Goal: Task Accomplishment & Management: Manage account settings

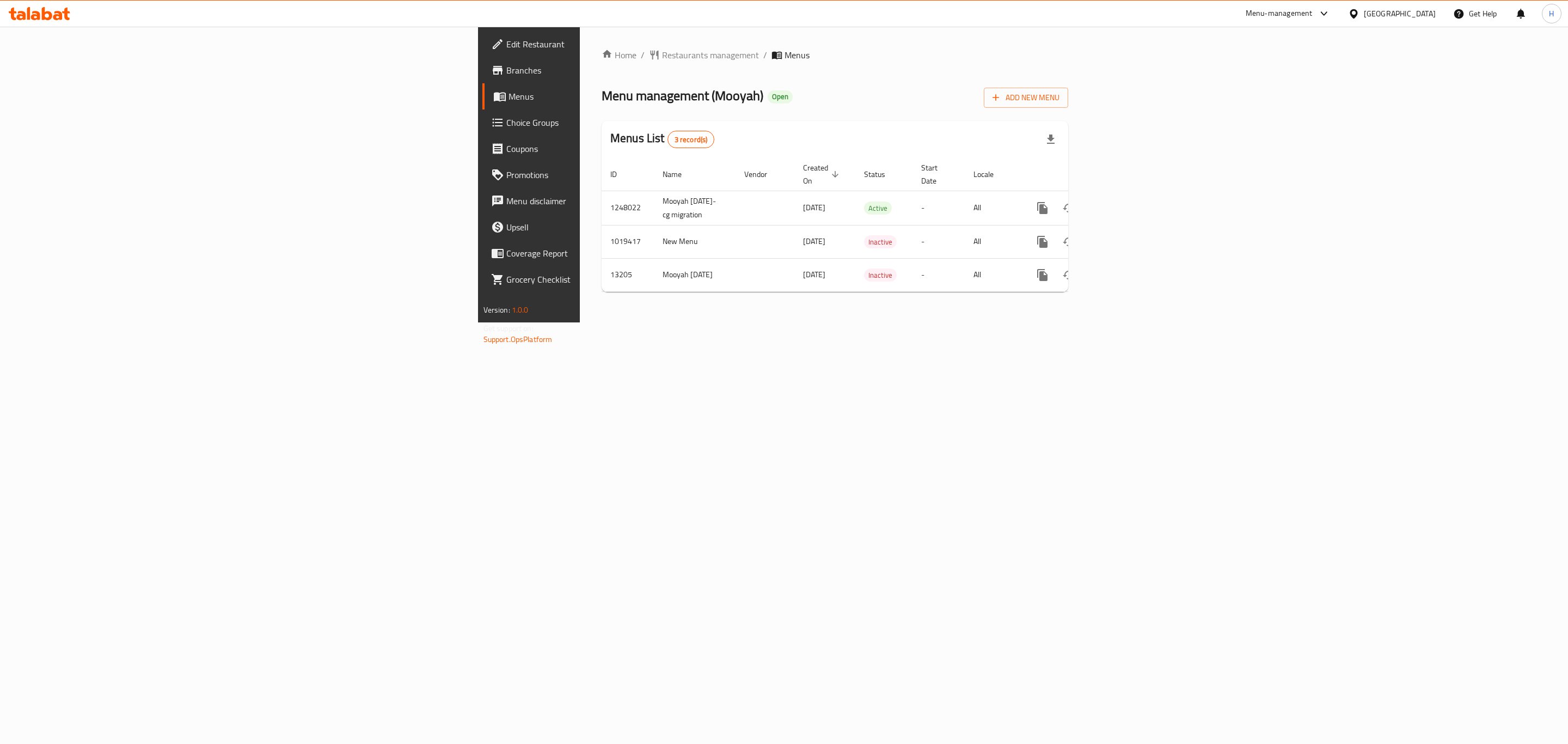
click at [1134, 205] on link "enhanced table" at bounding box center [1121, 208] width 26 height 26
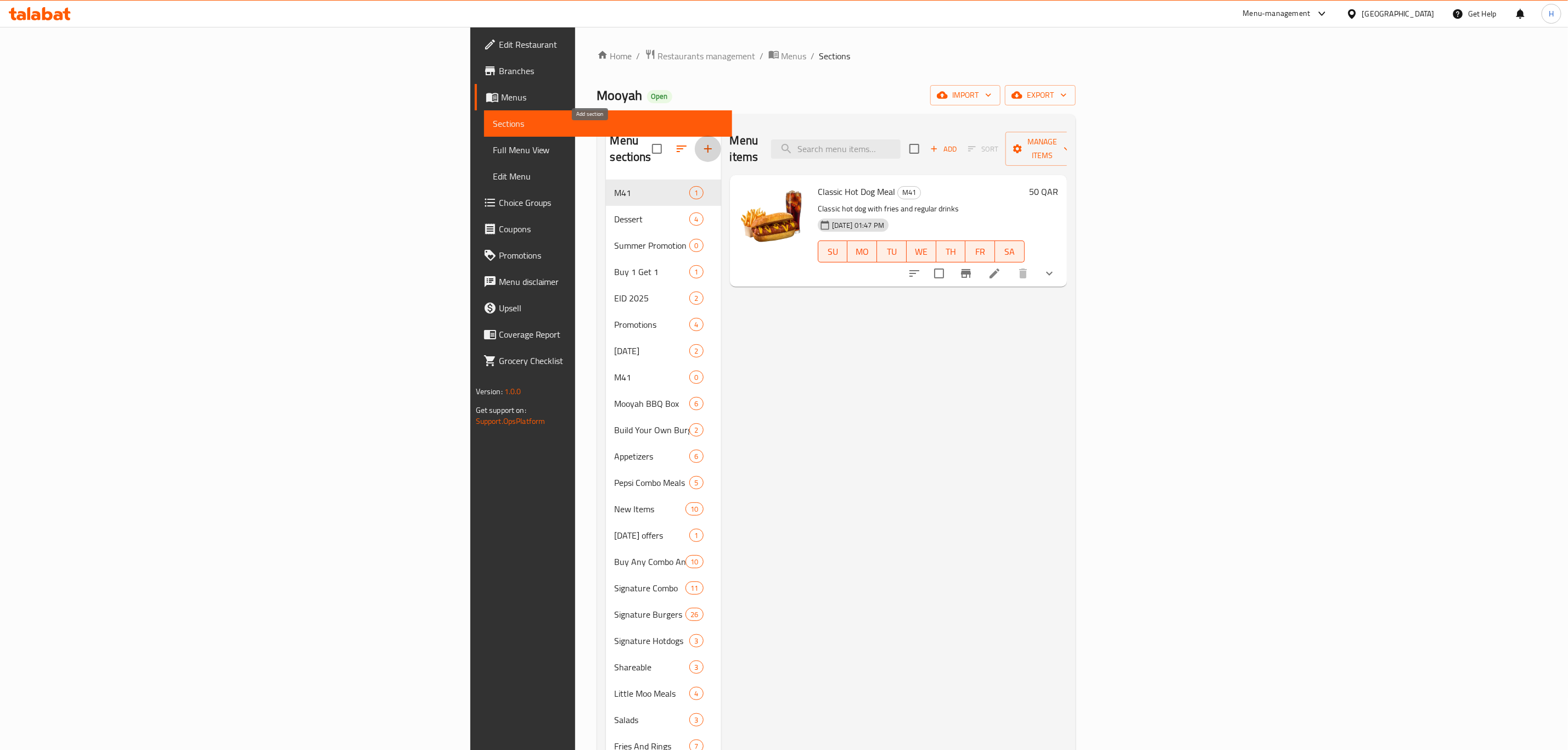
click at [702, 142] on icon "button" at bounding box center [708, 148] width 13 height 13
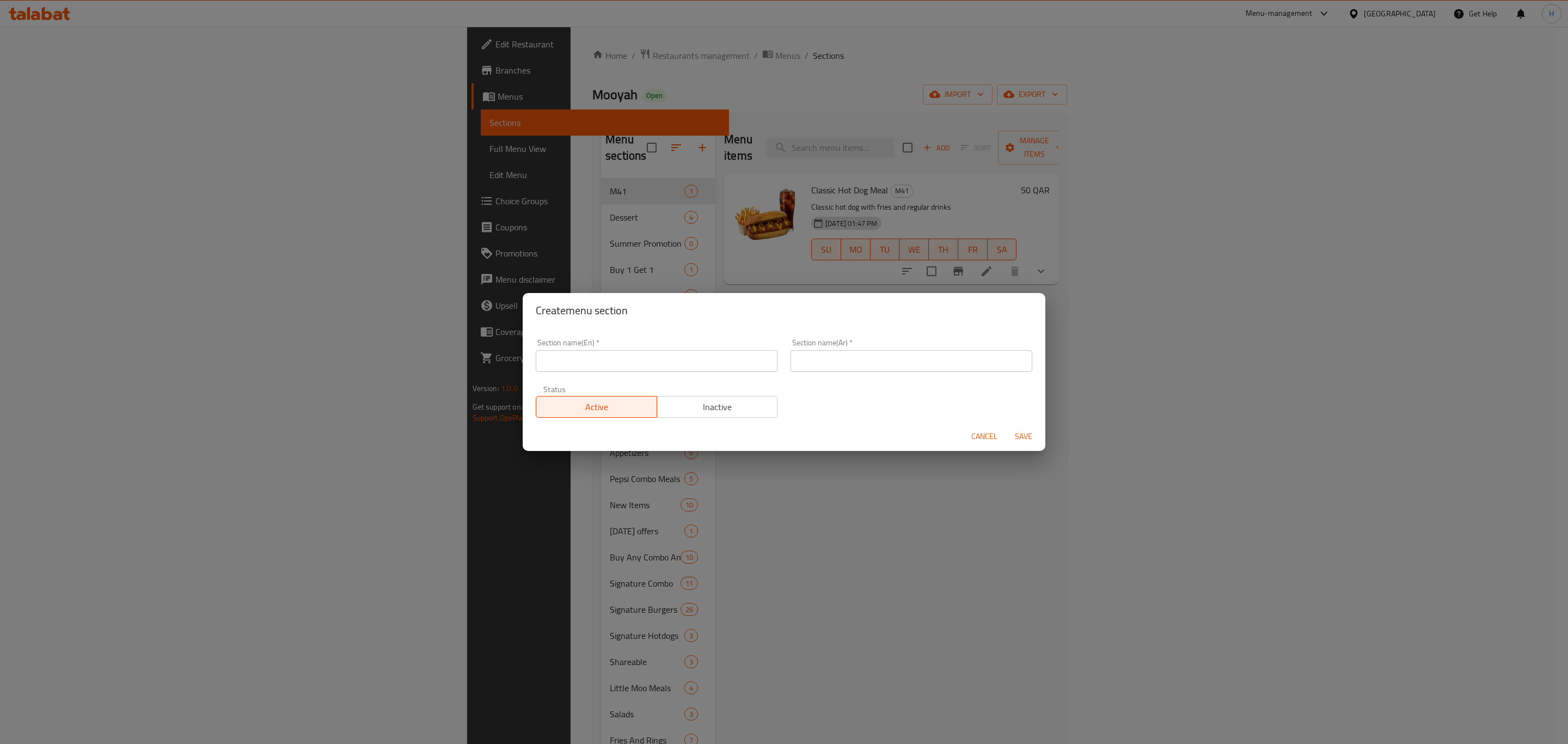
click at [645, 363] on input "text" at bounding box center [656, 361] width 242 height 22
type input "Flash sale"
click at [850, 360] on input "text" at bounding box center [911, 361] width 242 height 22
type input "فلاش سايل"
click at [1015, 433] on span "Save" at bounding box center [1023, 436] width 26 height 13
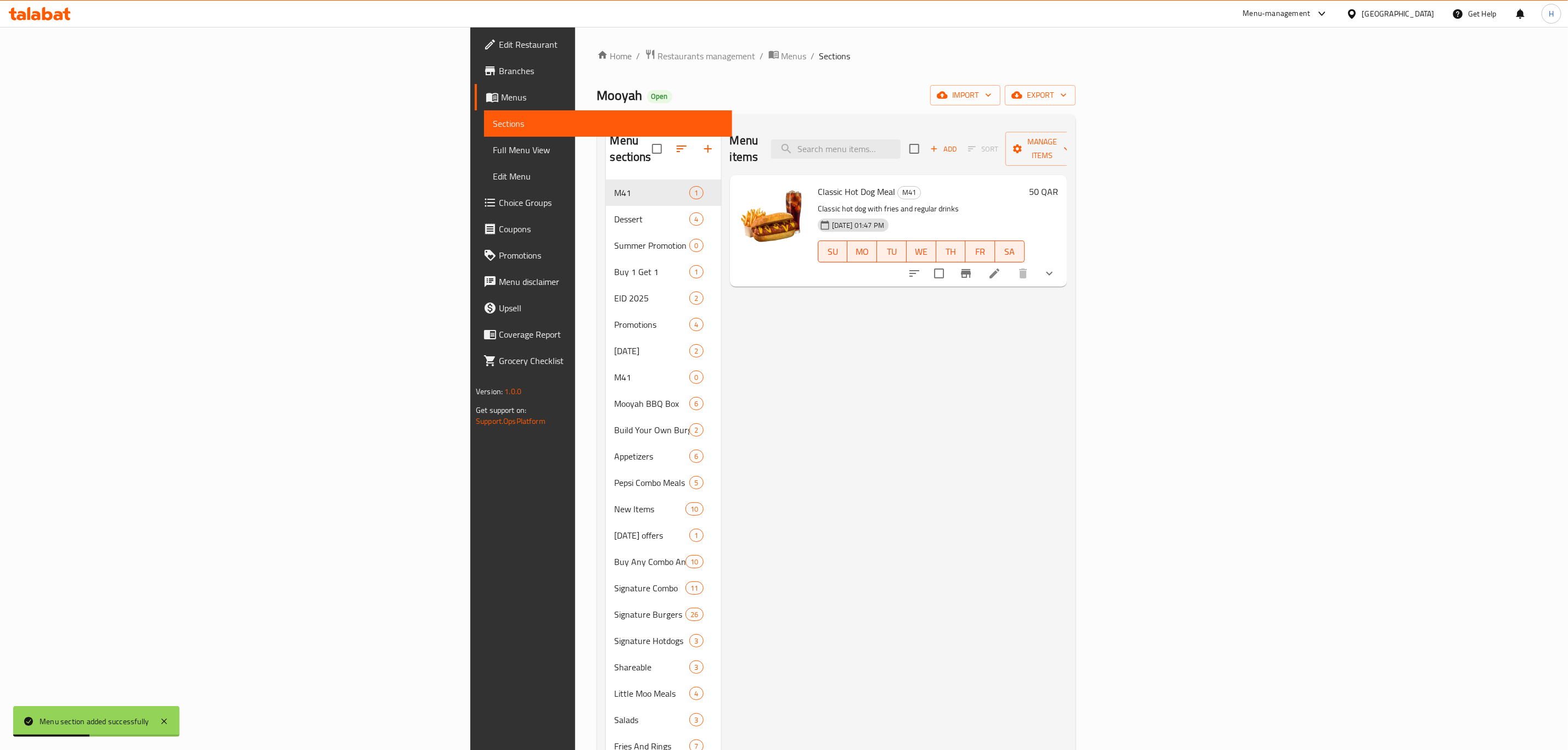
click at [773, 420] on div "Menu items Add Sort Manage items Classic Hot Dog Meal M41 Classic hot dog with …" at bounding box center [894, 498] width 346 height 750
click at [677, 146] on icon "button" at bounding box center [682, 149] width 10 height 7
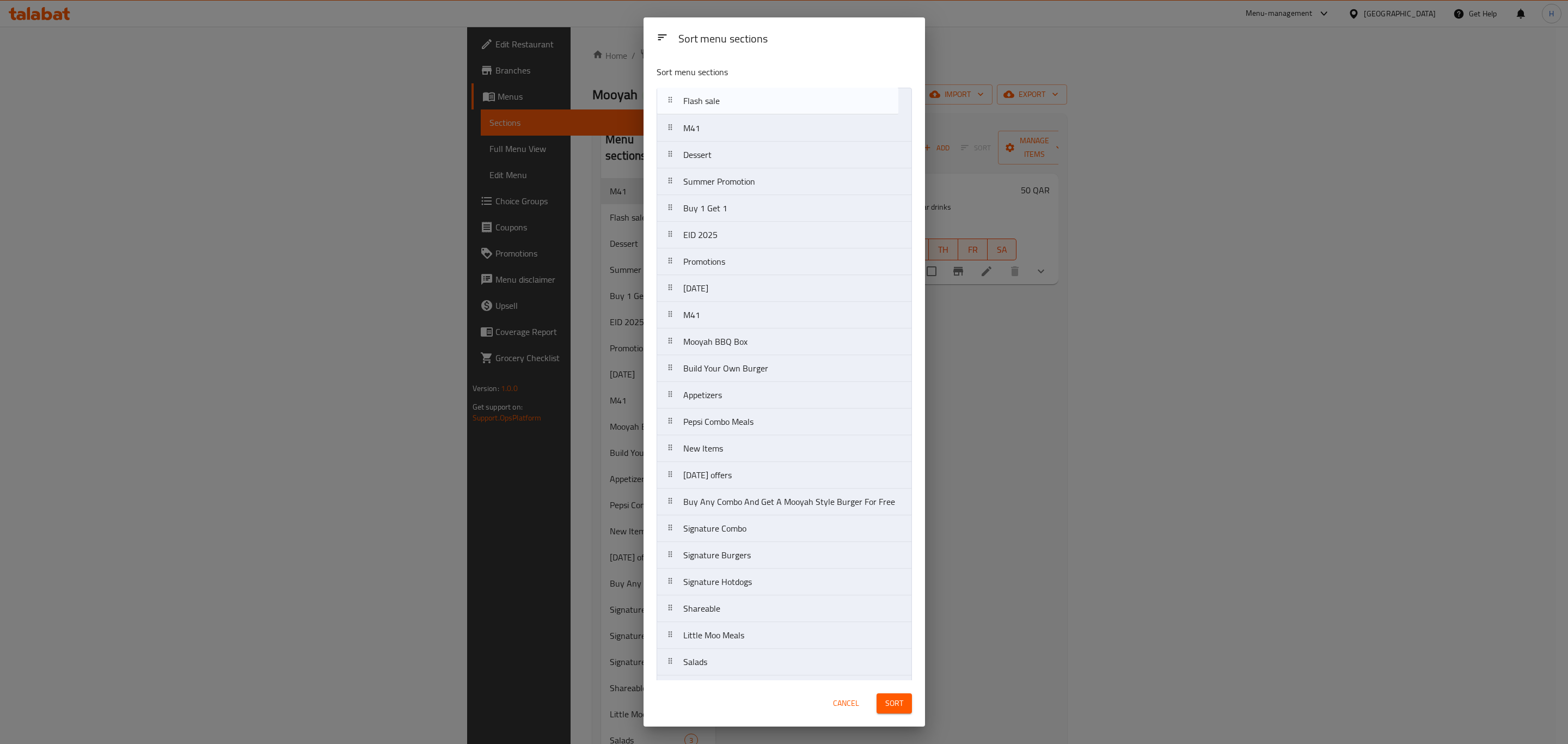
drag, startPoint x: 703, startPoint y: 138, endPoint x: 703, endPoint y: 105, distance: 33.0
click at [703, 105] on nav "M41 Flash sale Dessert Summer Promotion Buy 1 Get 1 EID 2025 Promotions [DATE] …" at bounding box center [784, 422] width 256 height 668
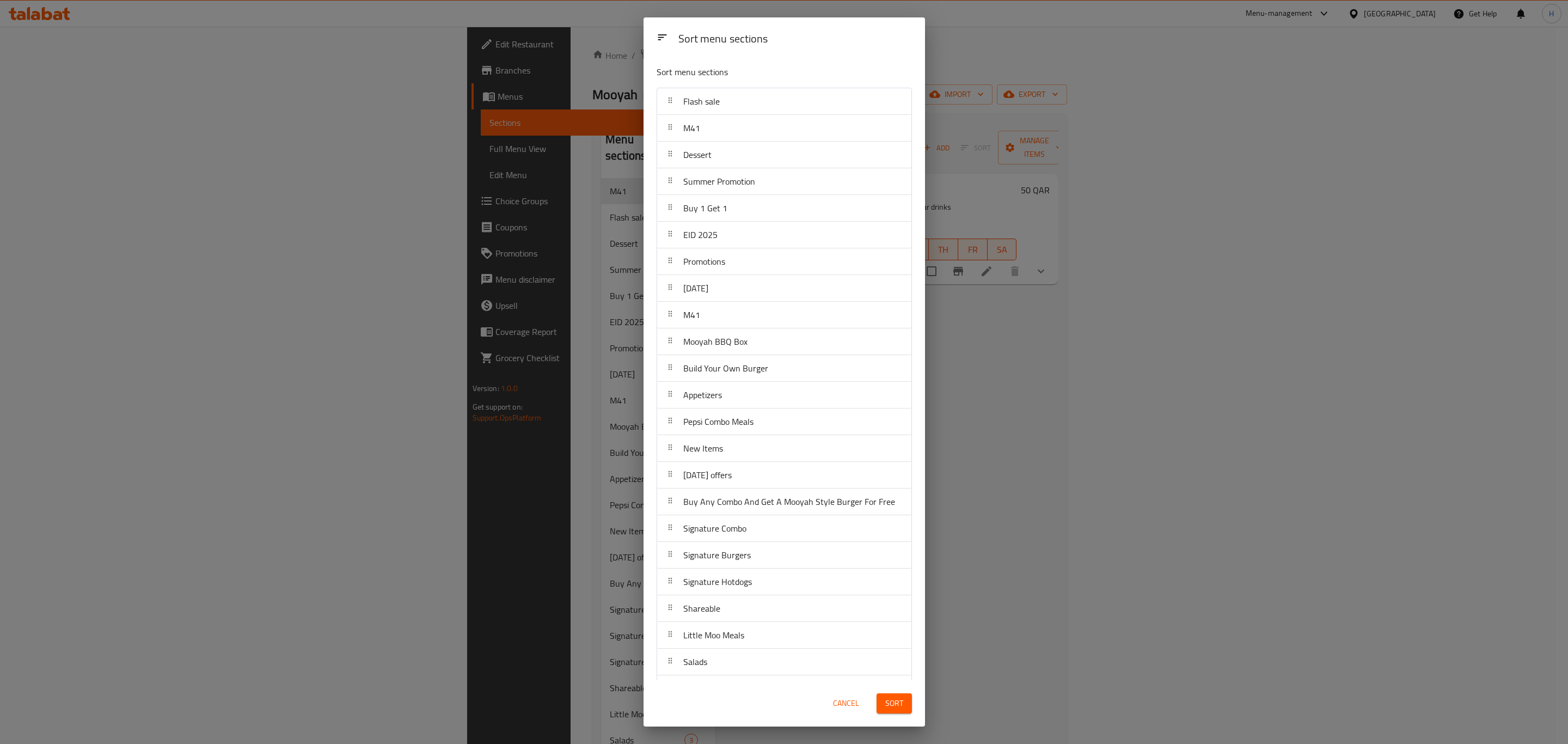
click at [899, 715] on div "Sort" at bounding box center [894, 704] width 48 height 33
click at [898, 707] on span "Sort" at bounding box center [894, 704] width 18 height 13
click at [1143, 460] on div "Sort menu sections Sort menu sections Flash sale M41 Dessert Summer Promotion B…" at bounding box center [784, 372] width 1568 height 744
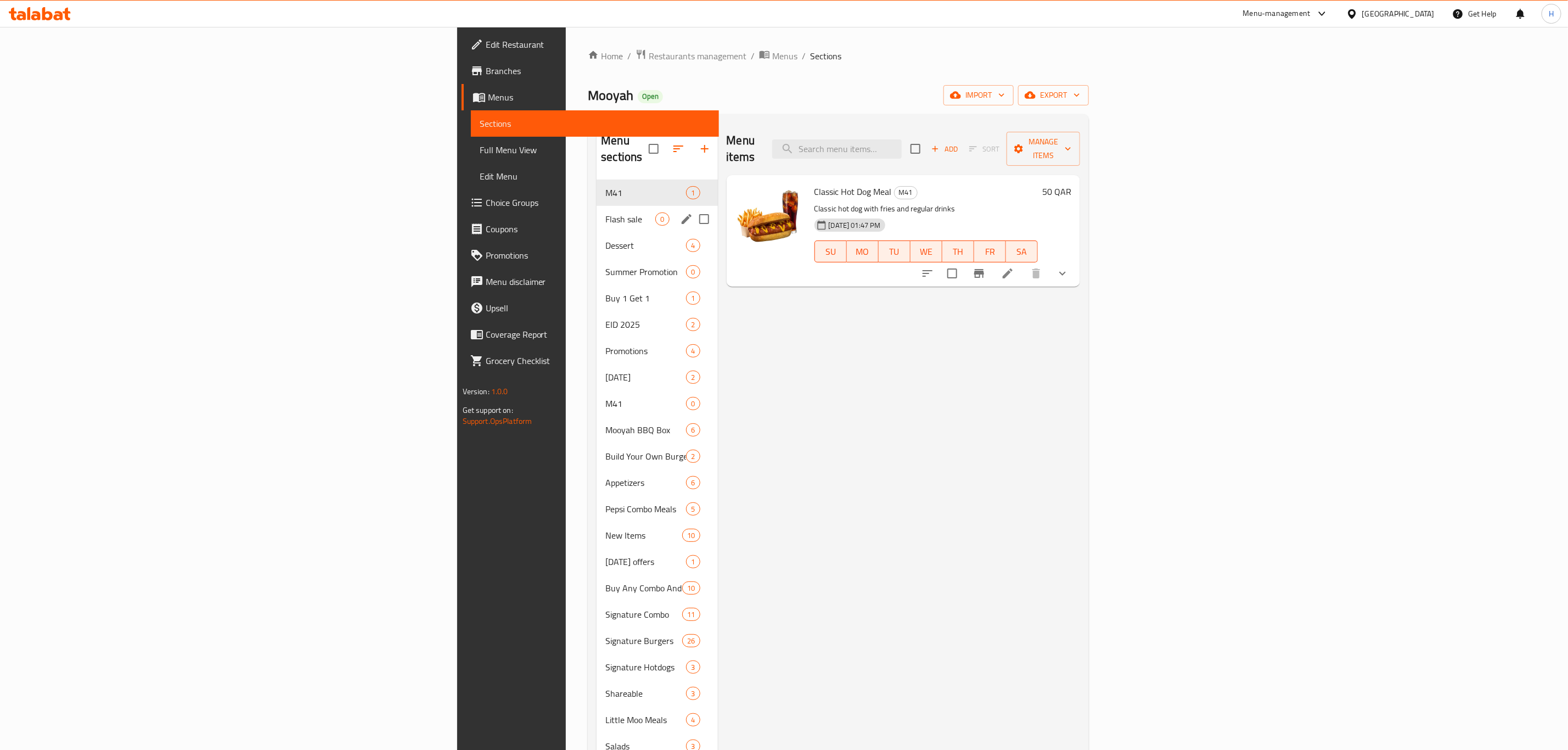
click at [597, 213] on div "Flash sale 0" at bounding box center [657, 219] width 121 height 27
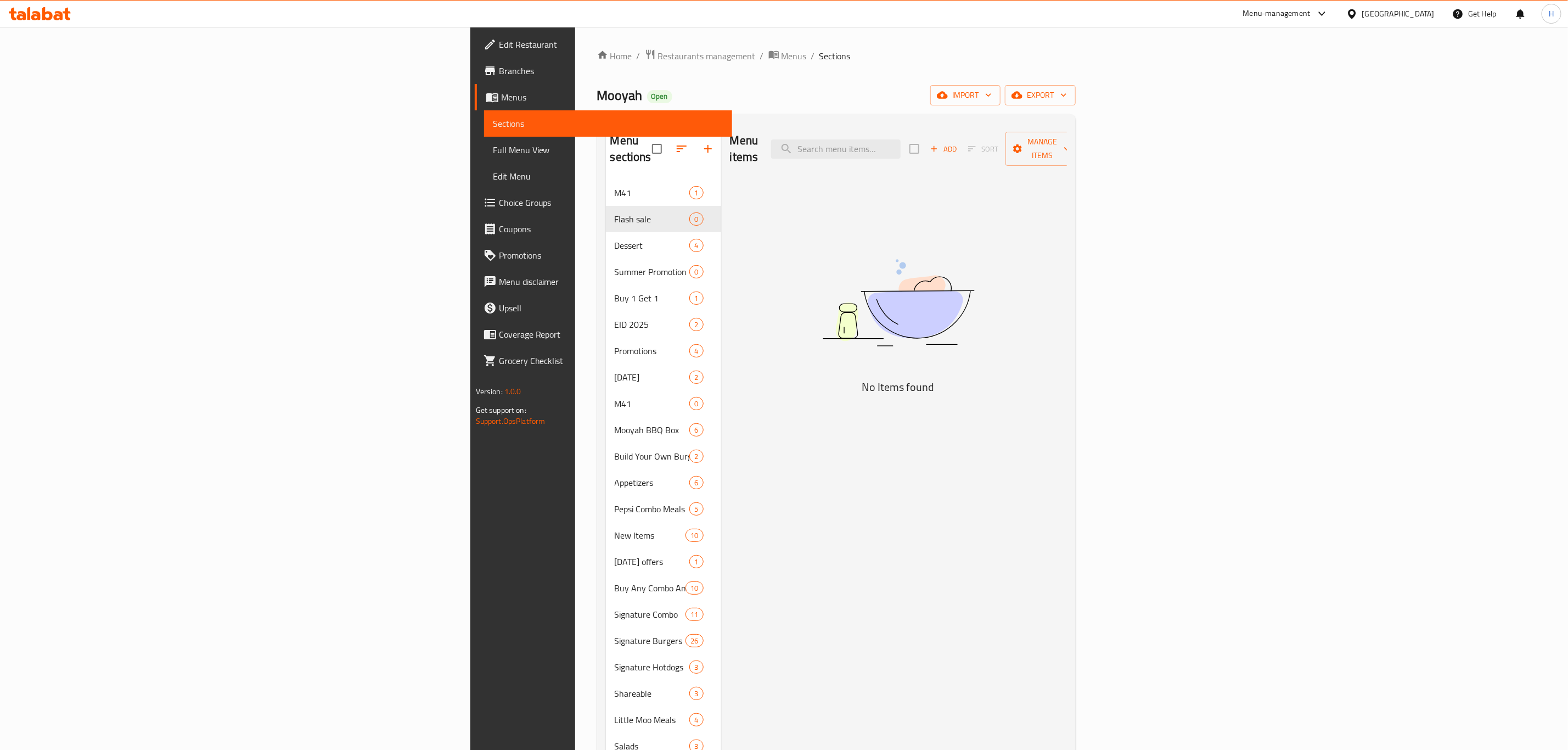
drag, startPoint x: 1031, startPoint y: 394, endPoint x: 1267, endPoint y: 348, distance: 240.4
click at [1036, 394] on div "Menu items Add Sort Manage items No Items found" at bounding box center [894, 498] width 346 height 750
click at [1070, 138] on span "Manage items" at bounding box center [1042, 149] width 56 height 27
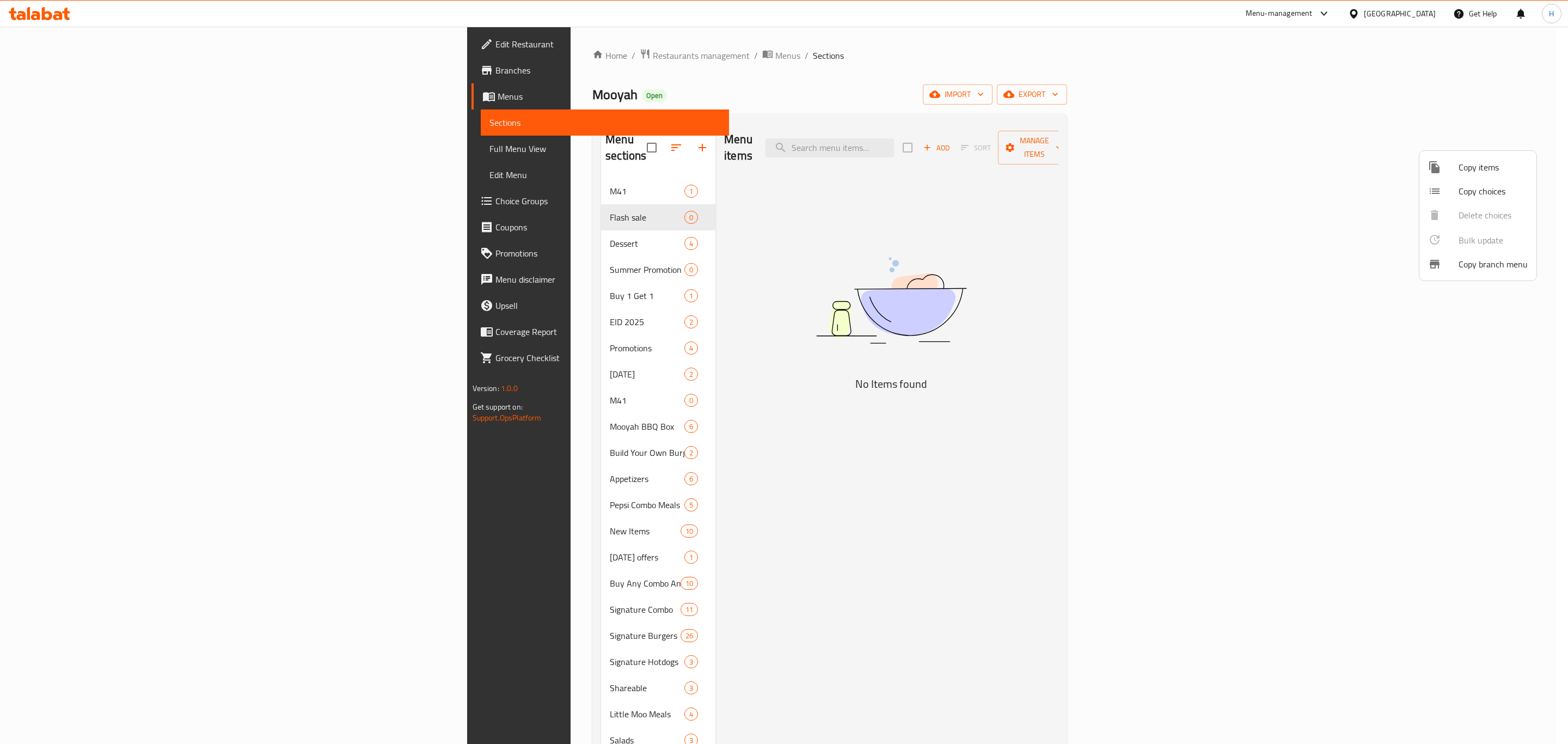
click at [1470, 164] on span "Copy items" at bounding box center [1493, 167] width 69 height 13
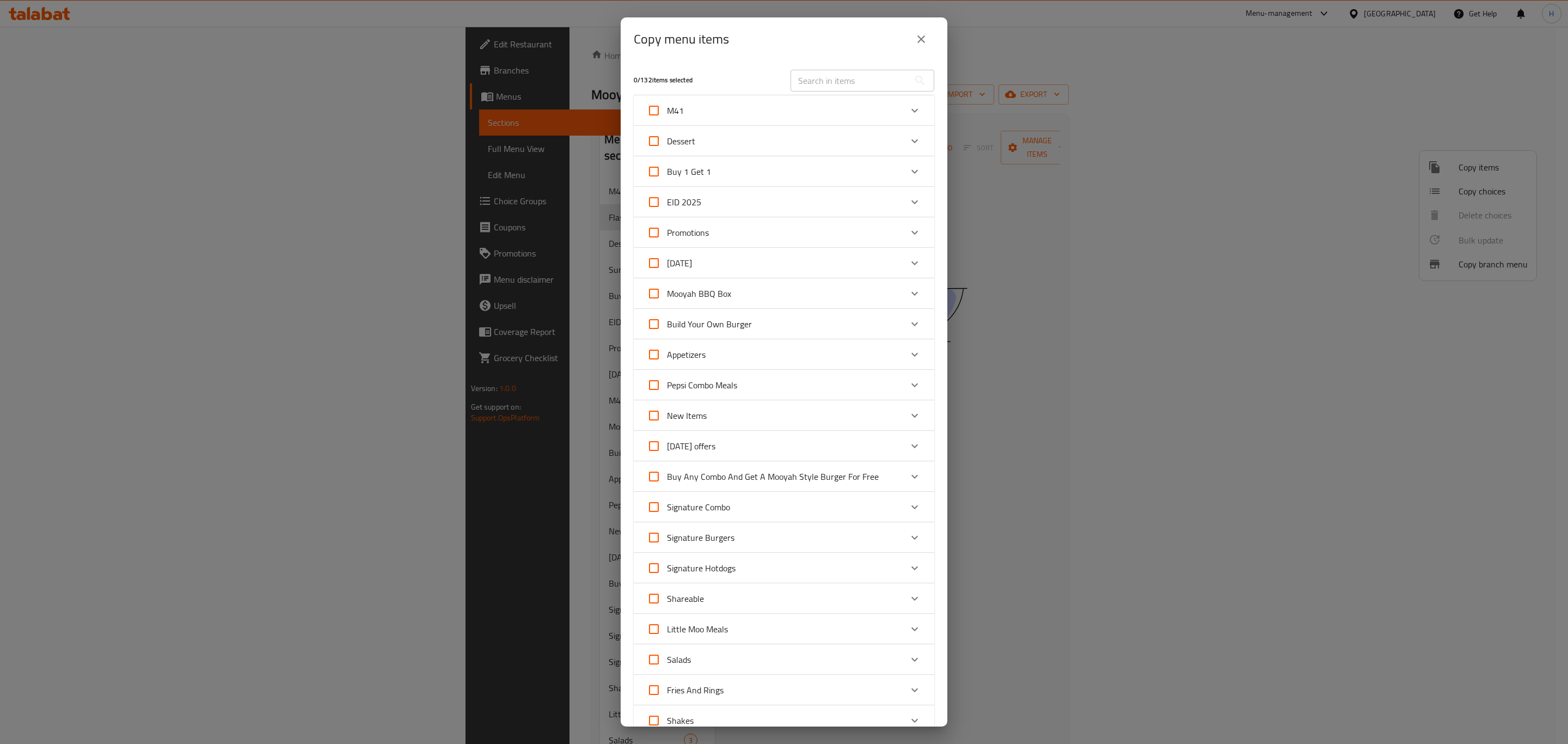
click at [819, 84] on input "text" at bounding box center [850, 81] width 119 height 22
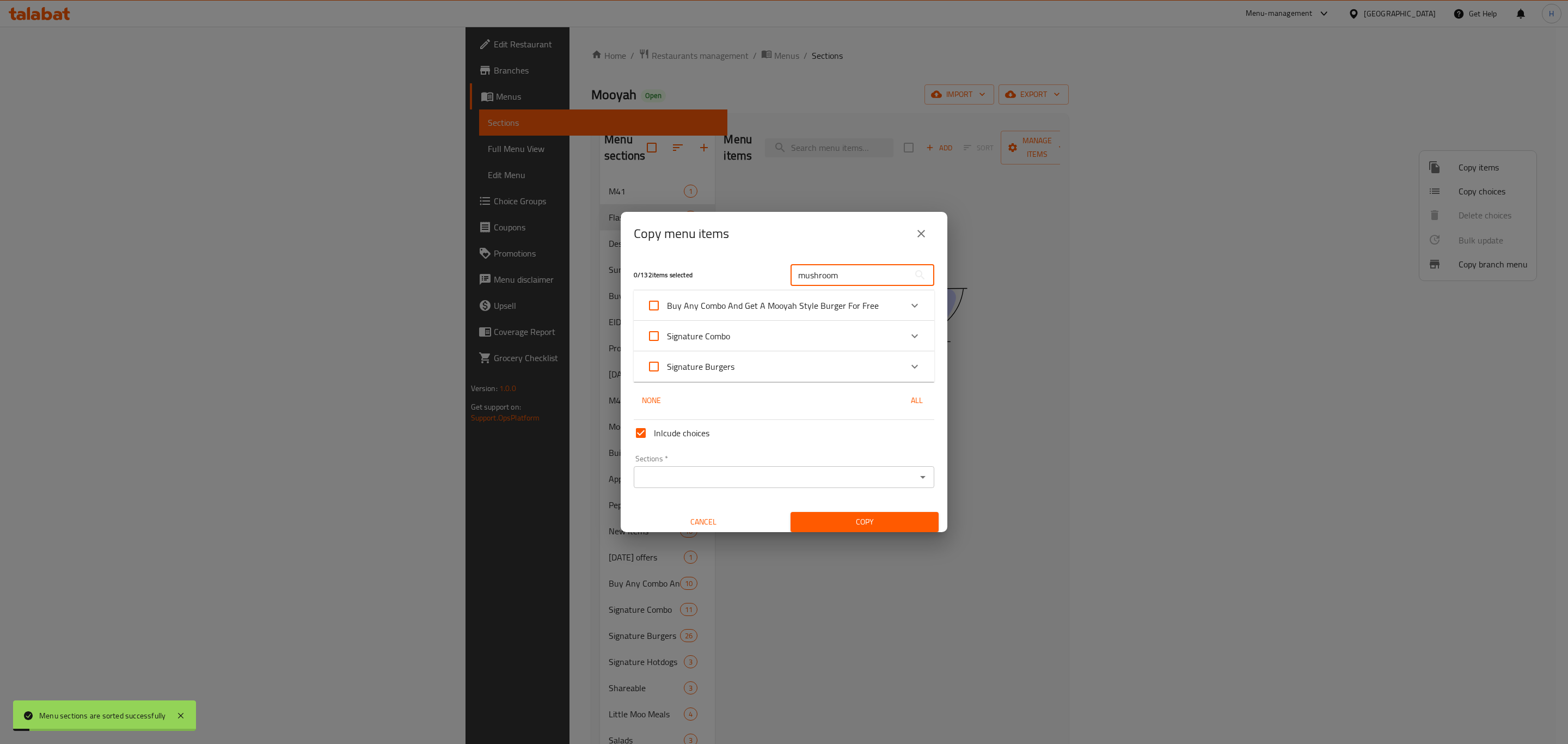
type input "mushroom"
click at [902, 363] on div "Expand" at bounding box center [915, 366] width 26 height 26
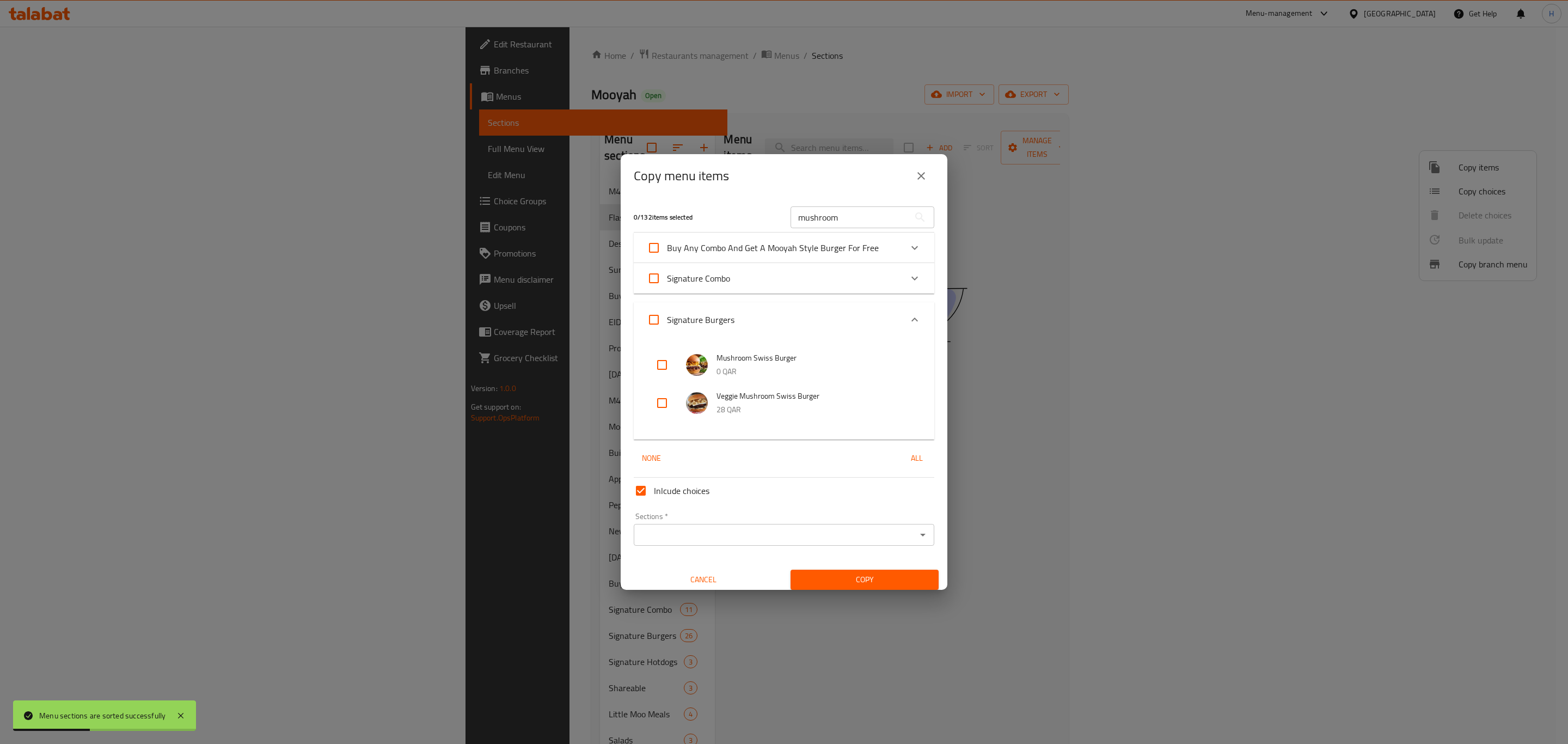
click at [665, 362] on input "checkbox" at bounding box center [662, 365] width 26 height 26
checkbox input "true"
click at [838, 218] on input "mushroom" at bounding box center [850, 218] width 119 height 22
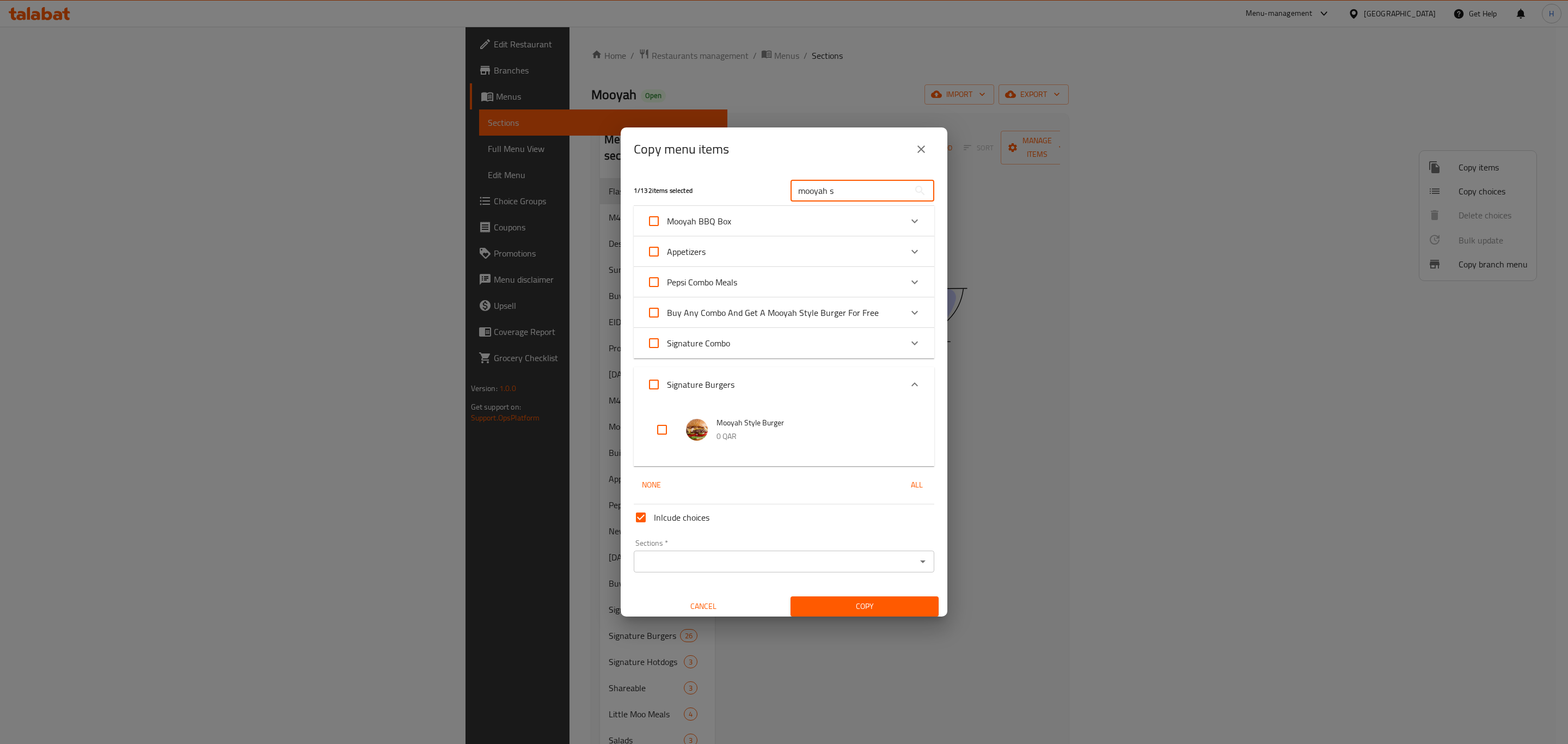
type input "mooyah s"
click at [659, 432] on input "checkbox" at bounding box center [662, 430] width 26 height 26
checkbox input "true"
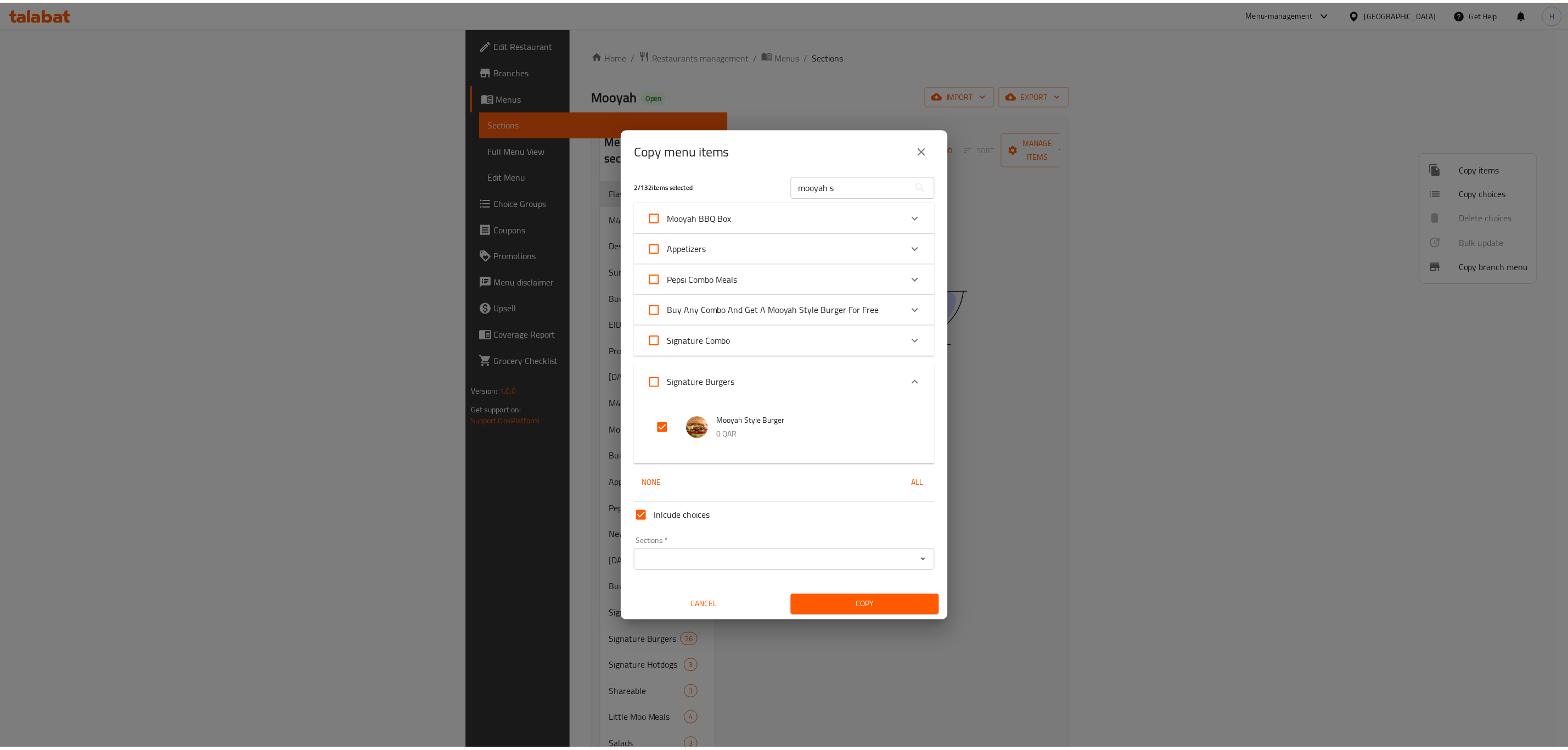
scroll to position [7, 0]
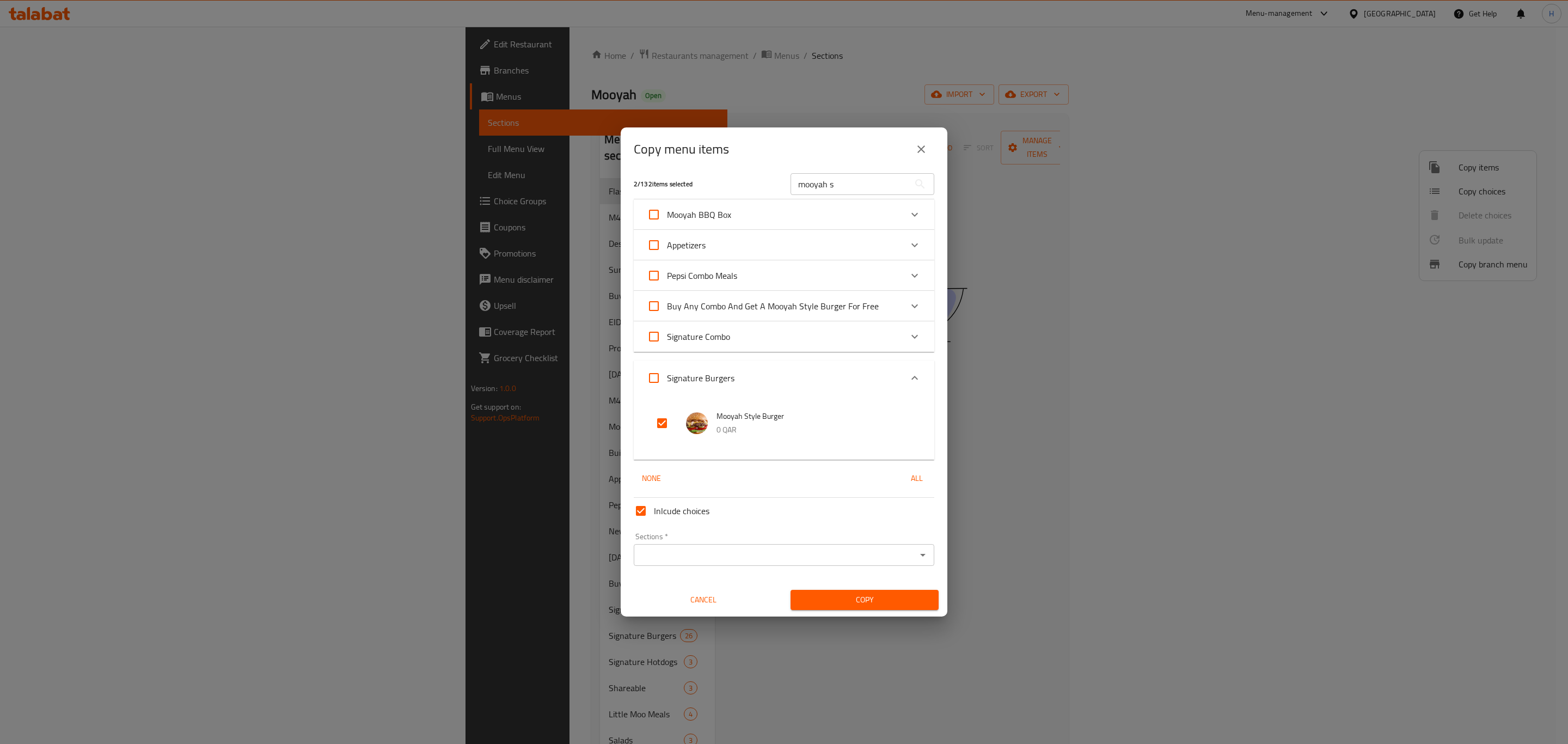
click at [724, 545] on div "Sections *" at bounding box center [784, 555] width 301 height 22
click at [820, 552] on input "Sections   *" at bounding box center [775, 555] width 276 height 15
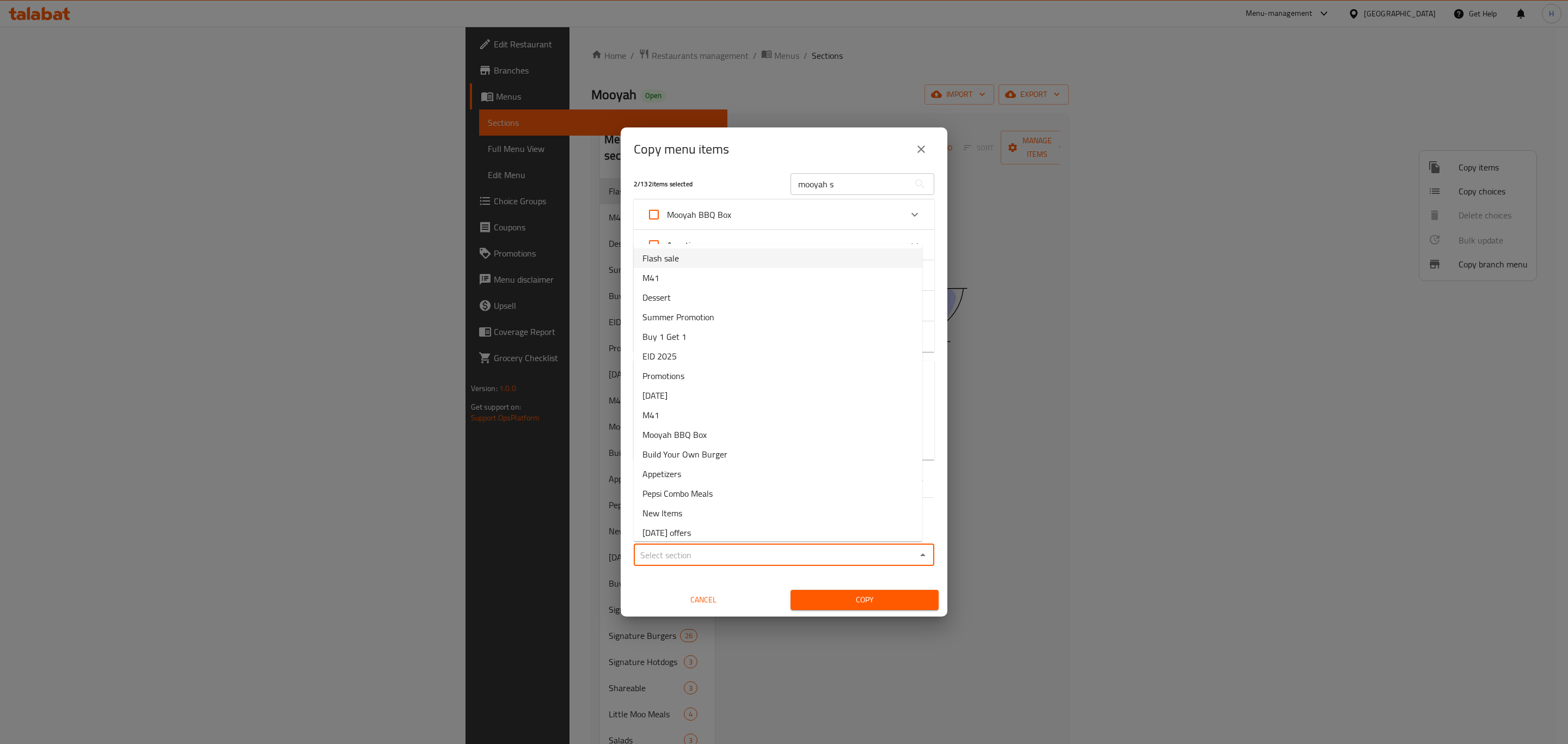
click at [695, 250] on li "Flash sale" at bounding box center [778, 258] width 289 height 20
type input "Flash sale"
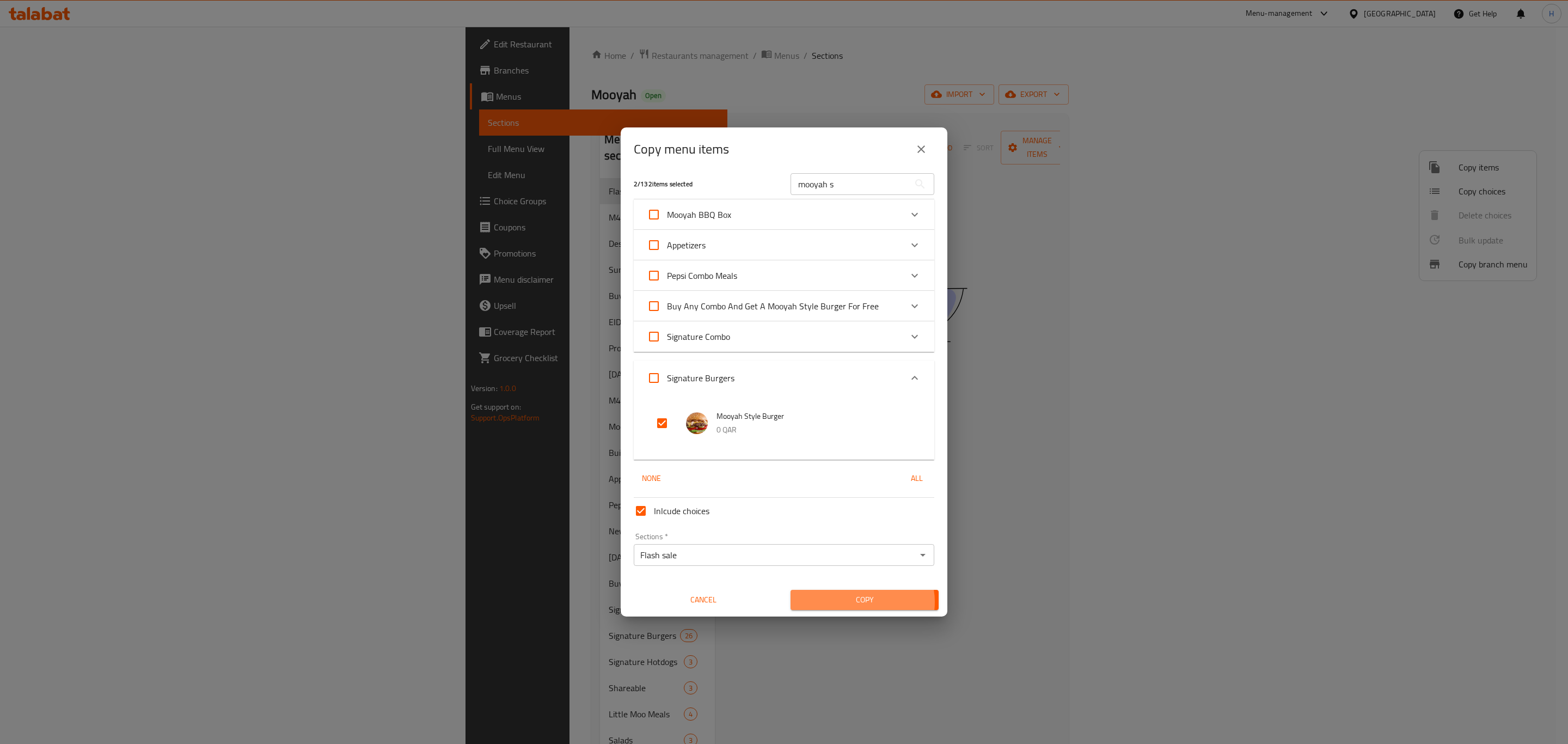
click at [856, 602] on span "Copy" at bounding box center [865, 600] width 131 height 13
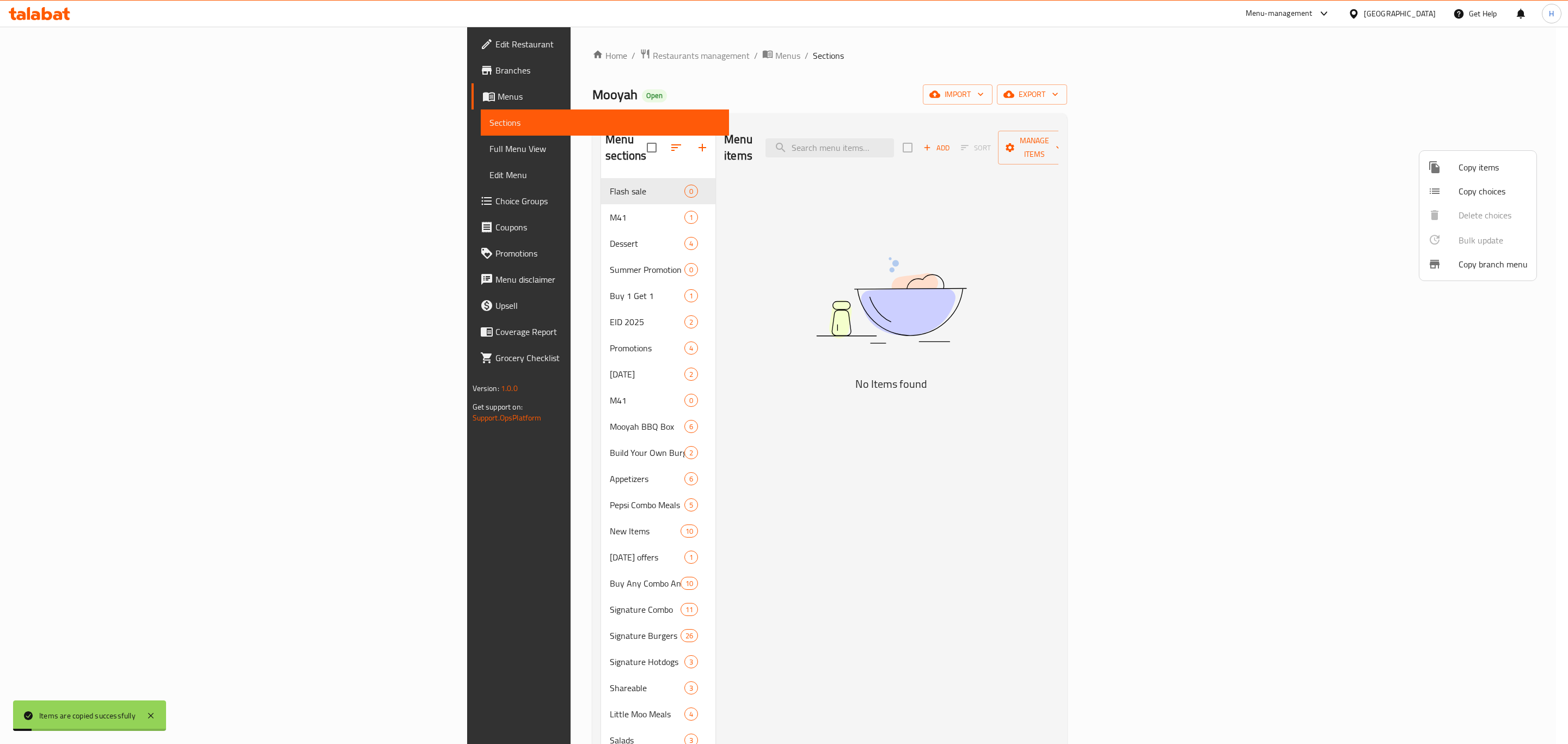
click at [753, 378] on div at bounding box center [784, 372] width 1568 height 744
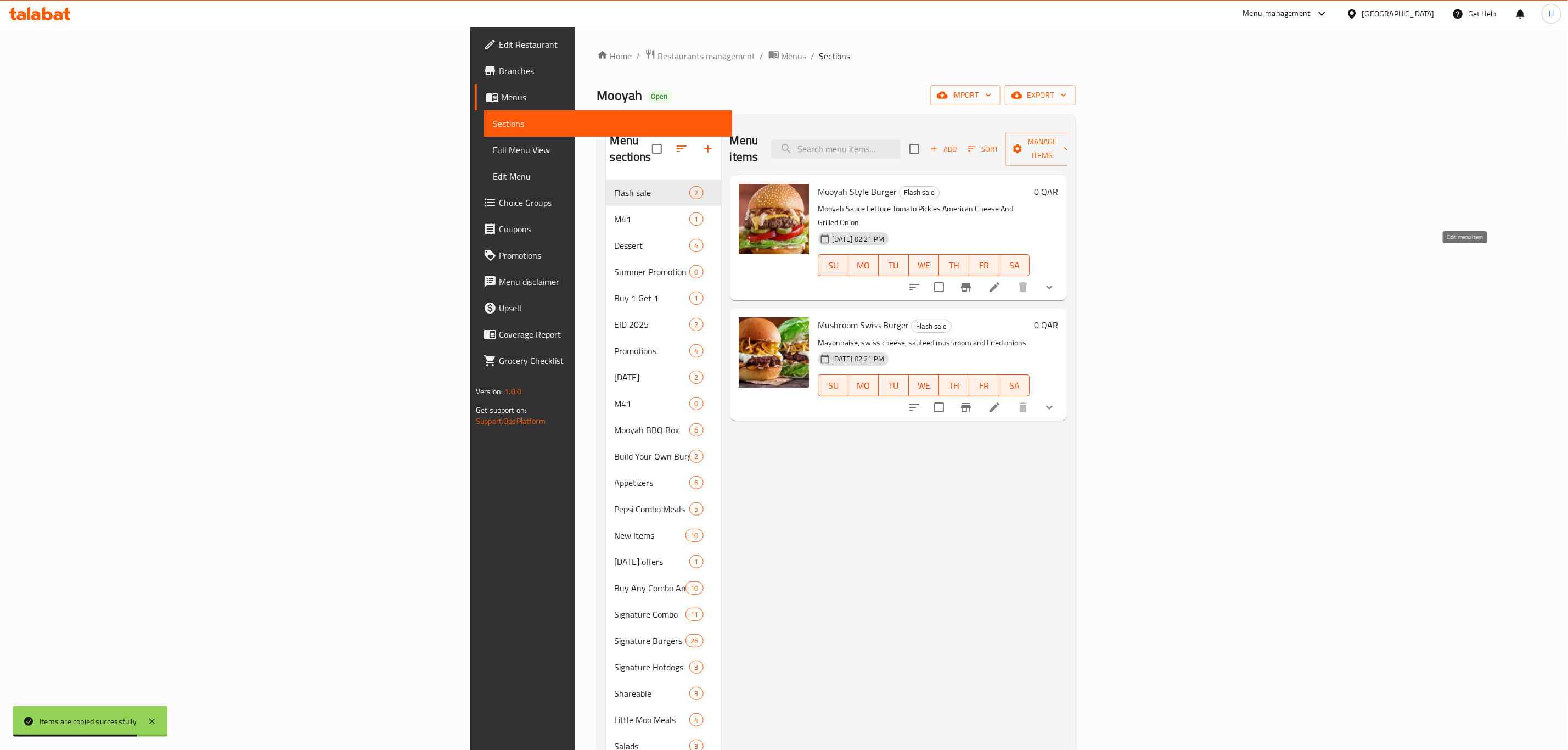
click at [1001, 280] on icon at bounding box center [994, 287] width 13 height 13
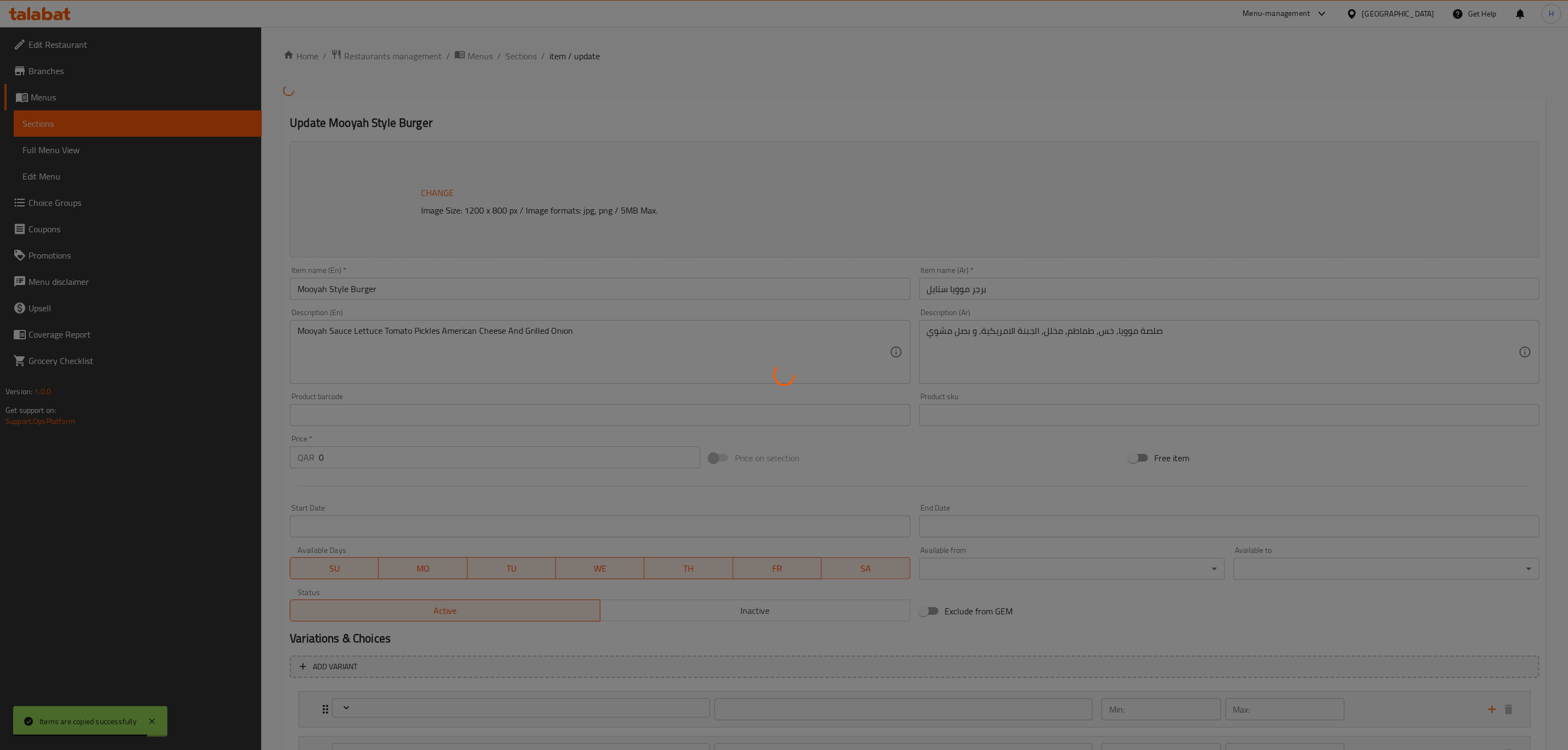
type input "إختيارك من الحجم"
type input "1"
type input "اختيارك من الخبز"
type input "1"
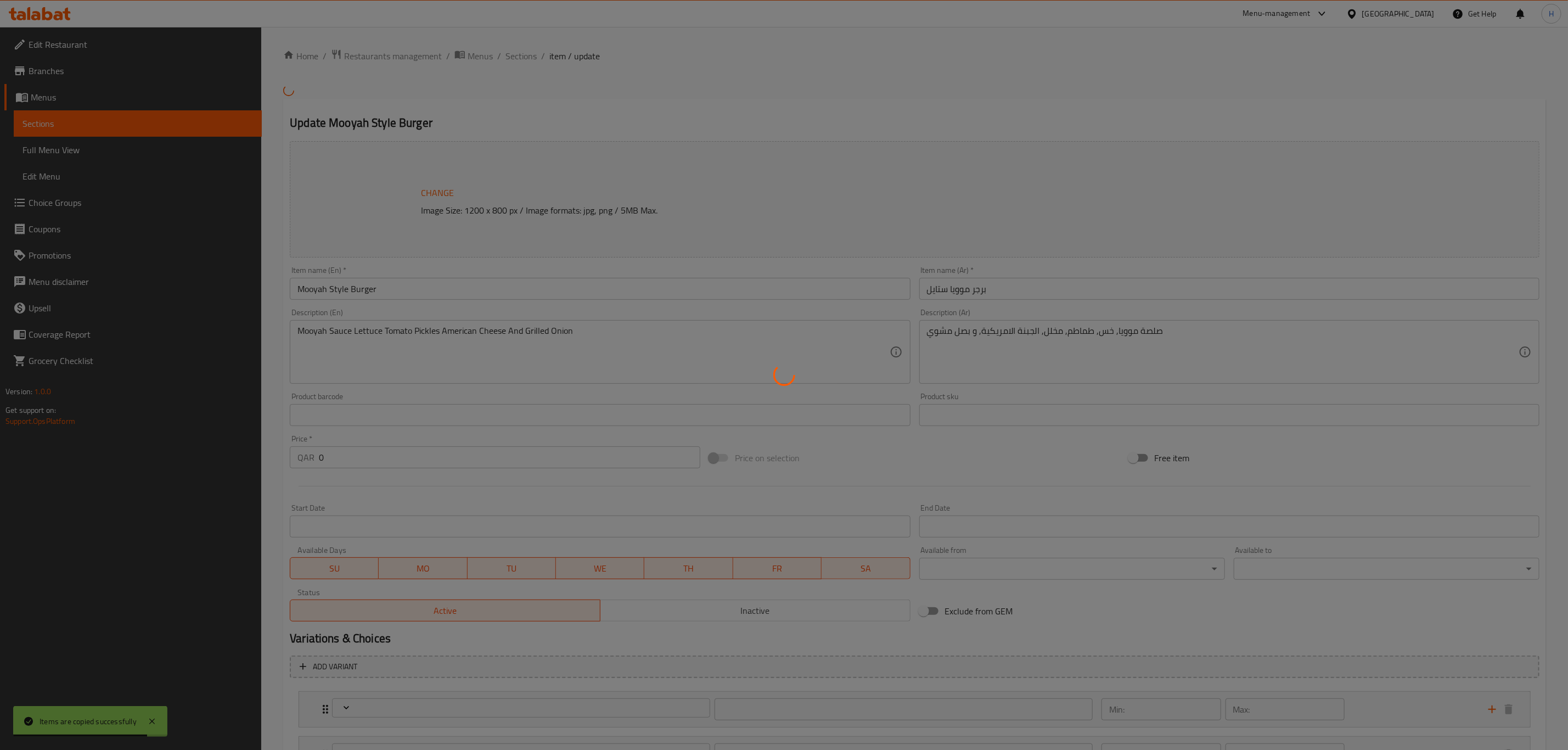
type input "1"
type input "اضافه"
type input "0"
type input "8"
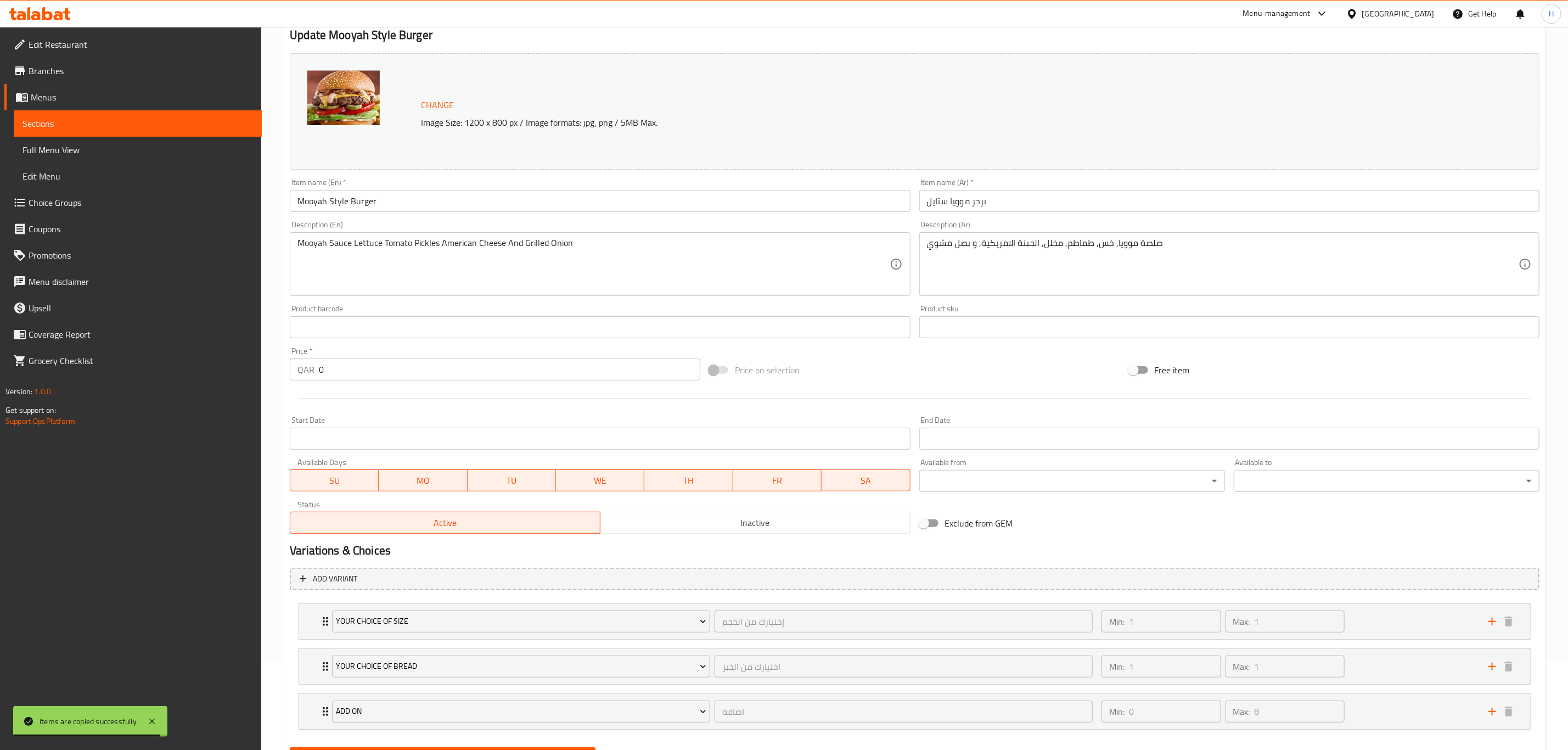
scroll to position [145, 0]
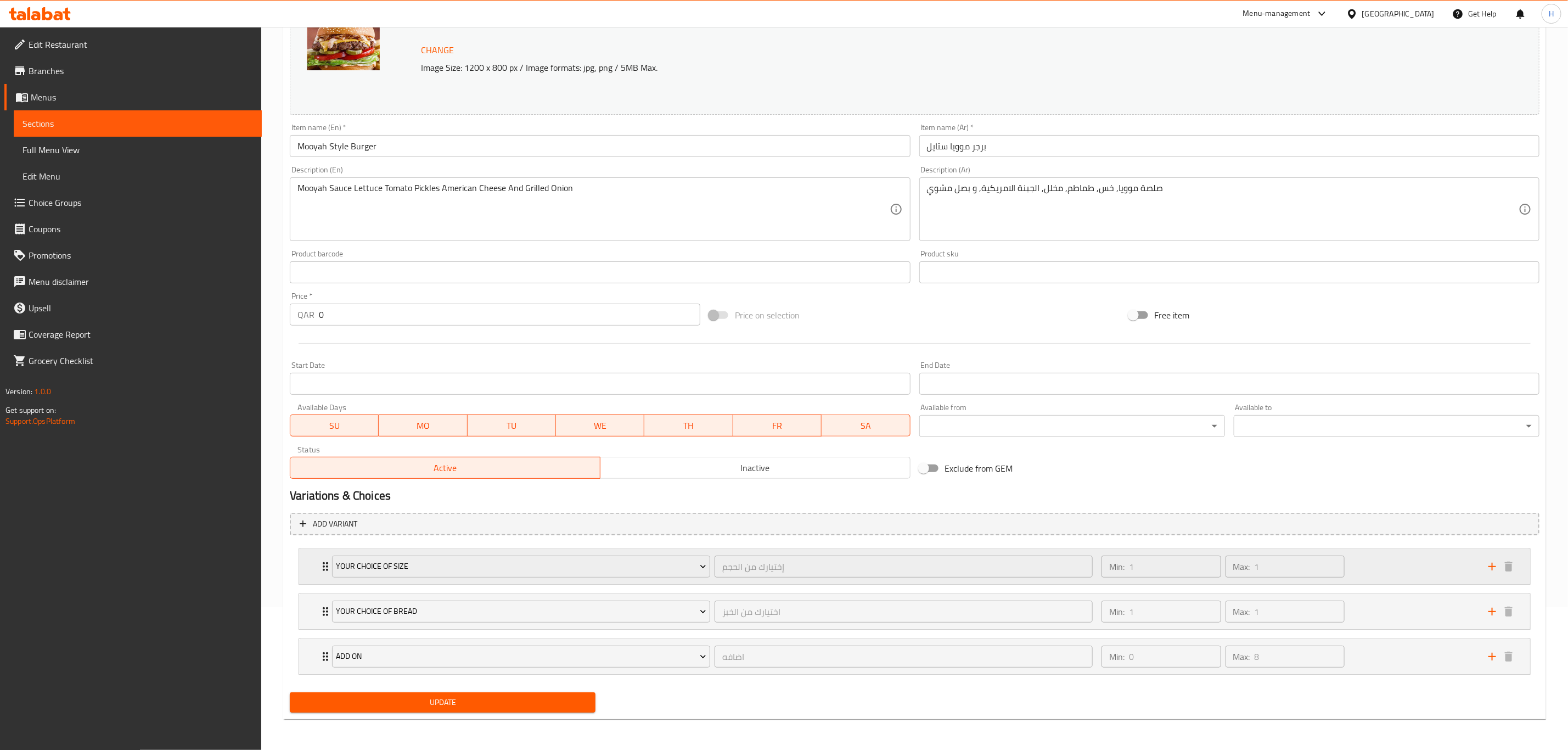
click at [1356, 552] on div "Min: 1 ​ Max: 1 ​" at bounding box center [1288, 567] width 387 height 35
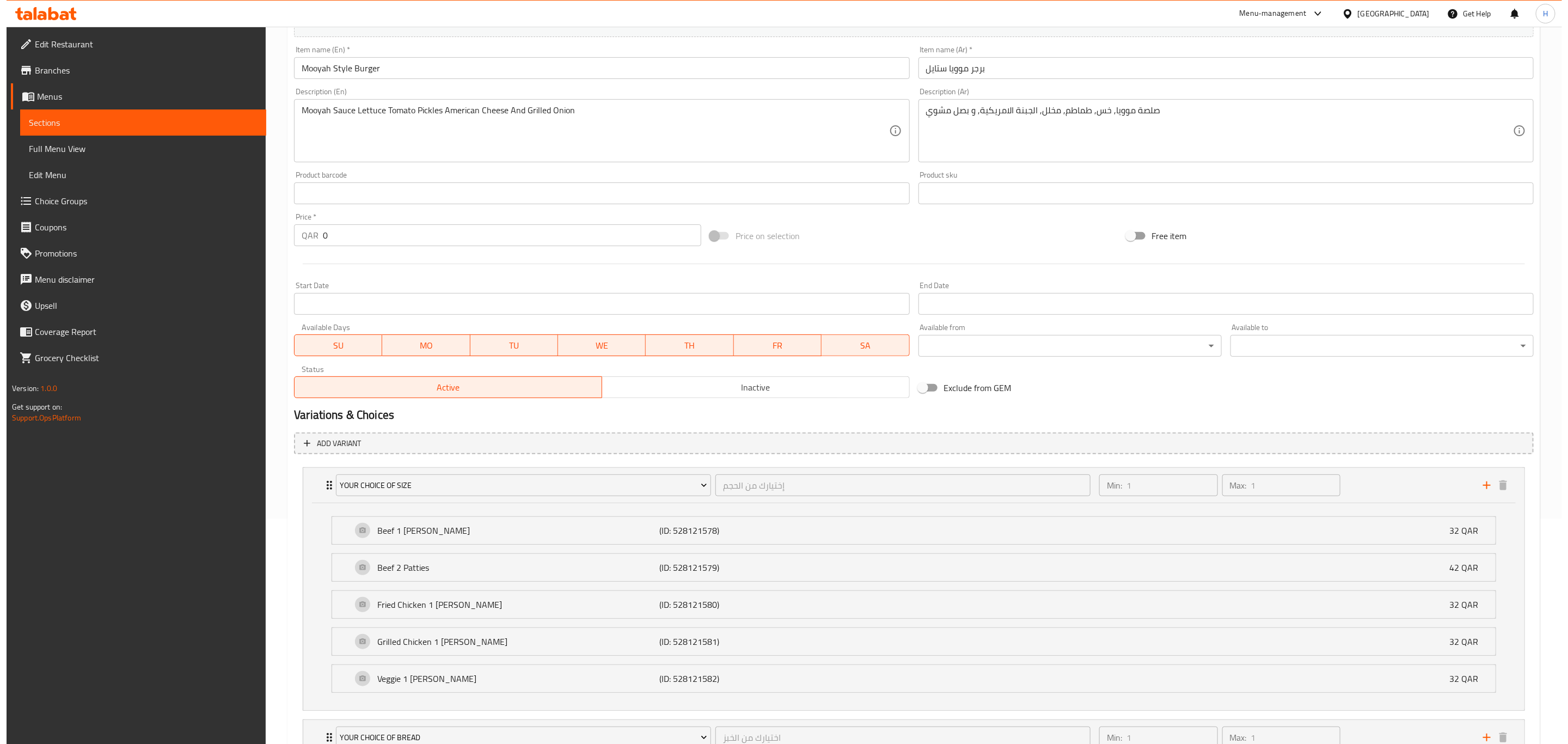
scroll to position [307, 0]
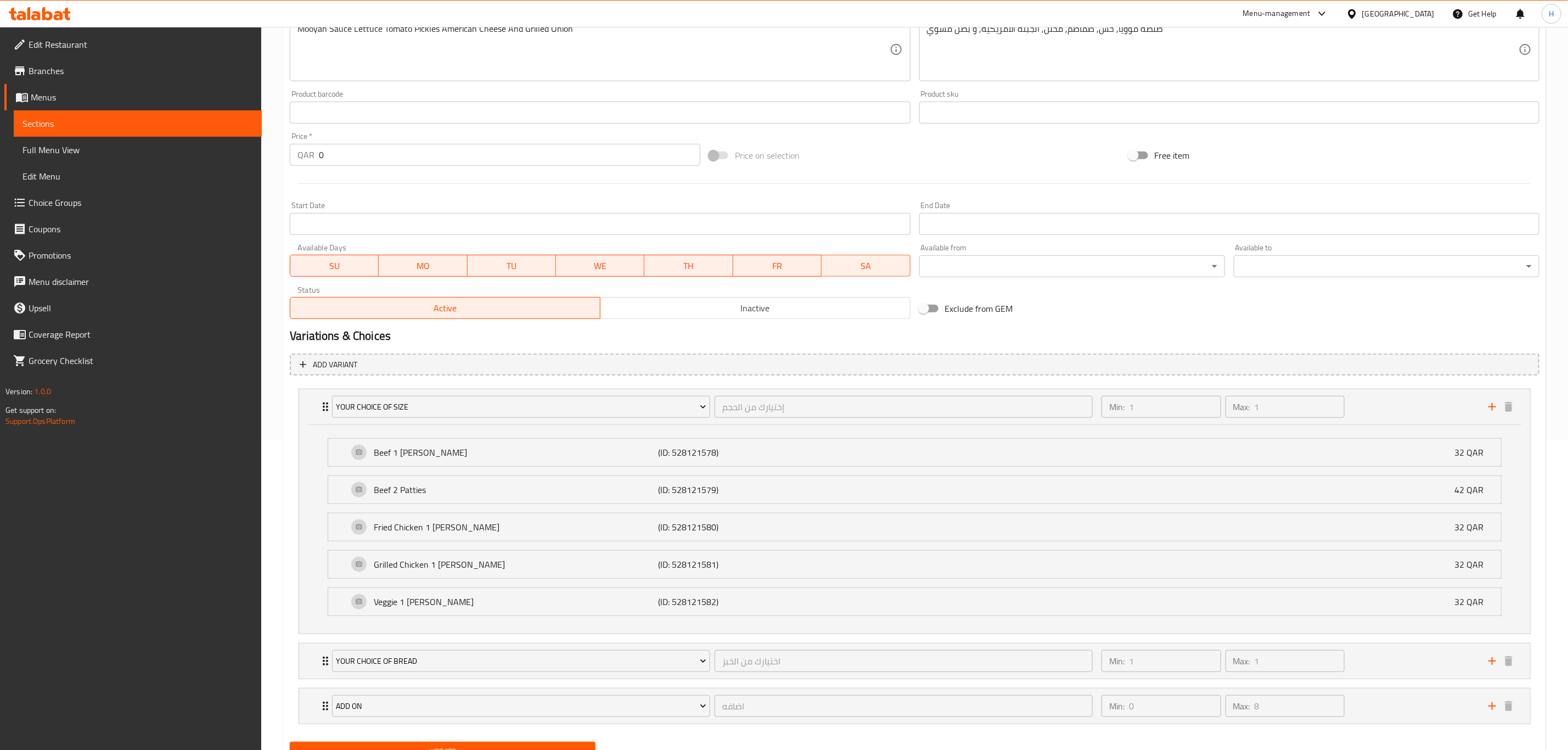
click at [342, 163] on input "0" at bounding box center [509, 155] width 382 height 22
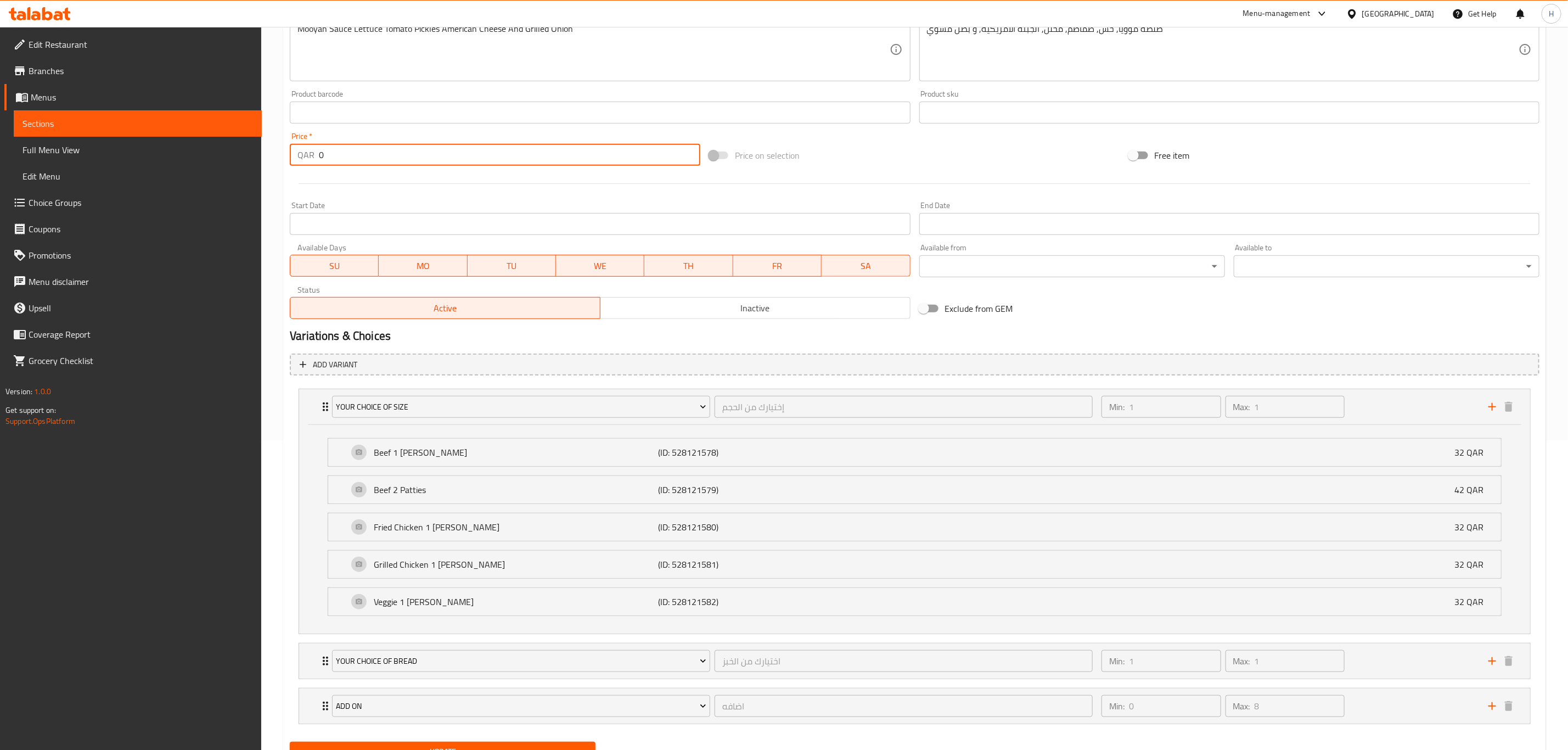
click at [342, 163] on input "0" at bounding box center [509, 155] width 382 height 22
type input "32"
click at [659, 406] on span "Your Choice Of Size" at bounding box center [521, 407] width 370 height 14
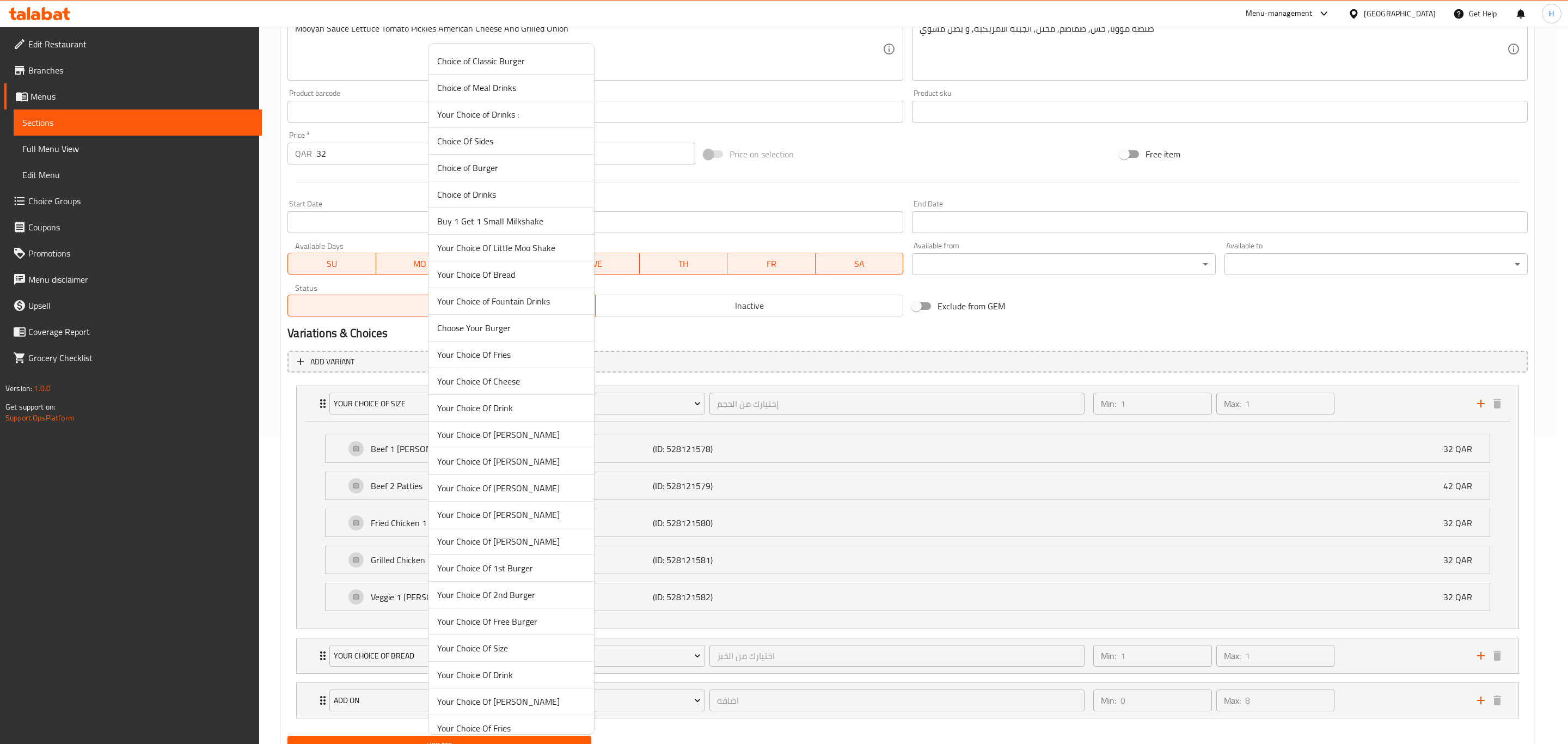
click at [512, 400] on li "Your Choice Of Drink" at bounding box center [511, 408] width 165 height 27
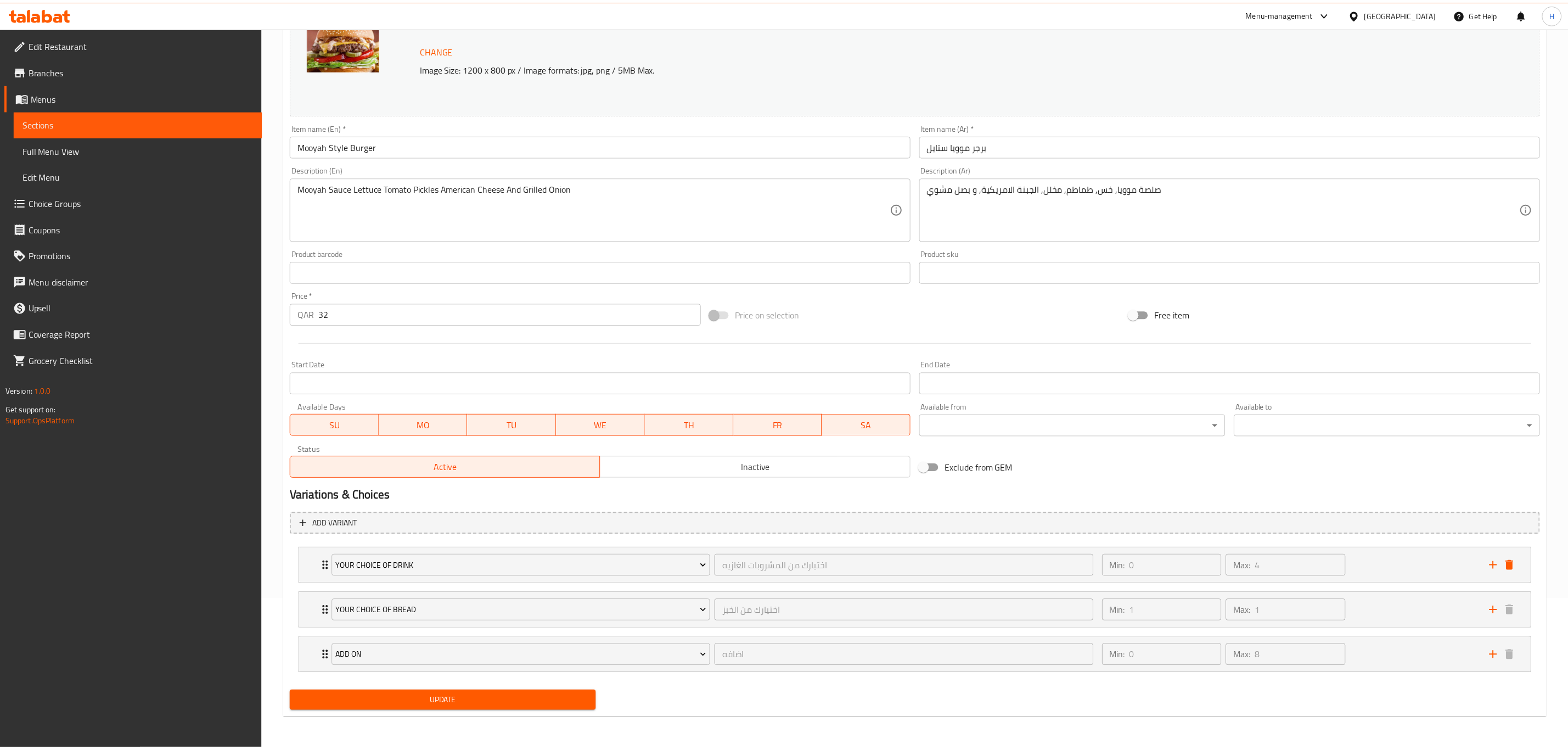
scroll to position [152, 0]
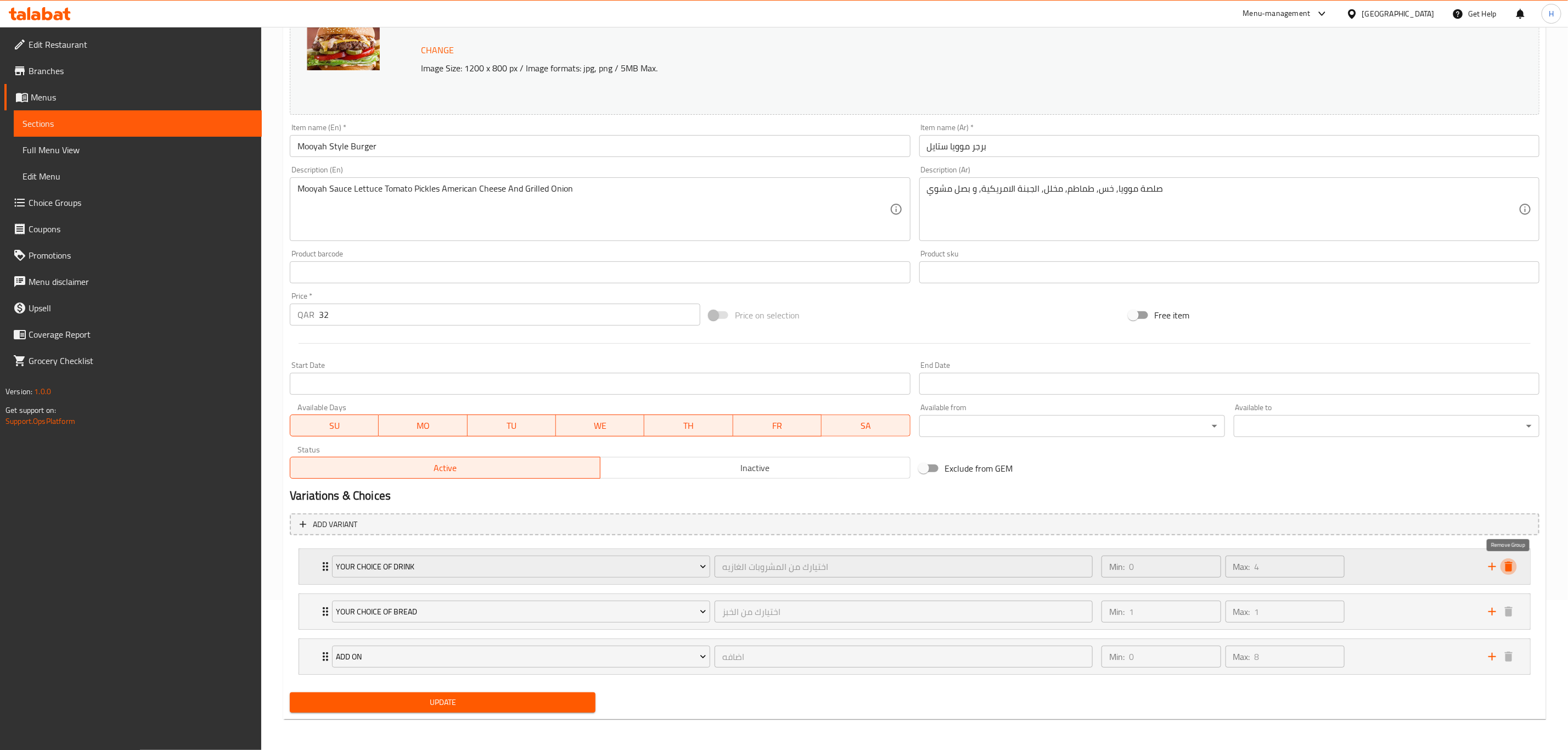
click at [1512, 564] on icon "delete" at bounding box center [1508, 566] width 13 height 13
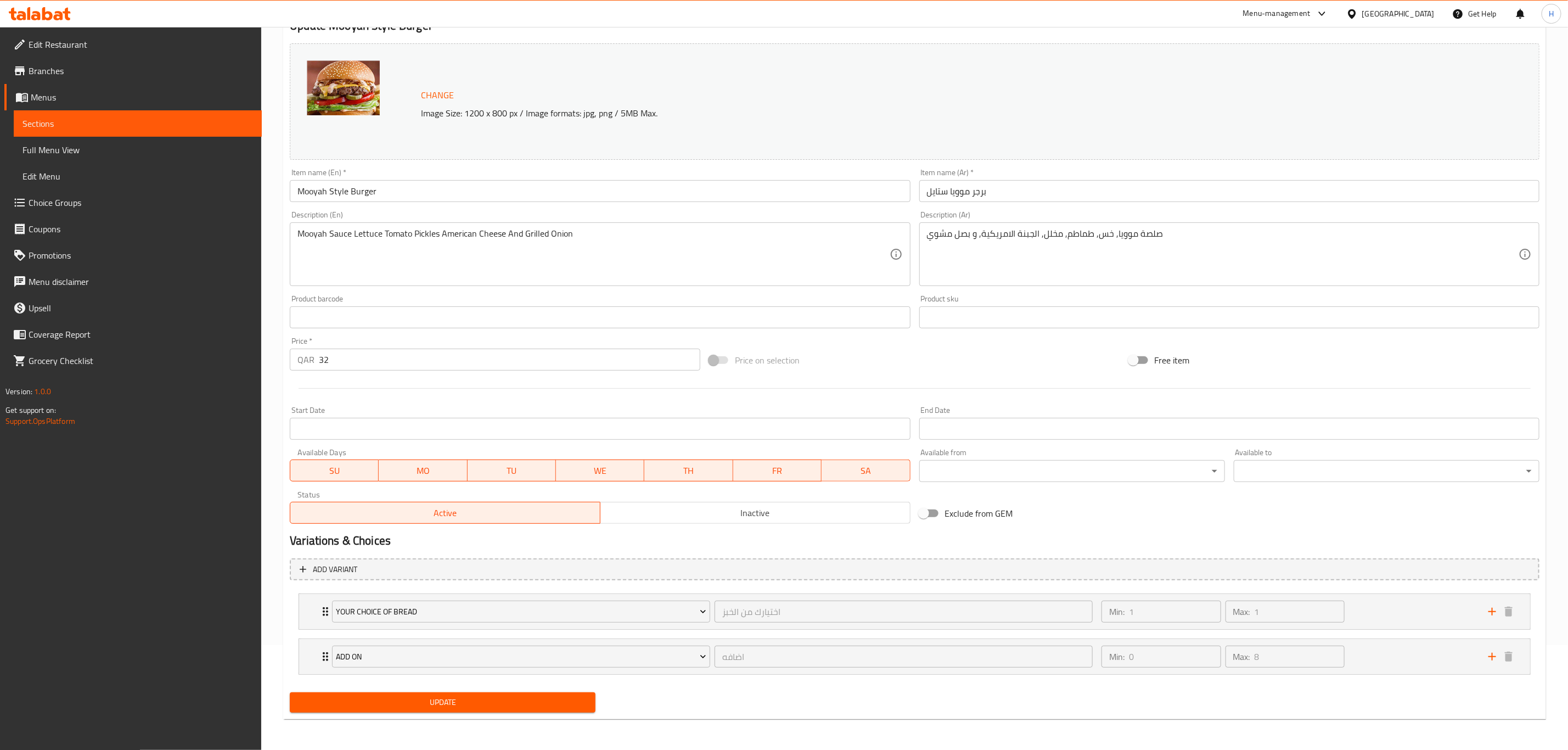
click at [432, 702] on span "Update" at bounding box center [442, 702] width 288 height 14
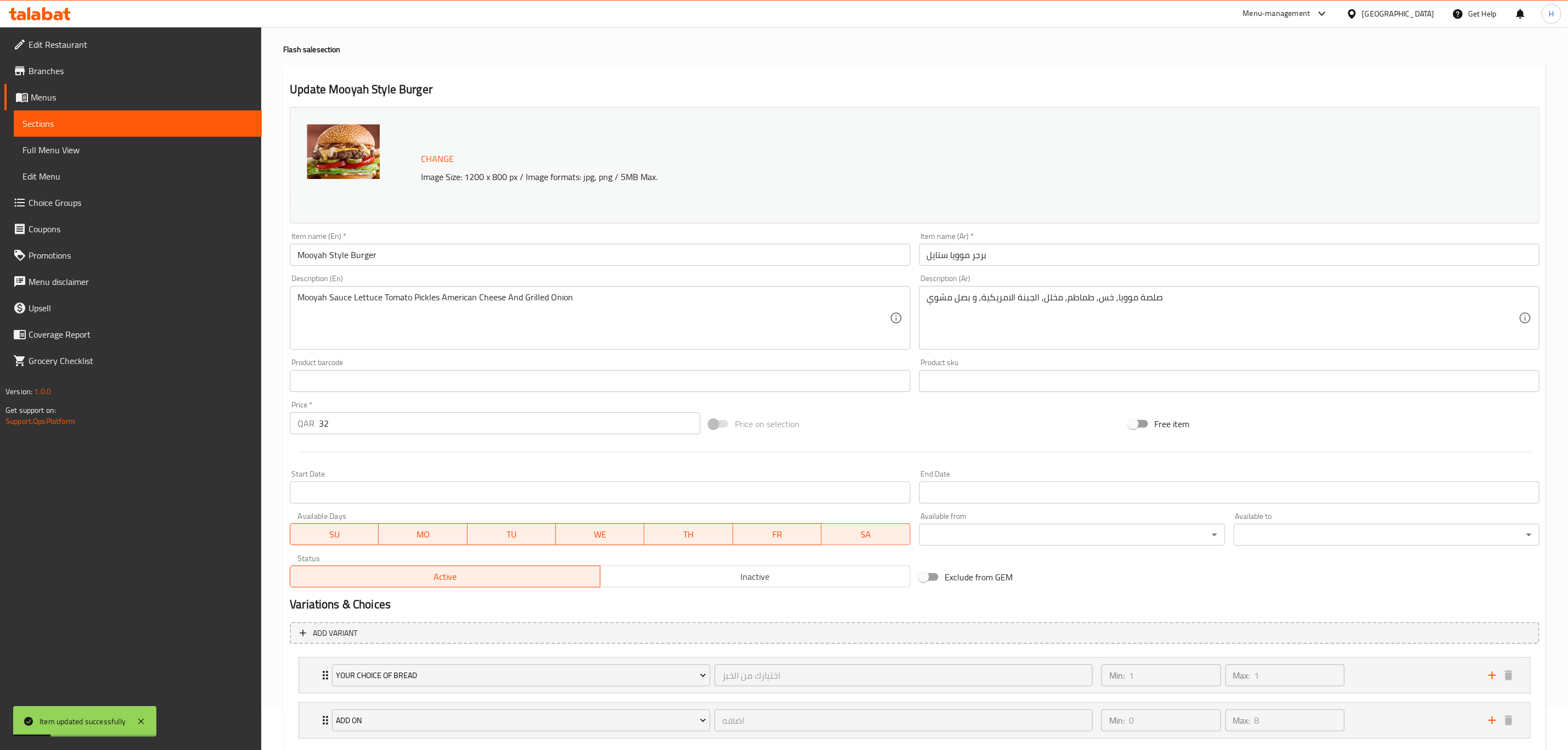
scroll to position [0, 0]
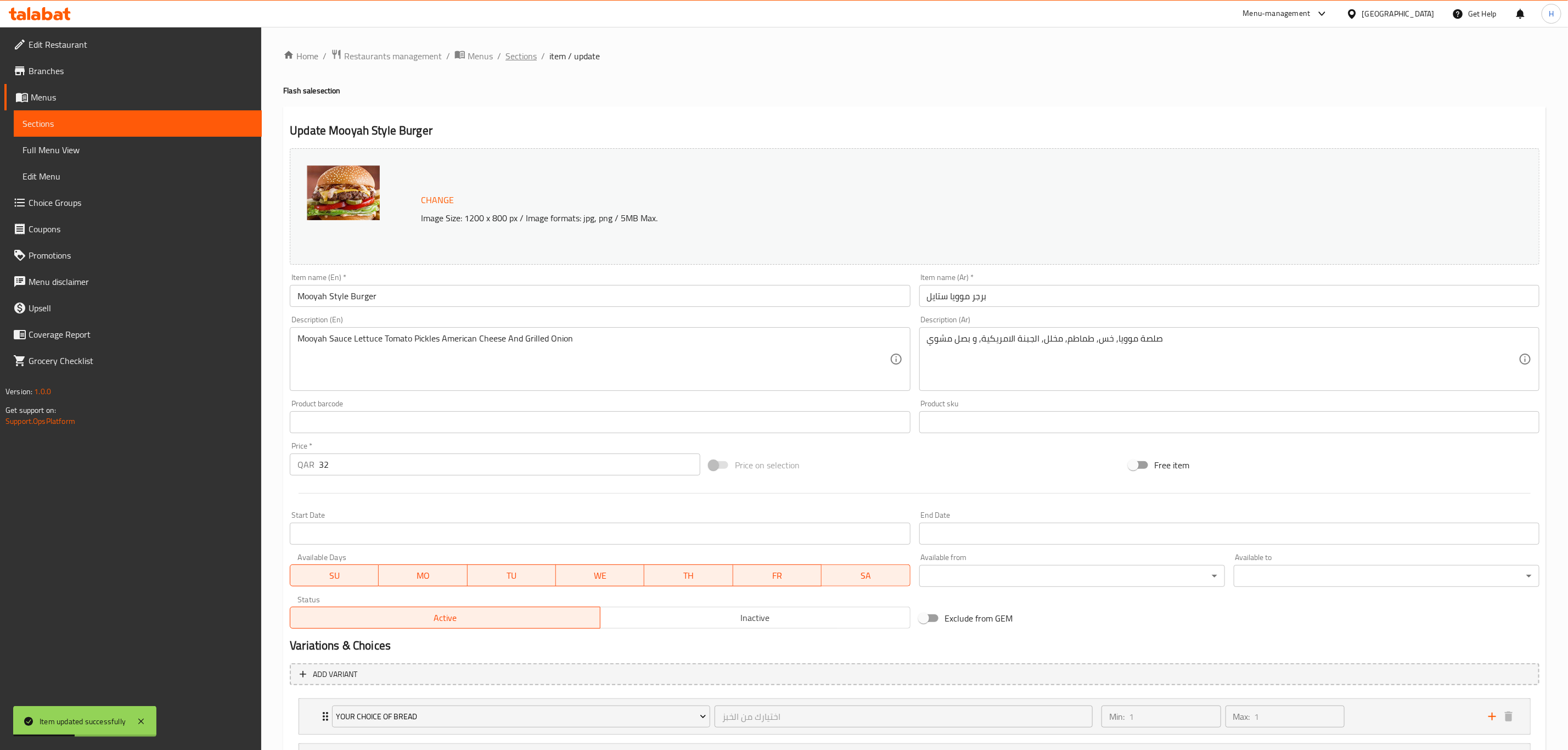
click at [529, 54] on span "Sections" at bounding box center [521, 56] width 31 height 13
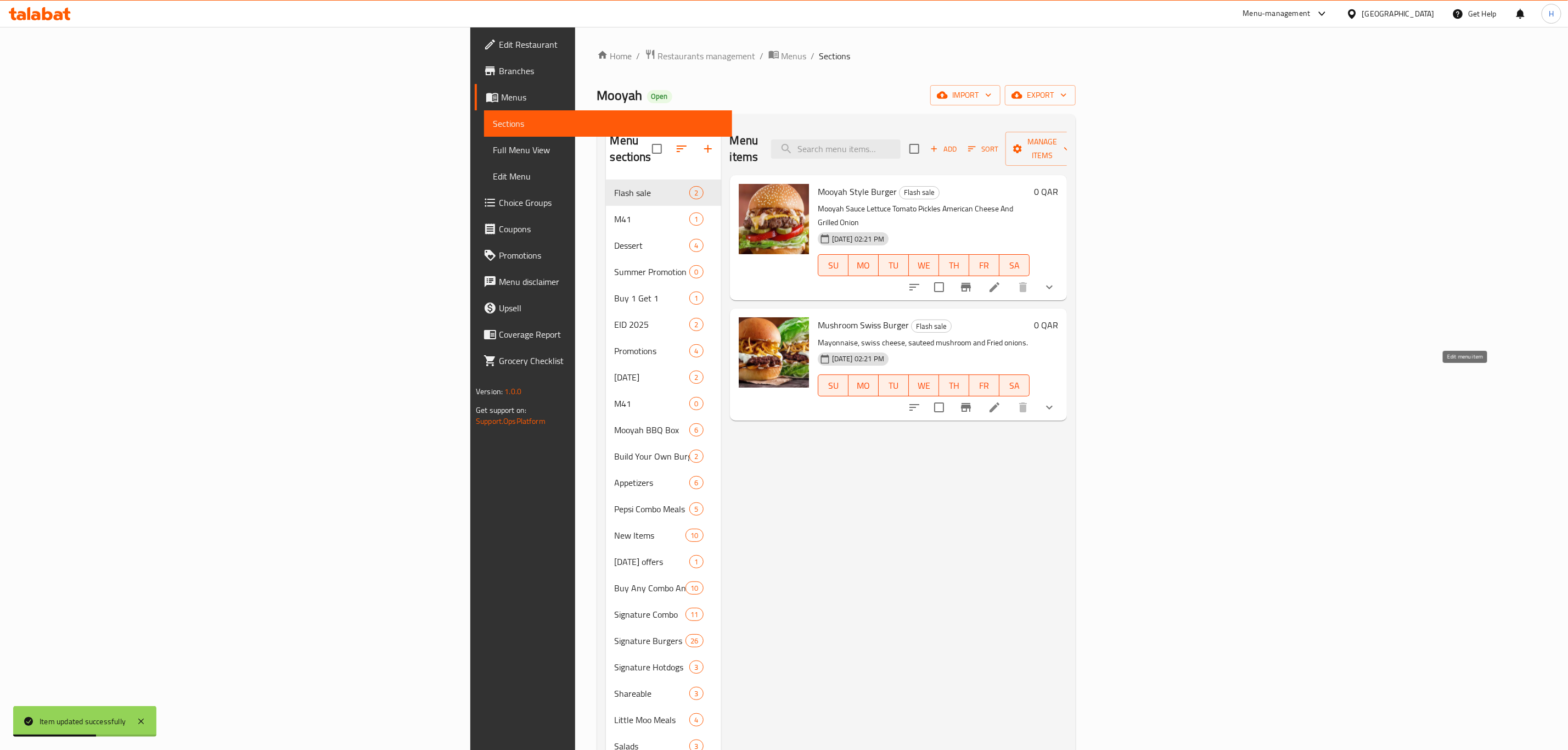
click at [999, 402] on icon at bounding box center [994, 407] width 10 height 10
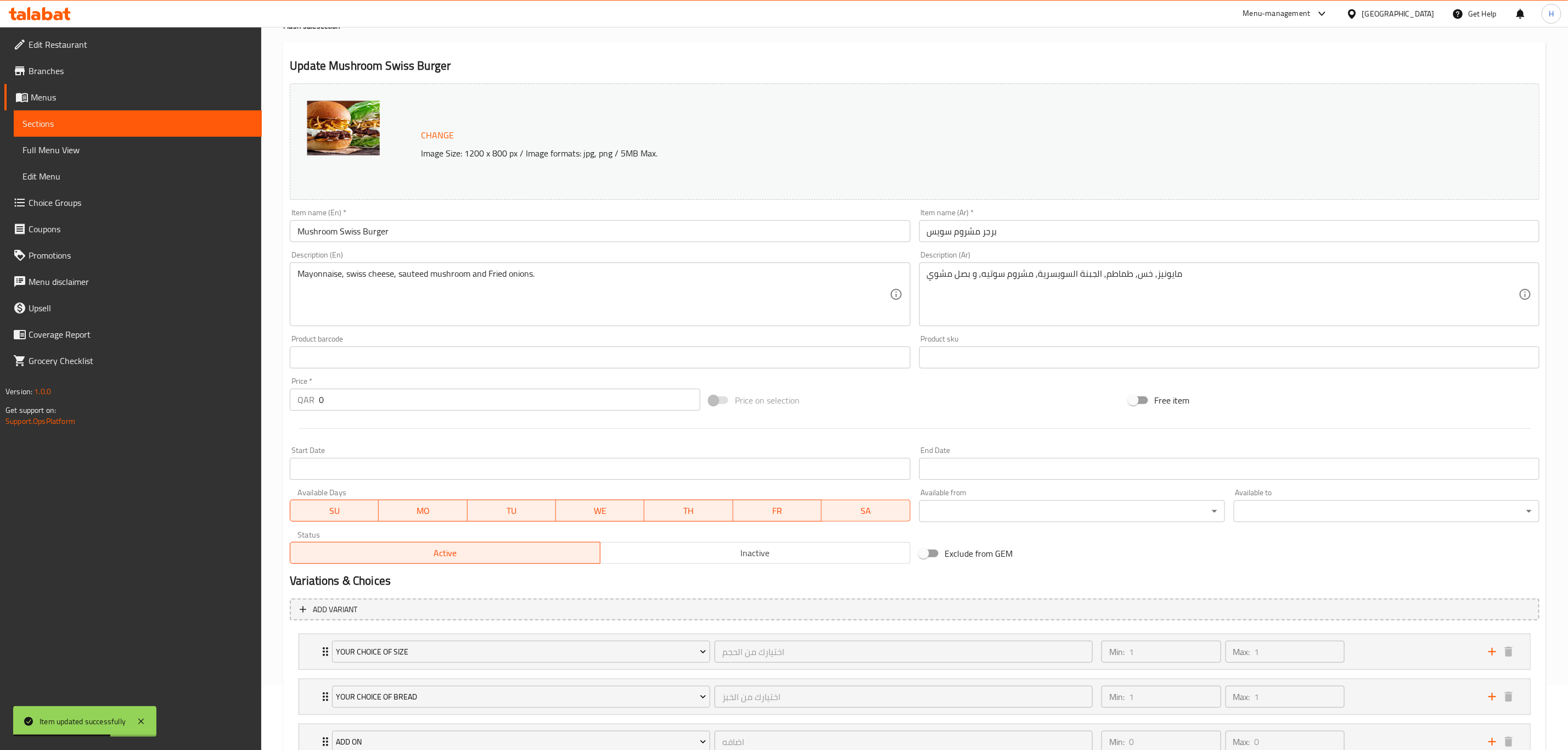
scroll to position [152, 0]
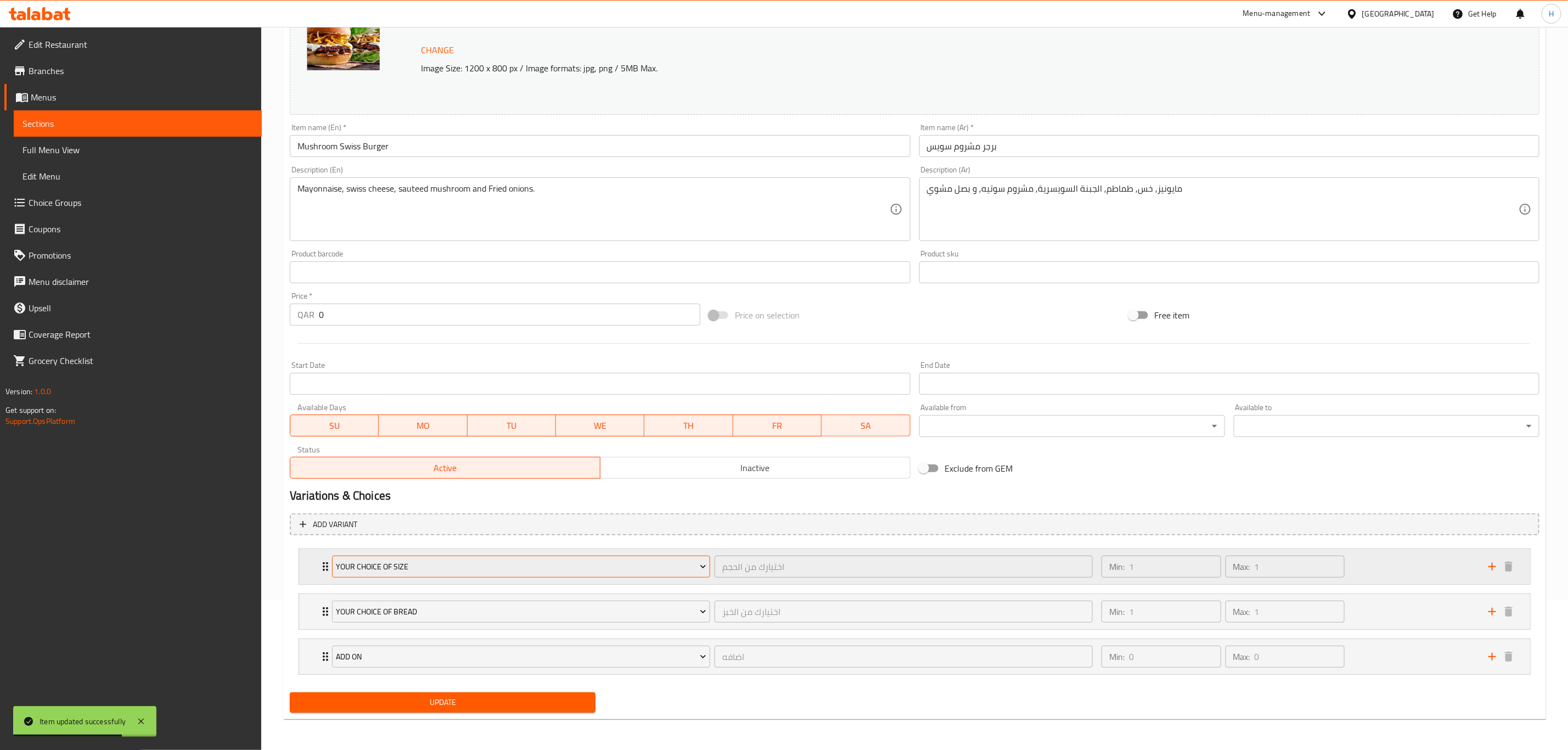
click at [427, 555] on button "Your Choice Of Size" at bounding box center [521, 567] width 378 height 22
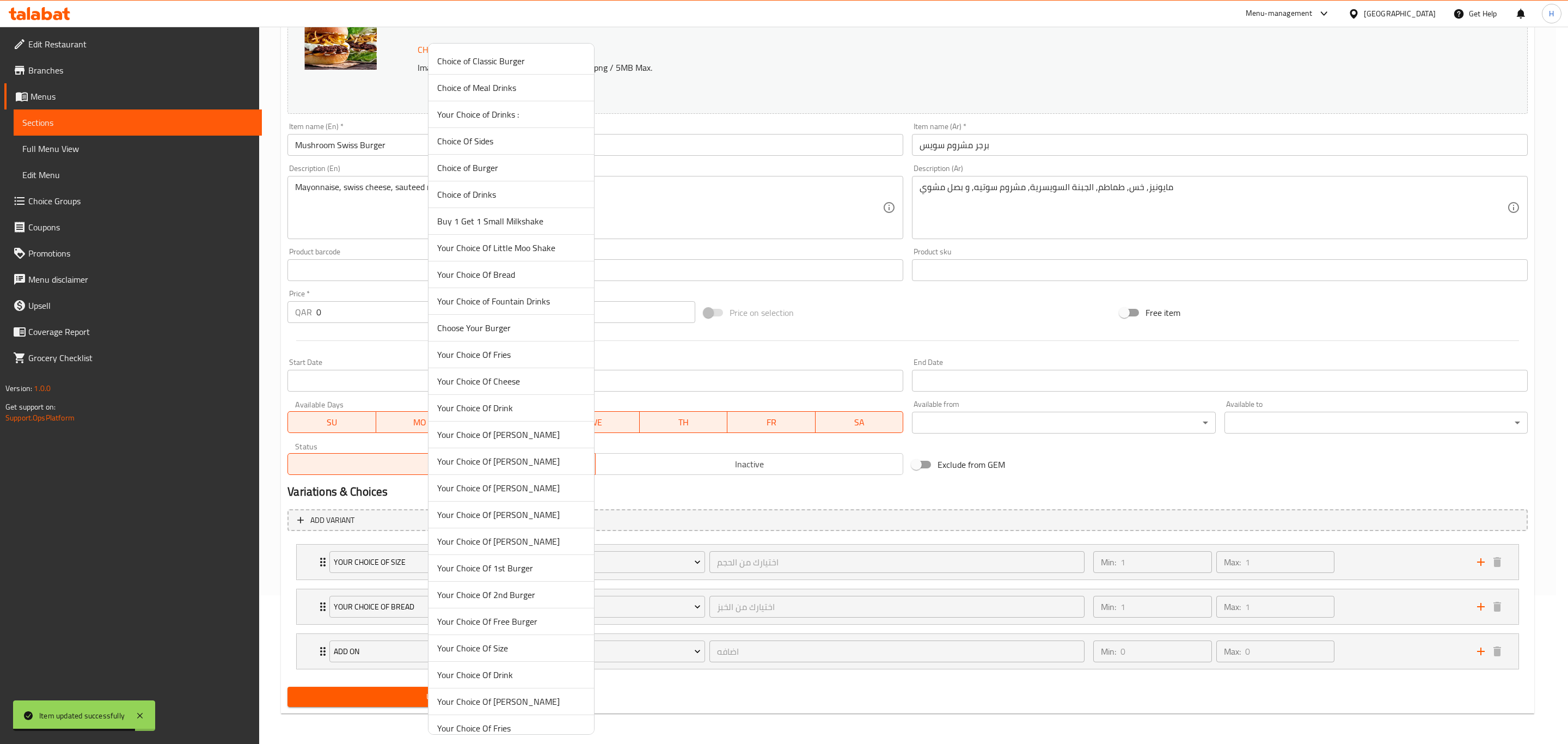
click at [845, 559] on div at bounding box center [784, 372] width 1568 height 744
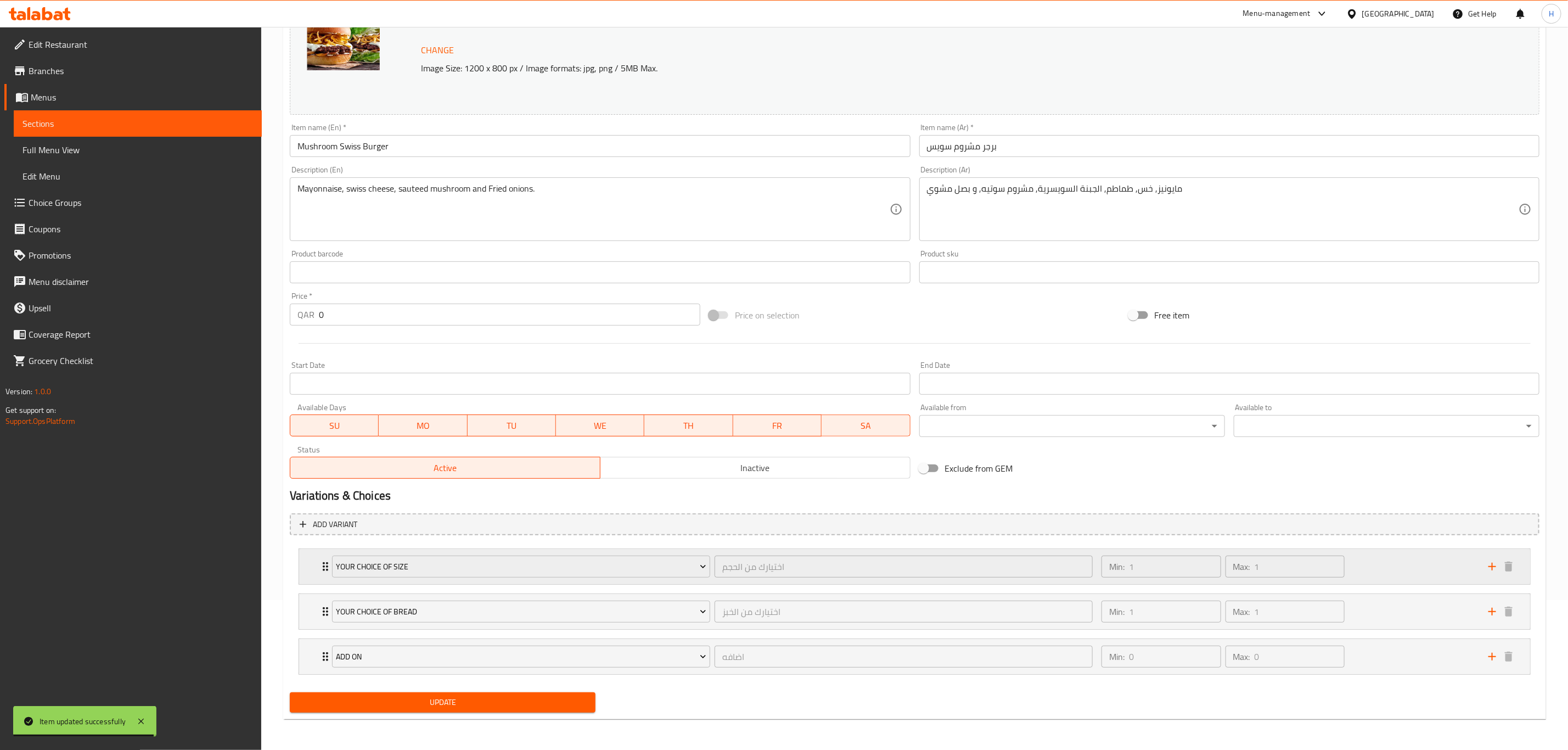
click at [1393, 565] on div "Min: 1 ​ Max: 1 ​" at bounding box center [1288, 567] width 387 height 35
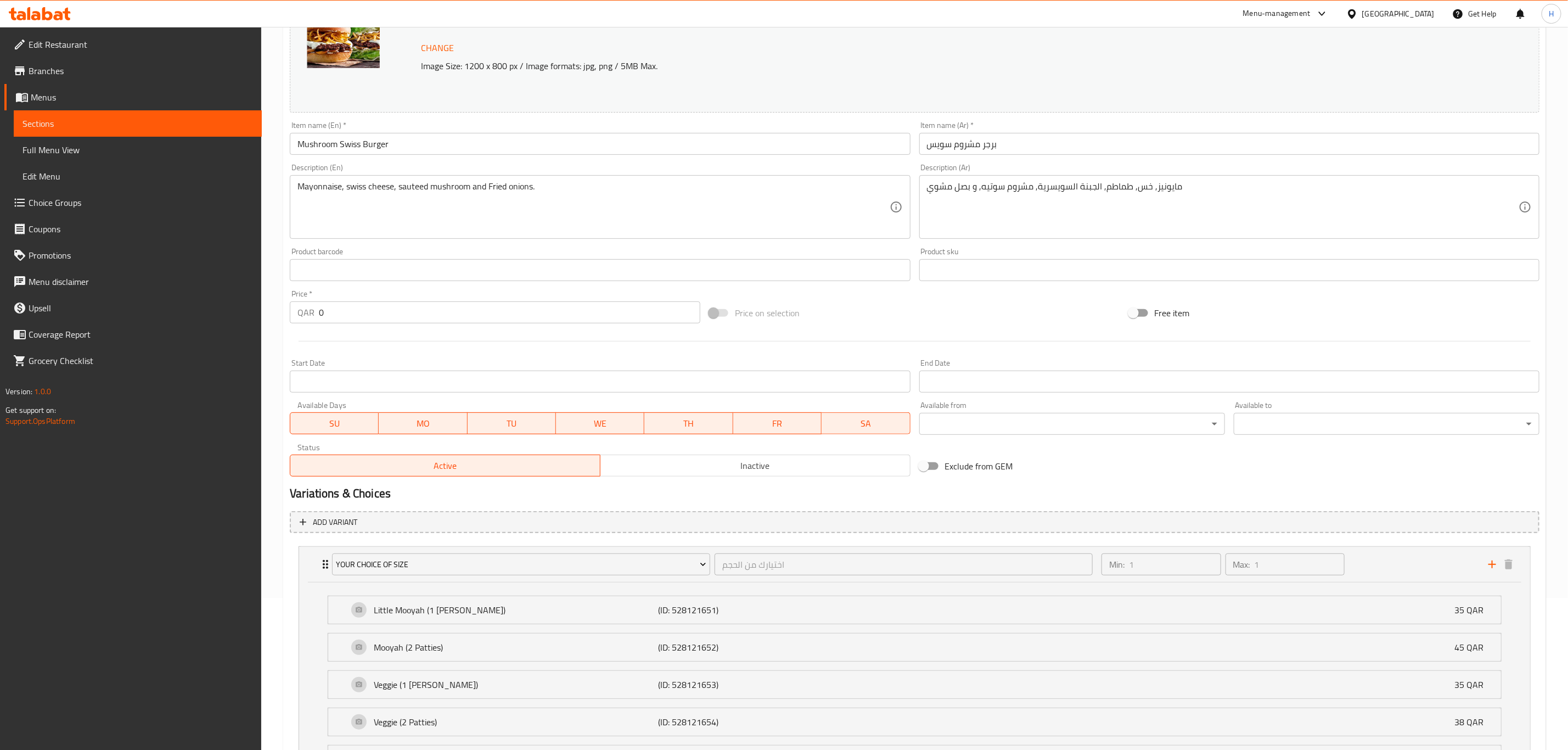
click at [354, 314] on input "0" at bounding box center [509, 313] width 382 height 22
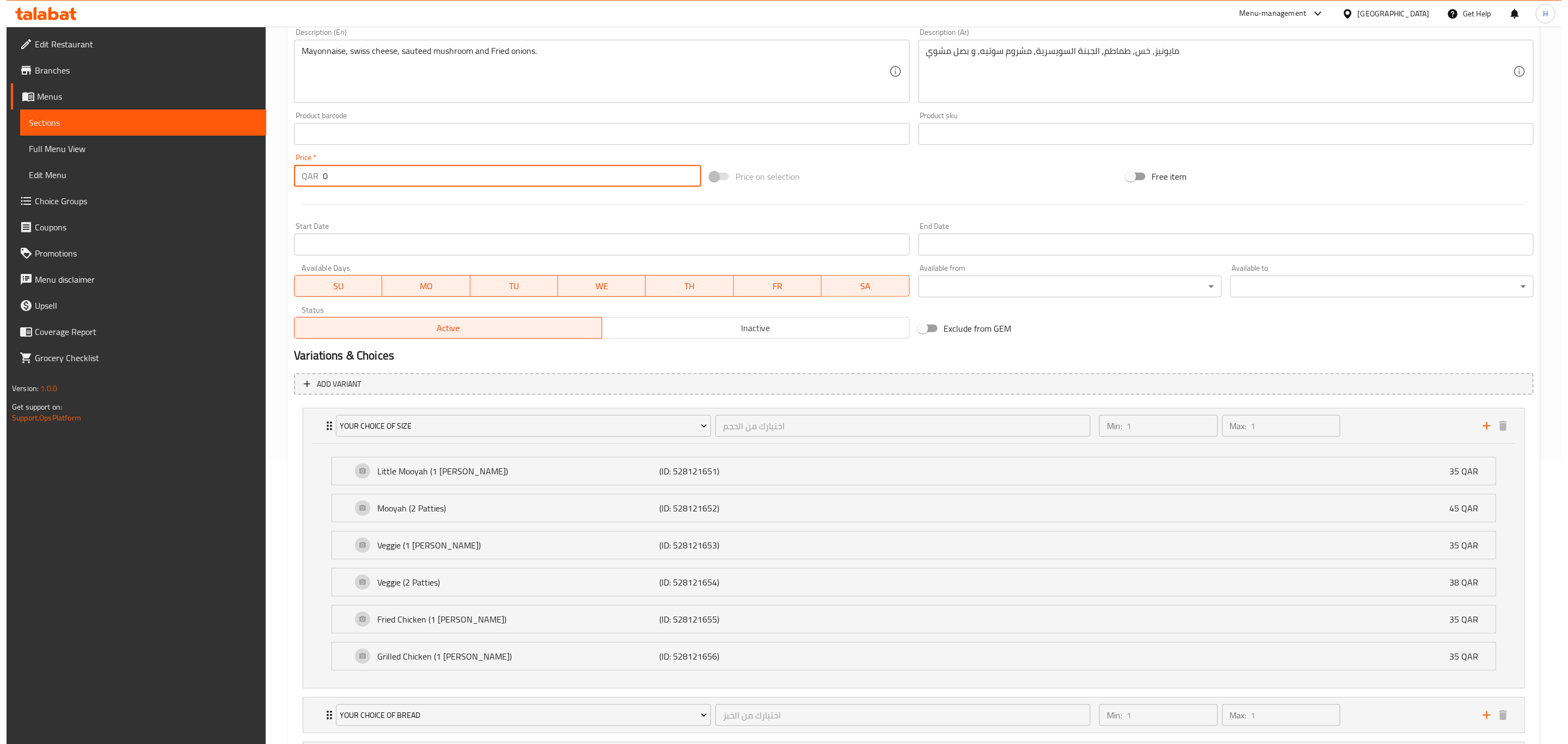
scroll to position [314, 0]
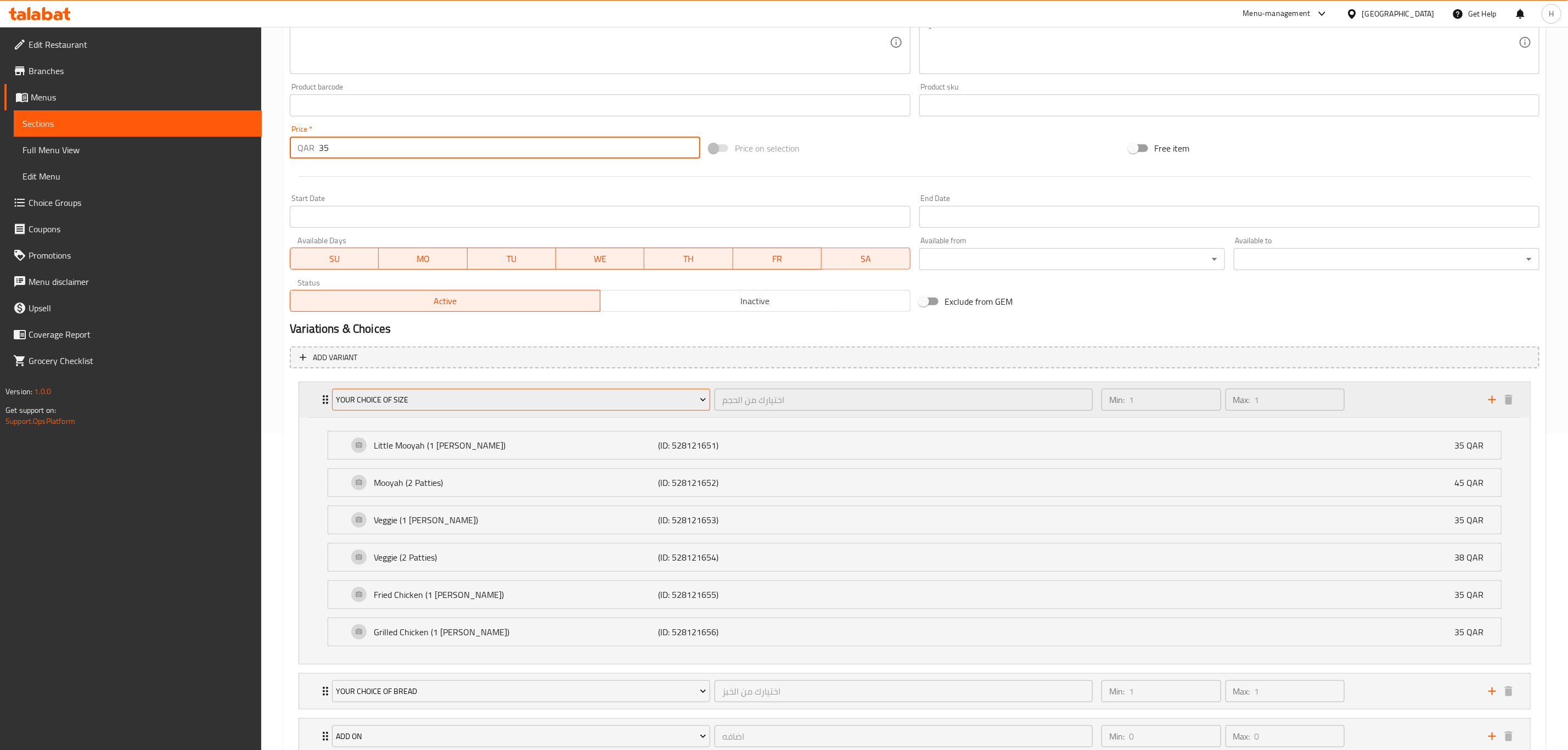
type input "35"
click at [520, 409] on button "Your Choice Of Size" at bounding box center [521, 400] width 378 height 22
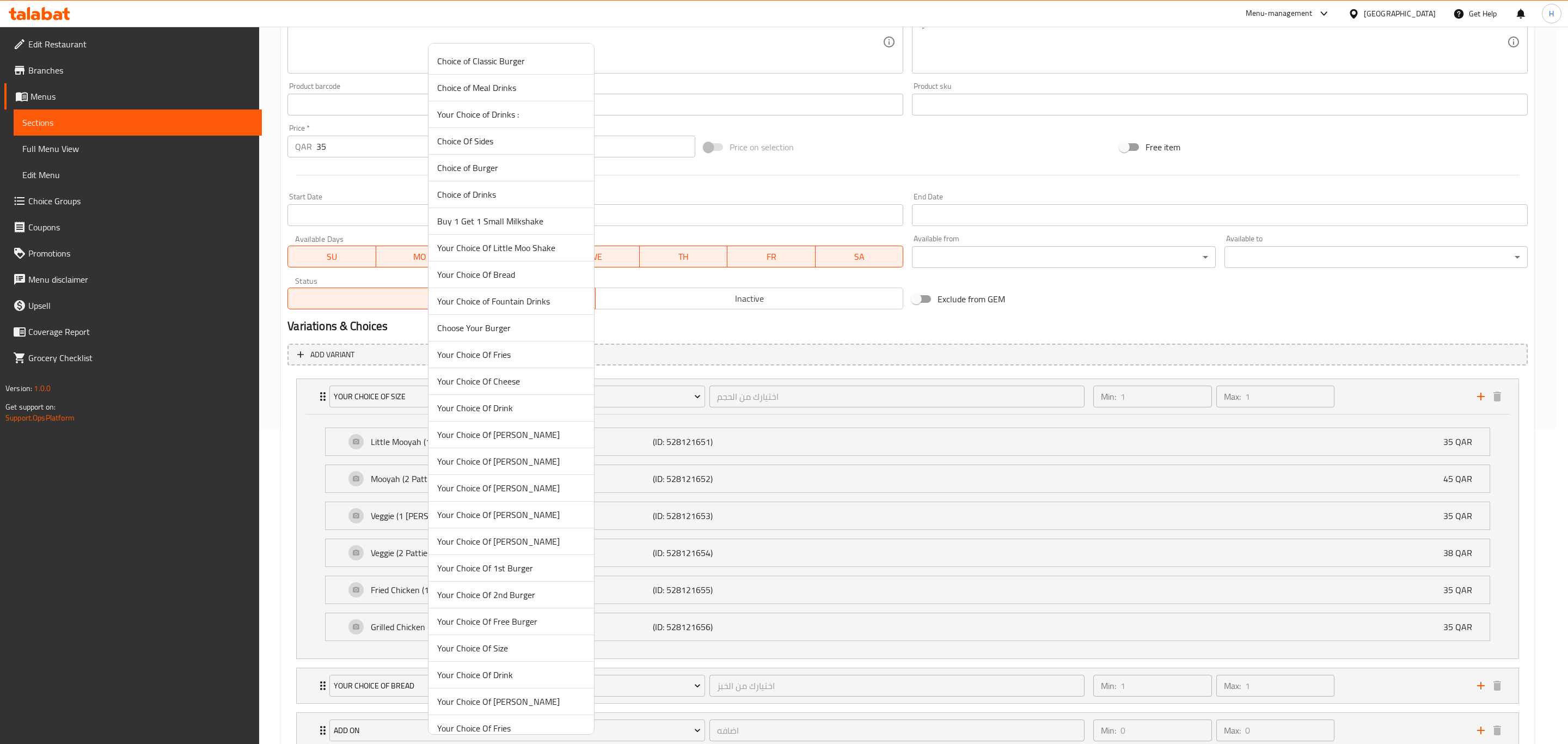
click at [490, 387] on span "Your Choice Of Cheese" at bounding box center [512, 381] width 148 height 13
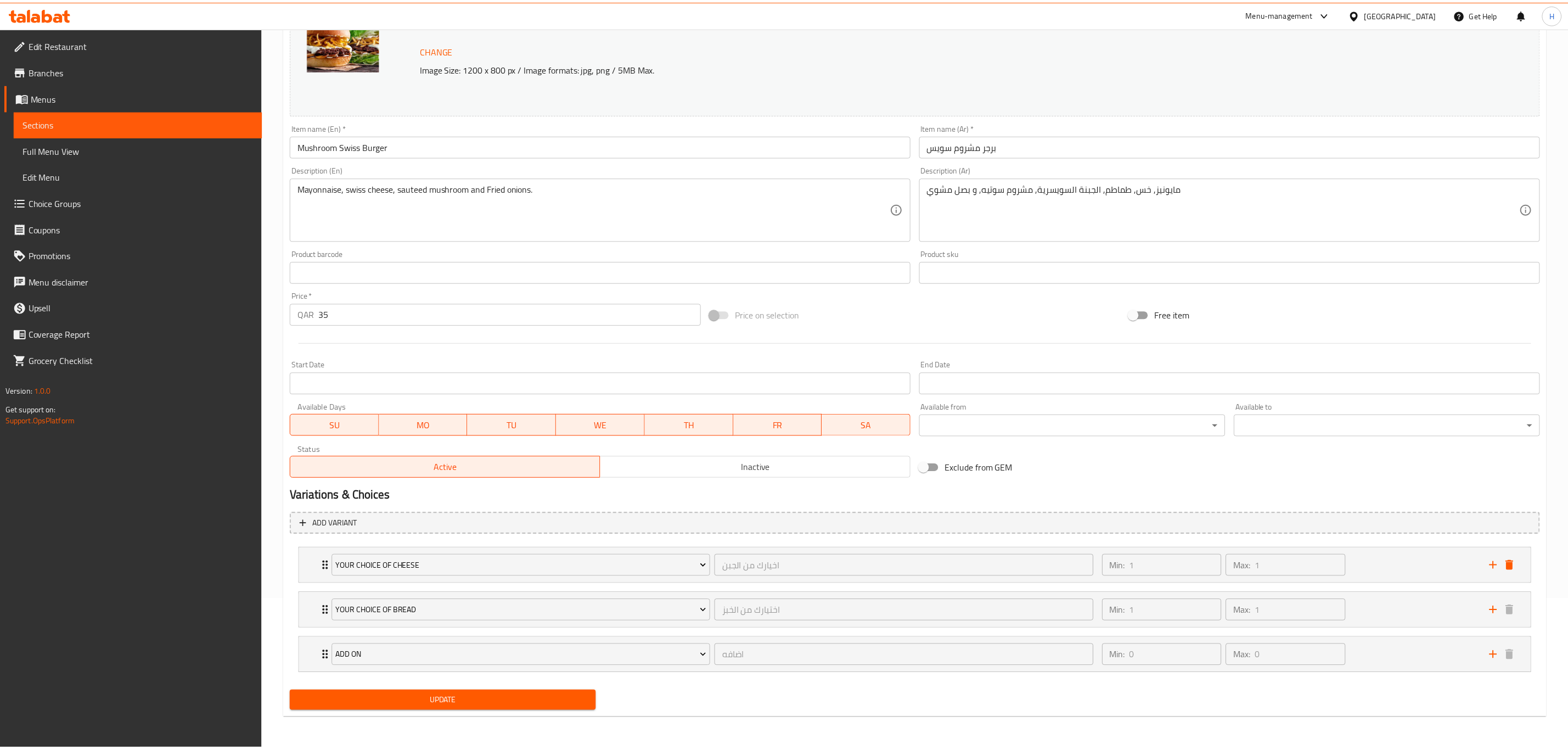
scroll to position [152, 0]
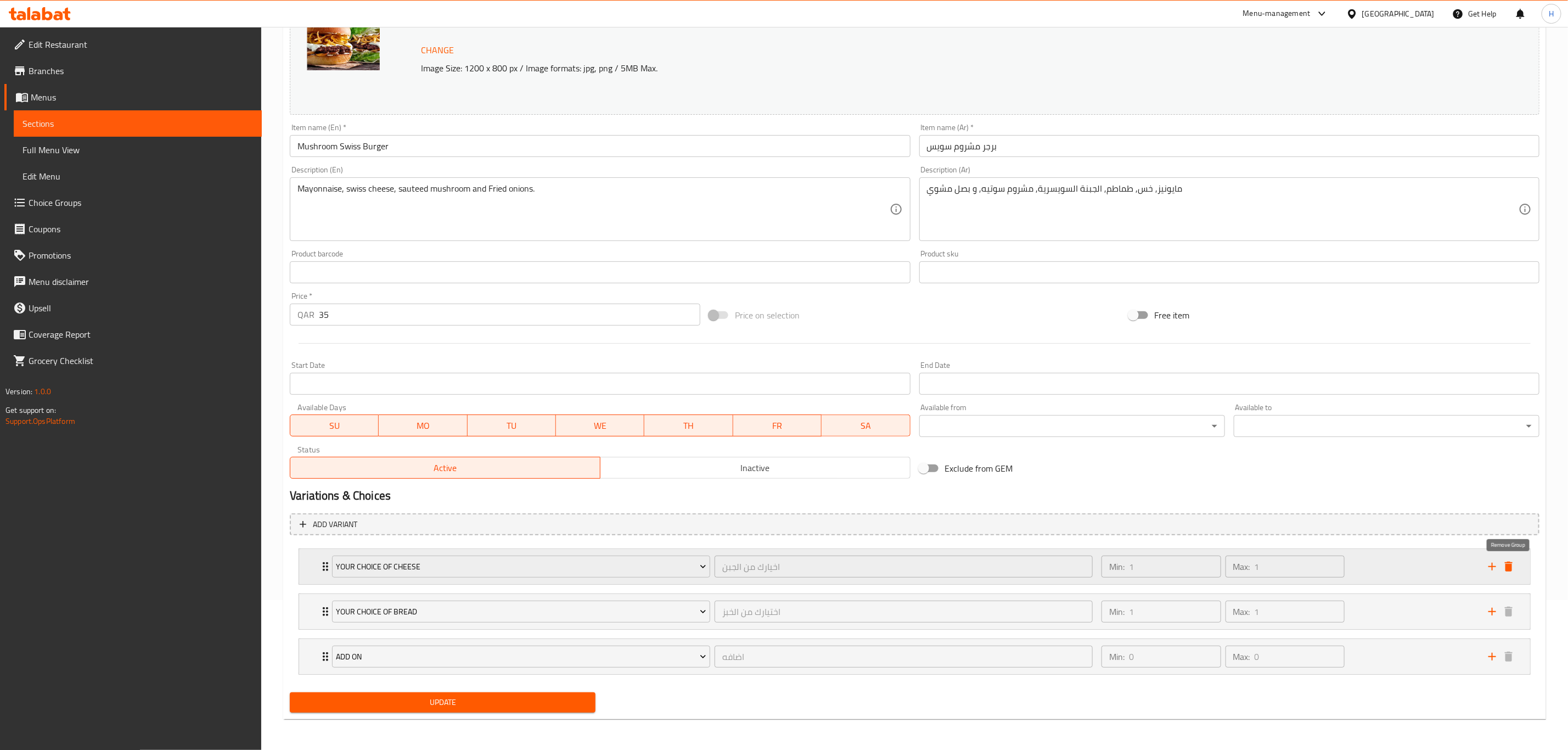
click at [1506, 560] on icon "delete" at bounding box center [1508, 566] width 13 height 13
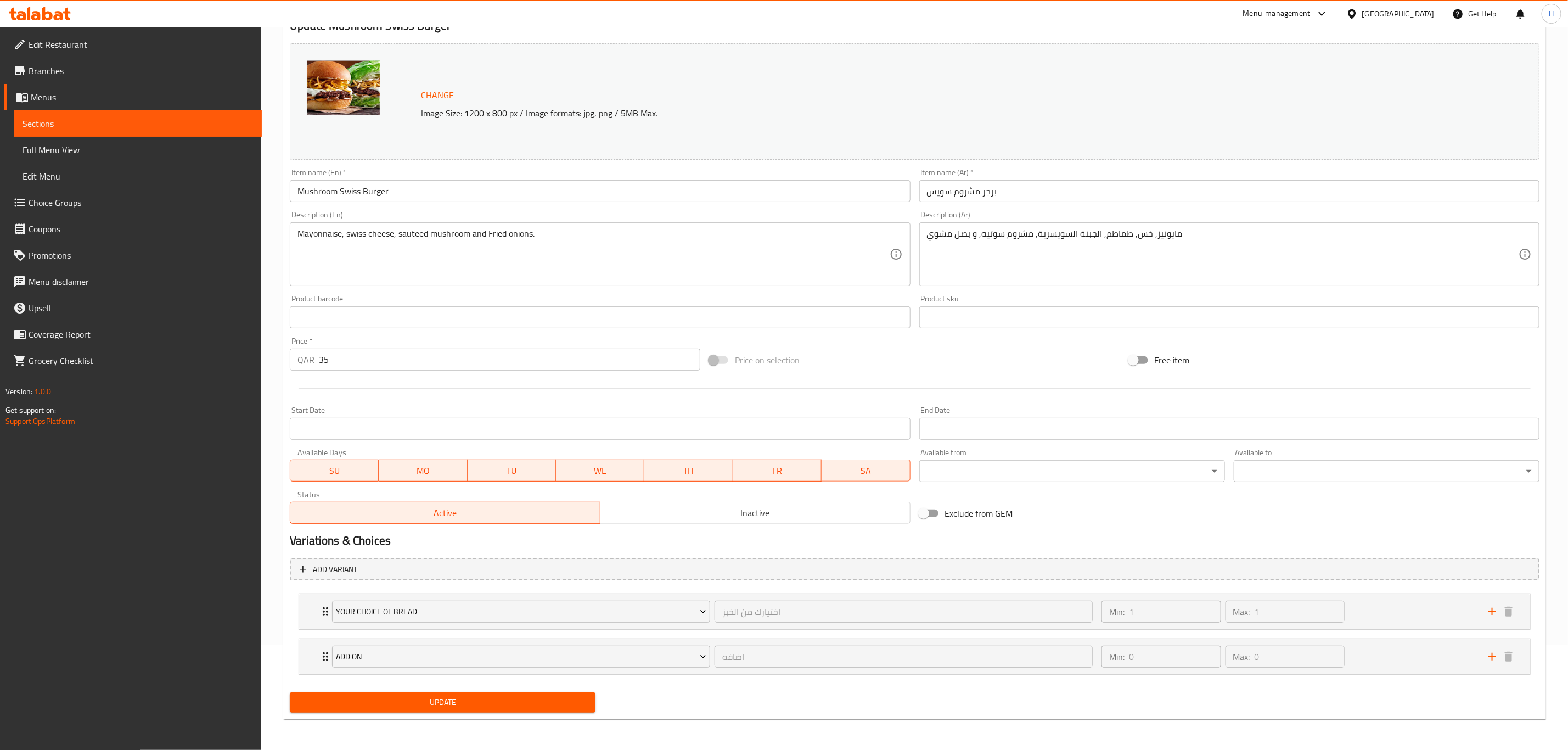
scroll to position [106, 0]
click at [485, 706] on span "Update" at bounding box center [442, 702] width 288 height 14
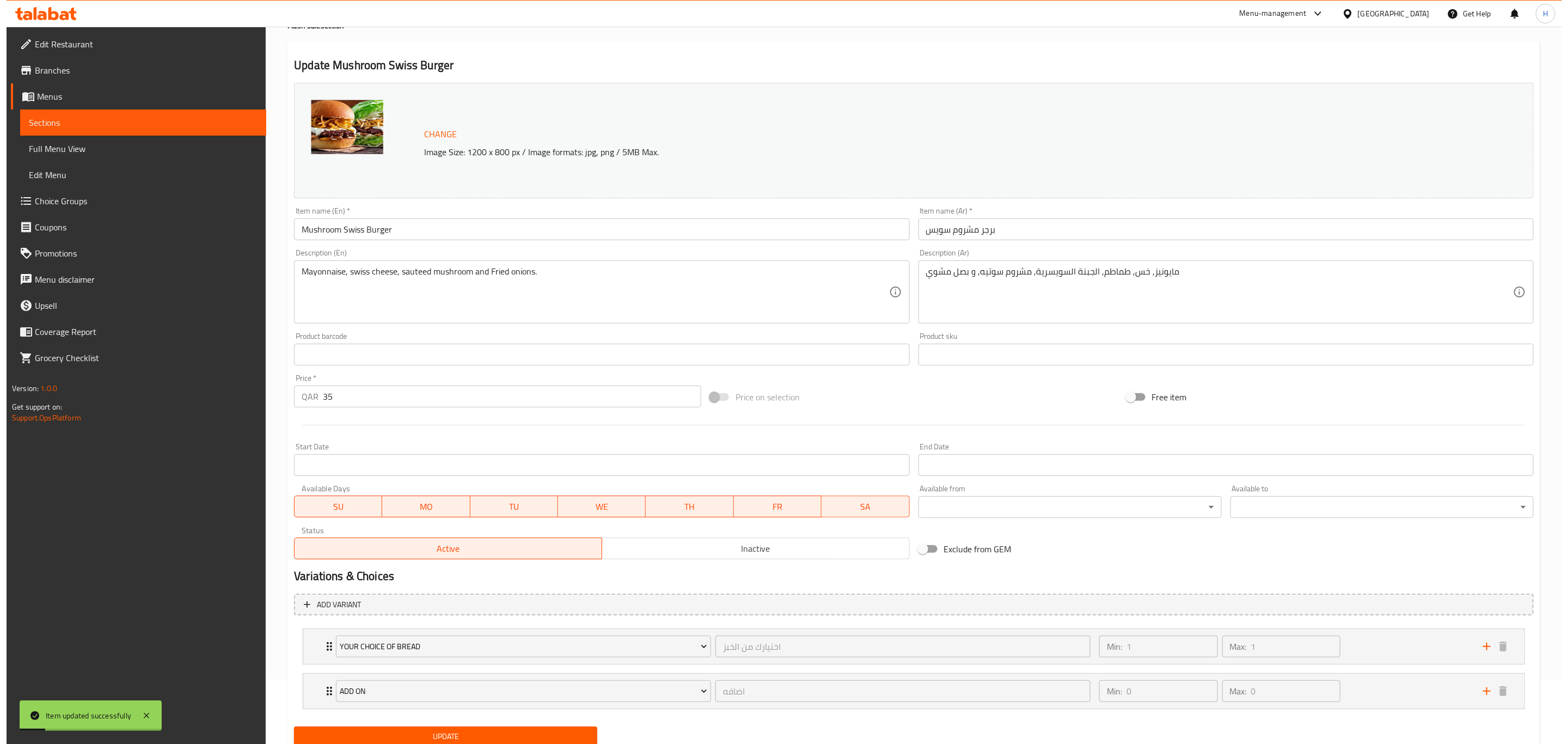
scroll to position [0, 0]
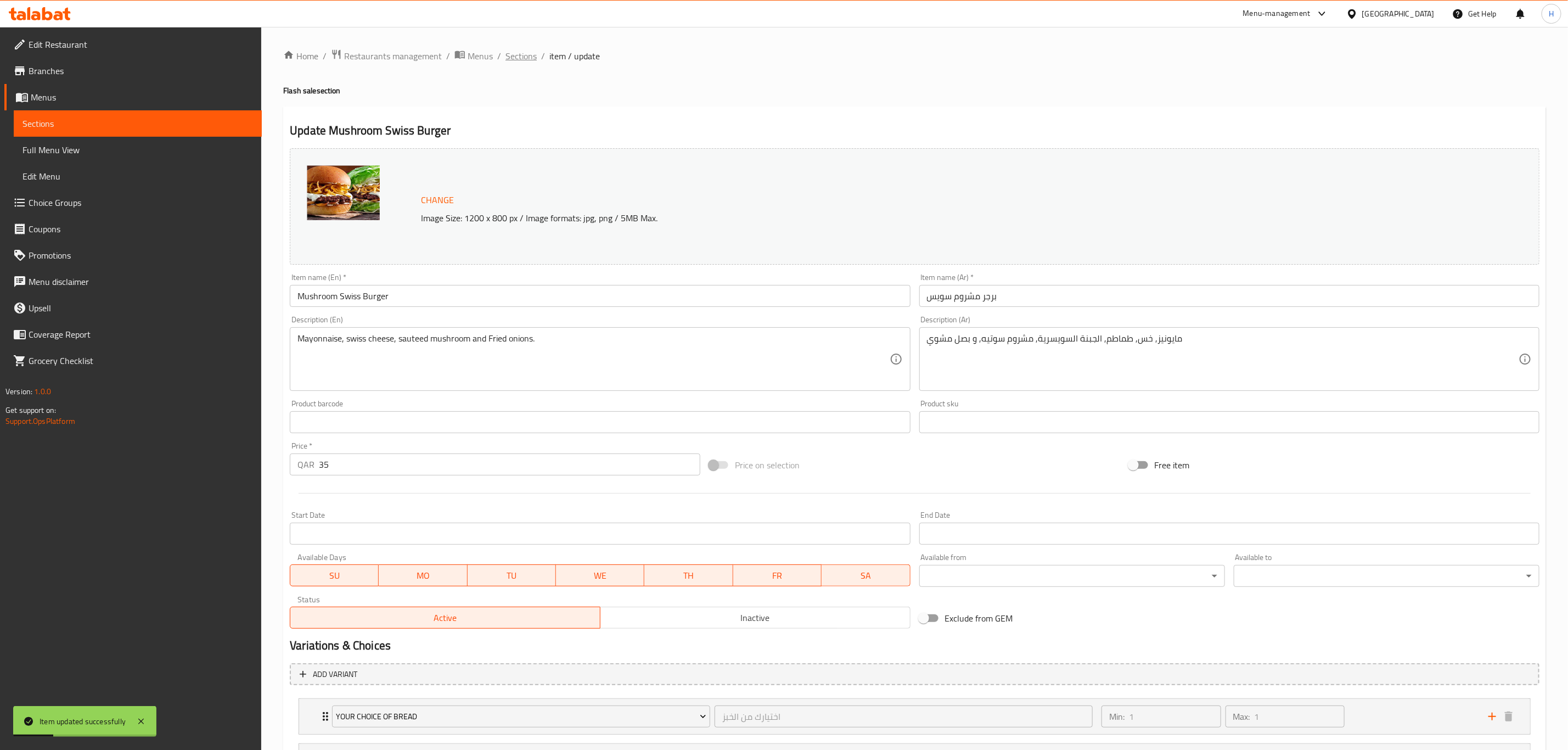
click at [513, 54] on span "Sections" at bounding box center [521, 56] width 31 height 13
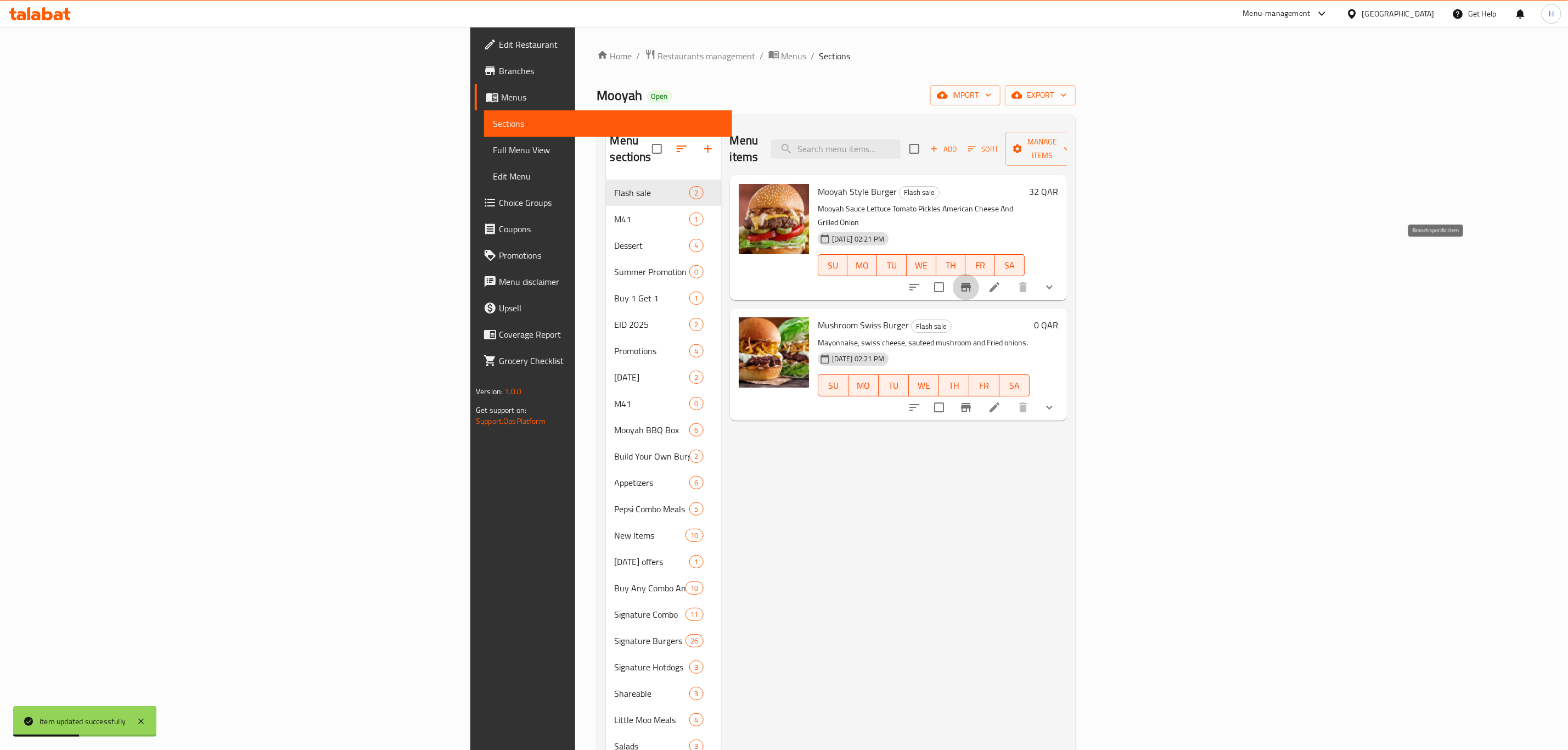
click at [973, 280] on icon "Branch-specific-item" at bounding box center [965, 287] width 13 height 13
click at [971, 403] on icon "Branch-specific-item" at bounding box center [966, 407] width 10 height 9
click at [1067, 557] on div "Menu items Add Sort Manage items Mooyah Style Burger Flash sale Mooyah Sauce Le…" at bounding box center [894, 498] width 346 height 750
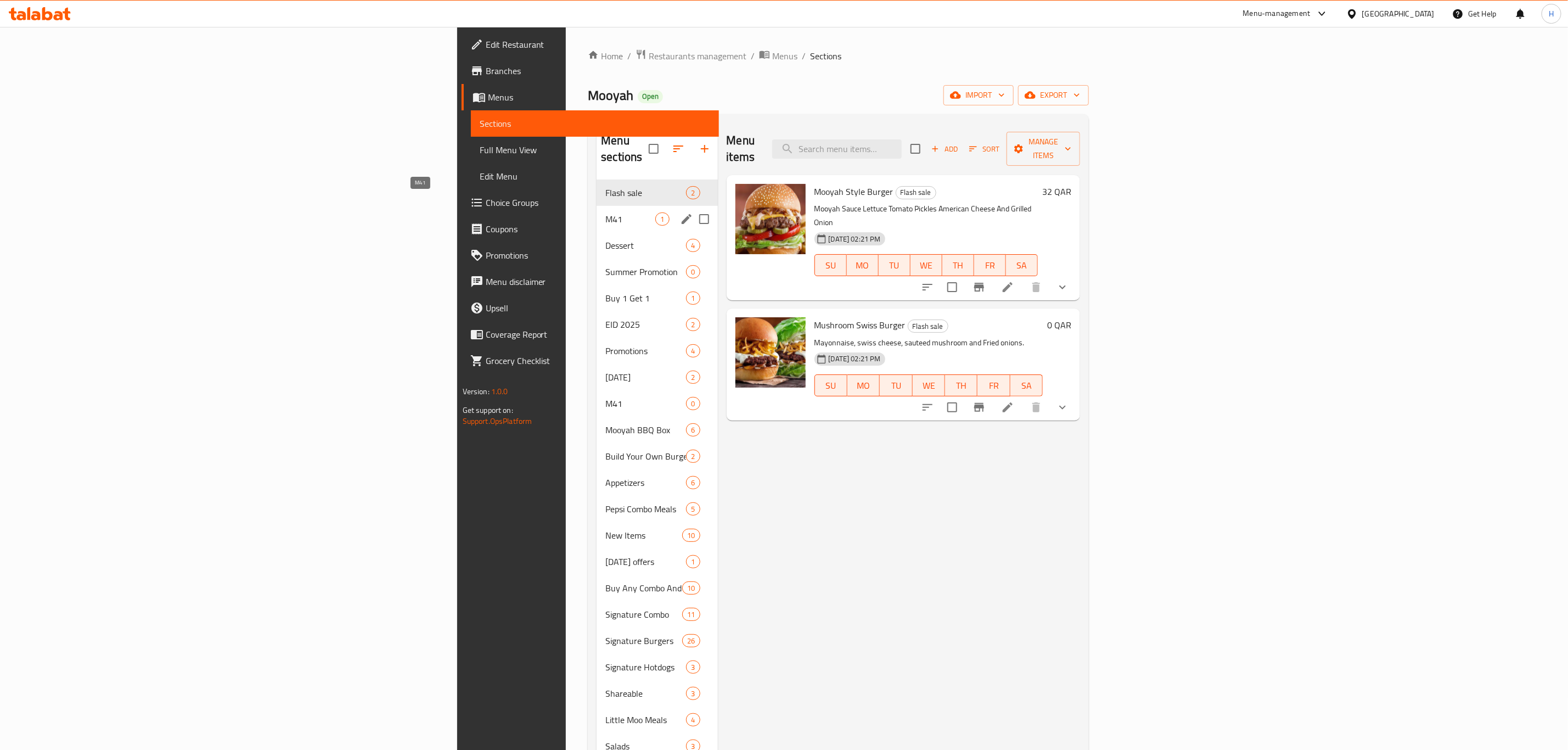
click at [605, 213] on span "M41" at bounding box center [630, 219] width 50 height 13
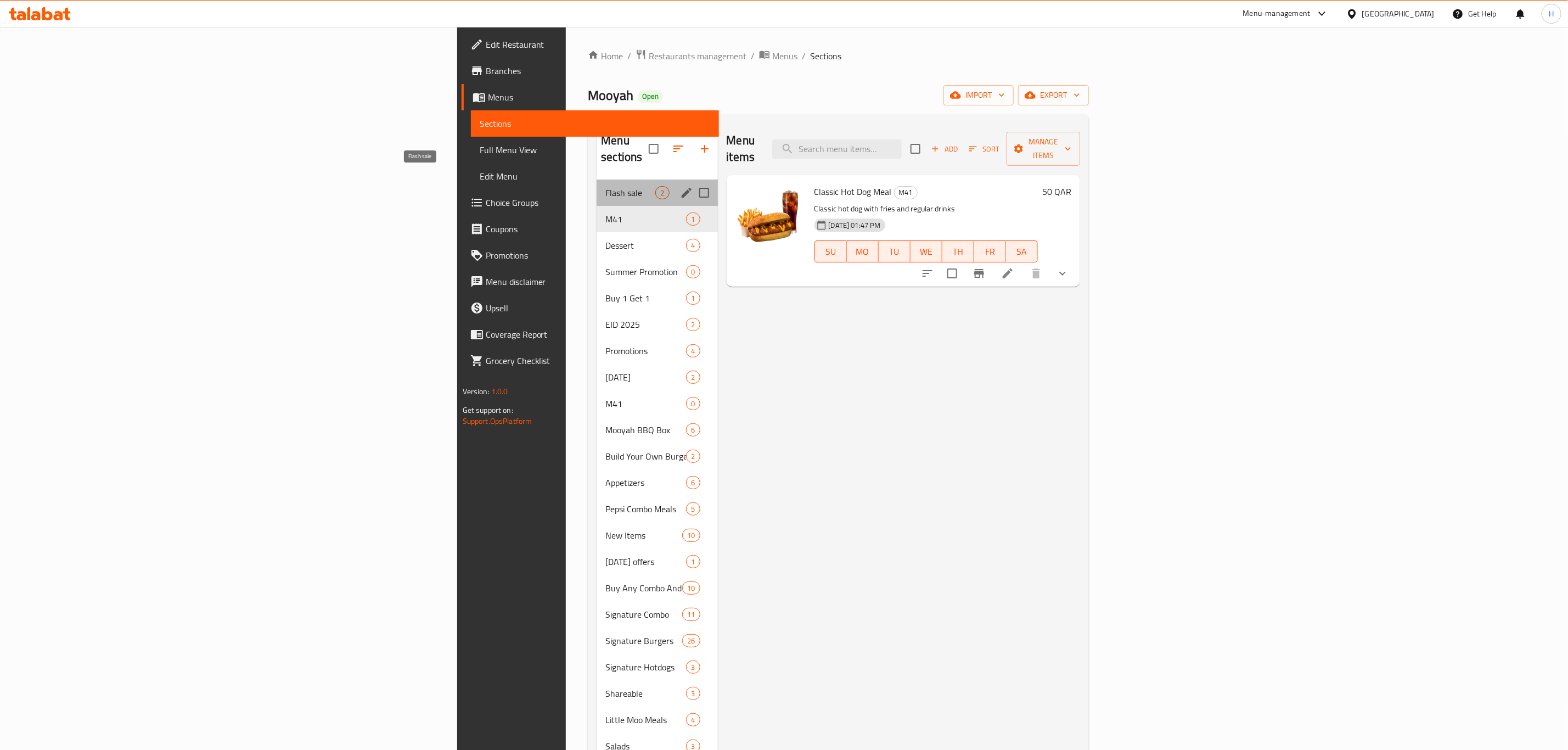
click at [605, 186] on span "Flash sale" at bounding box center [630, 192] width 50 height 13
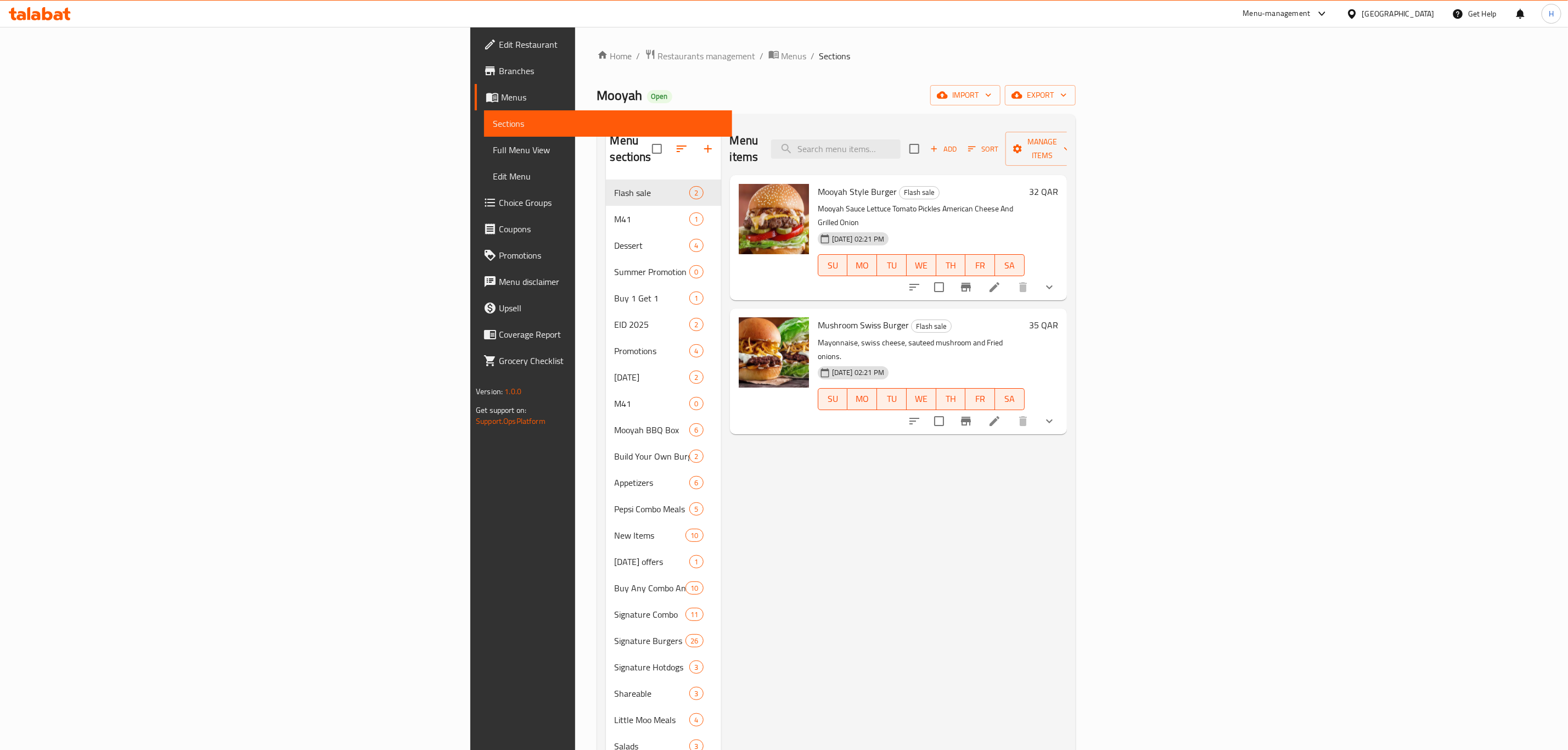
drag, startPoint x: 1210, startPoint y: 522, endPoint x: 1207, endPoint y: 512, distance: 10.4
click at [1067, 520] on div "Menu items Add Sort Manage items Mooyah Style Burger Flash sale Mooyah Sauce Le…" at bounding box center [894, 498] width 346 height 750
click at [658, 53] on span "Restaurants management" at bounding box center [707, 56] width 98 height 13
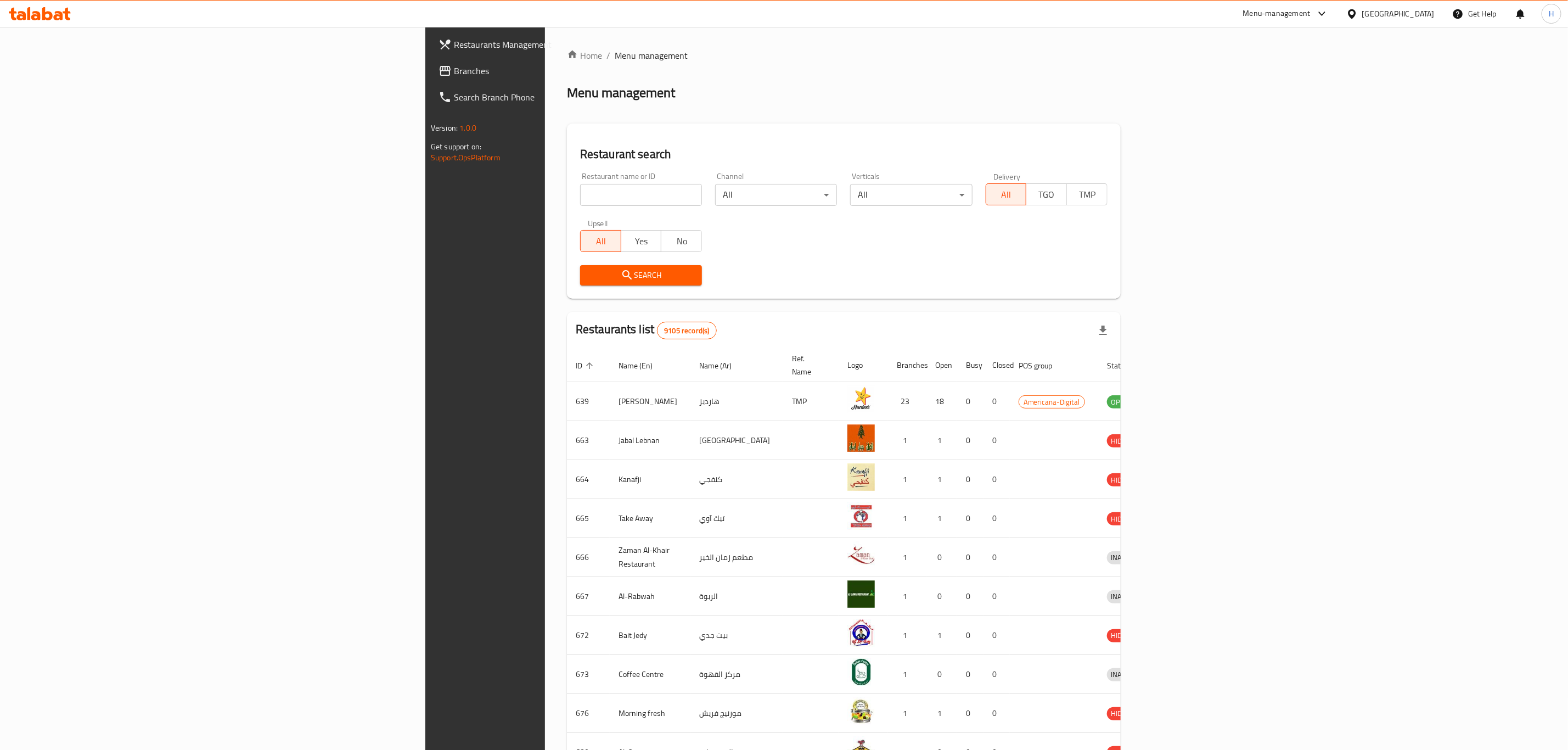
click at [580, 193] on input "search" at bounding box center [640, 195] width 122 height 22
type input "mooyah"
click button "Search" at bounding box center [640, 275] width 122 height 20
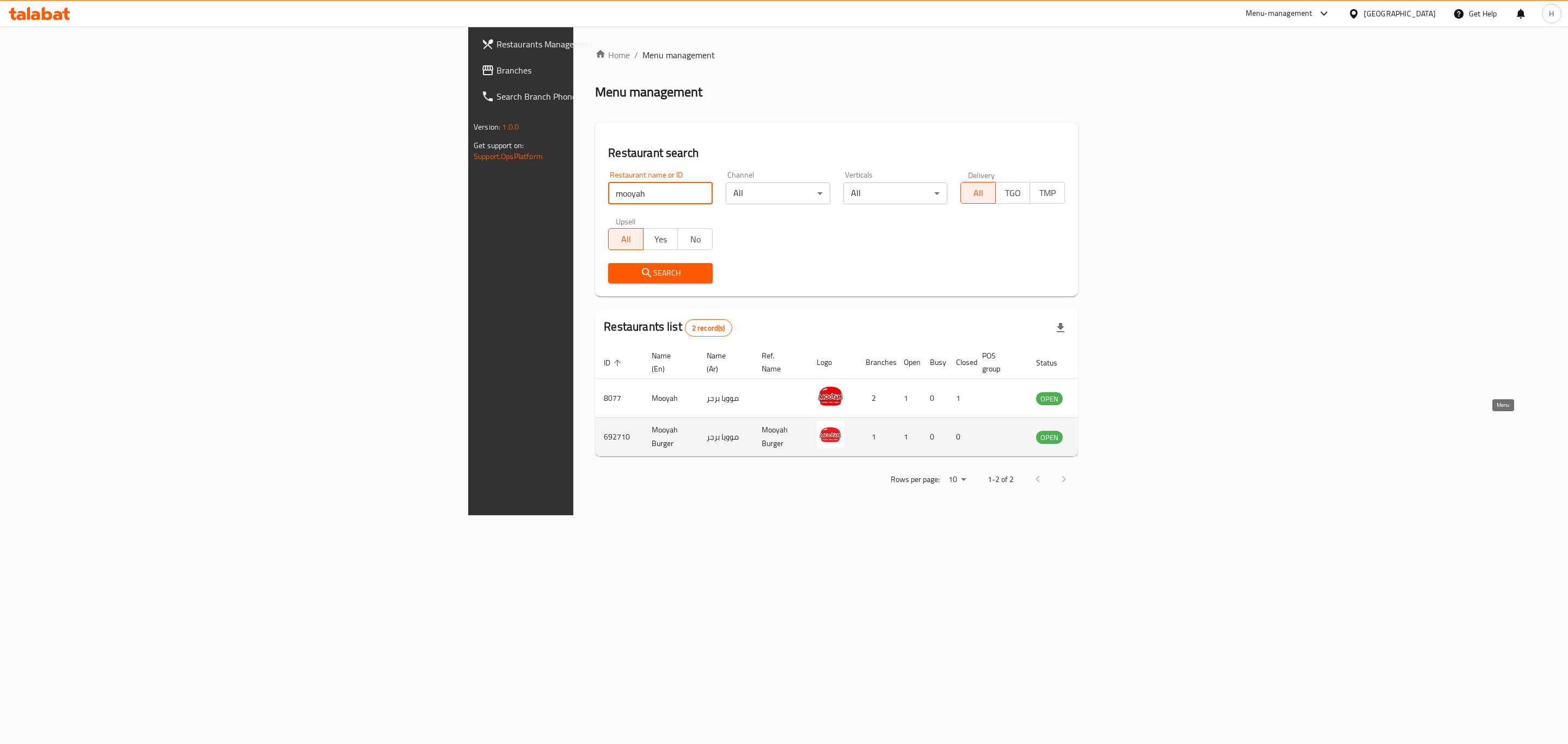
click at [1106, 433] on icon "enhanced table" at bounding box center [1100, 438] width 12 height 9
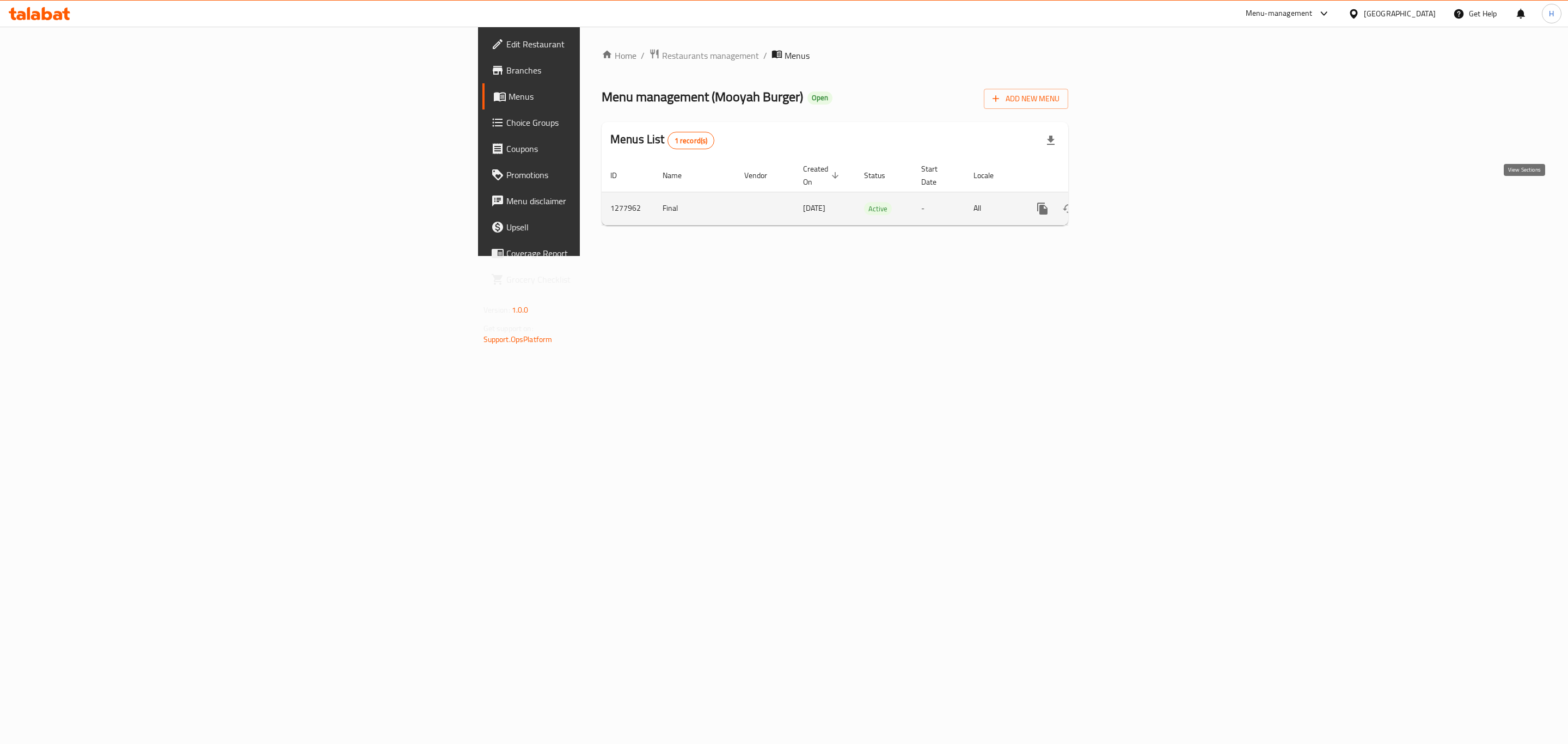
click at [1127, 202] on icon "enhanced table" at bounding box center [1121, 208] width 13 height 13
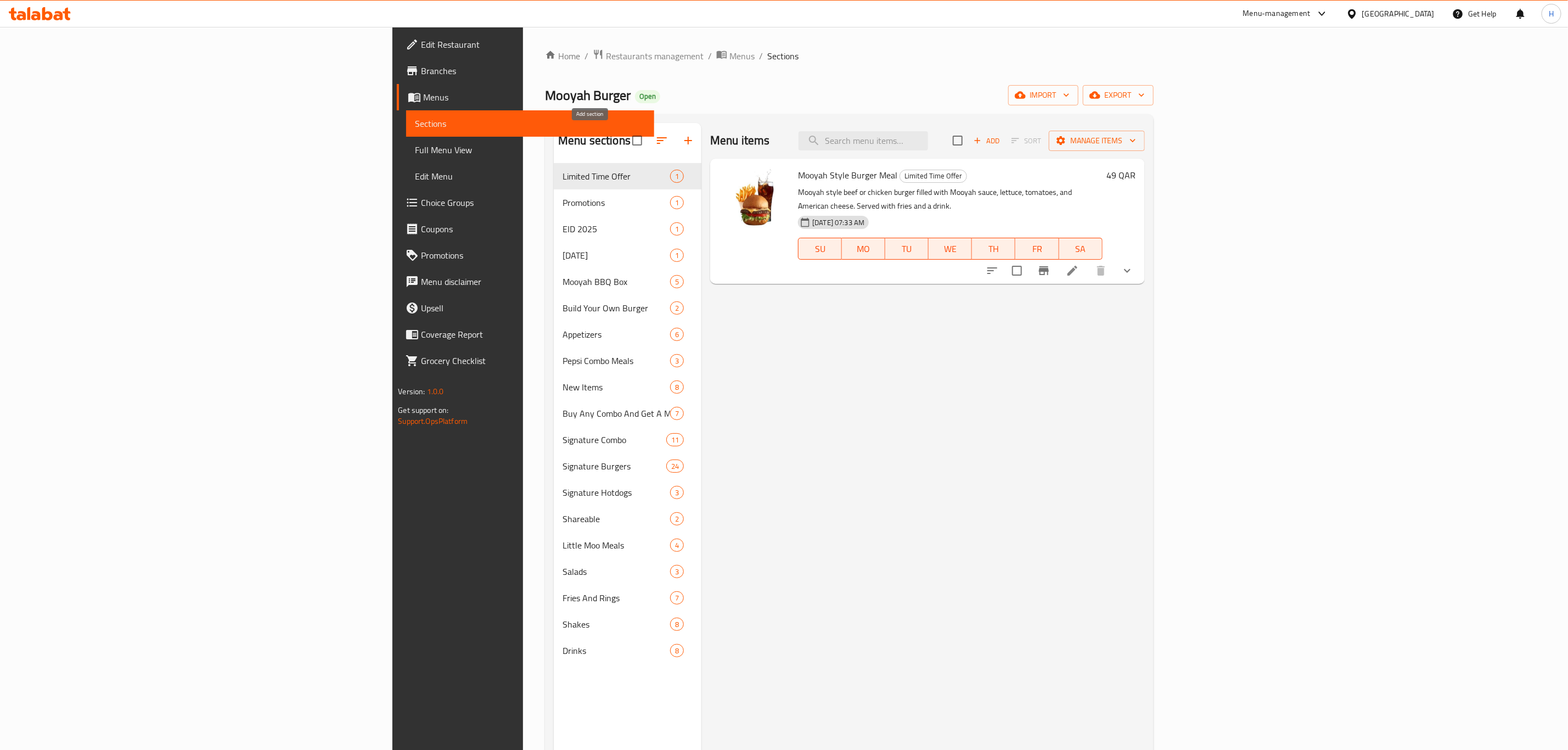
click at [682, 142] on icon "button" at bounding box center [688, 140] width 13 height 13
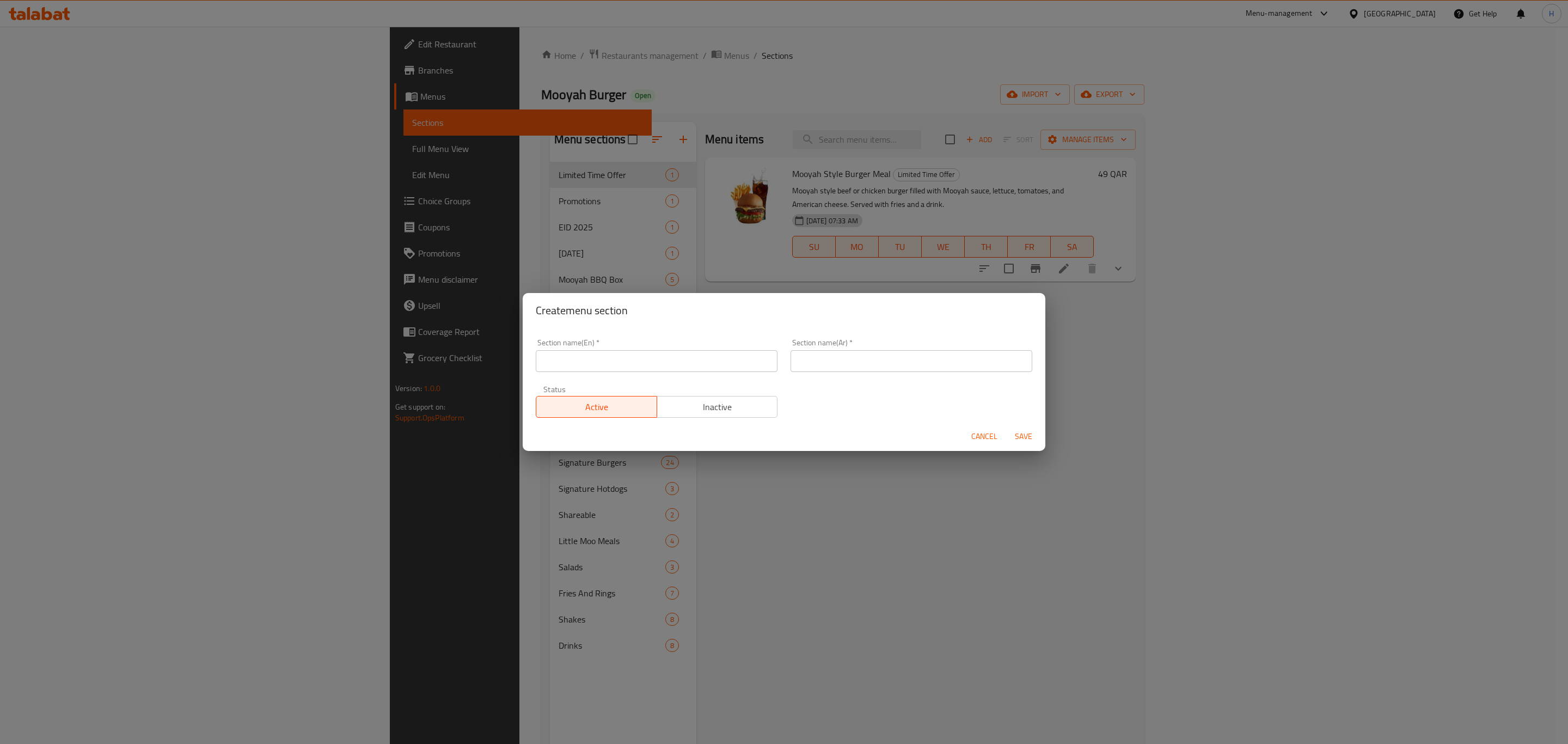
click at [607, 371] on input "text" at bounding box center [656, 361] width 242 height 22
type input "Flash sale"
click at [835, 360] on input "text" at bounding box center [911, 361] width 242 height 22
type input "فلاش سايل"
click at [1034, 443] on span "Save" at bounding box center [1023, 436] width 26 height 13
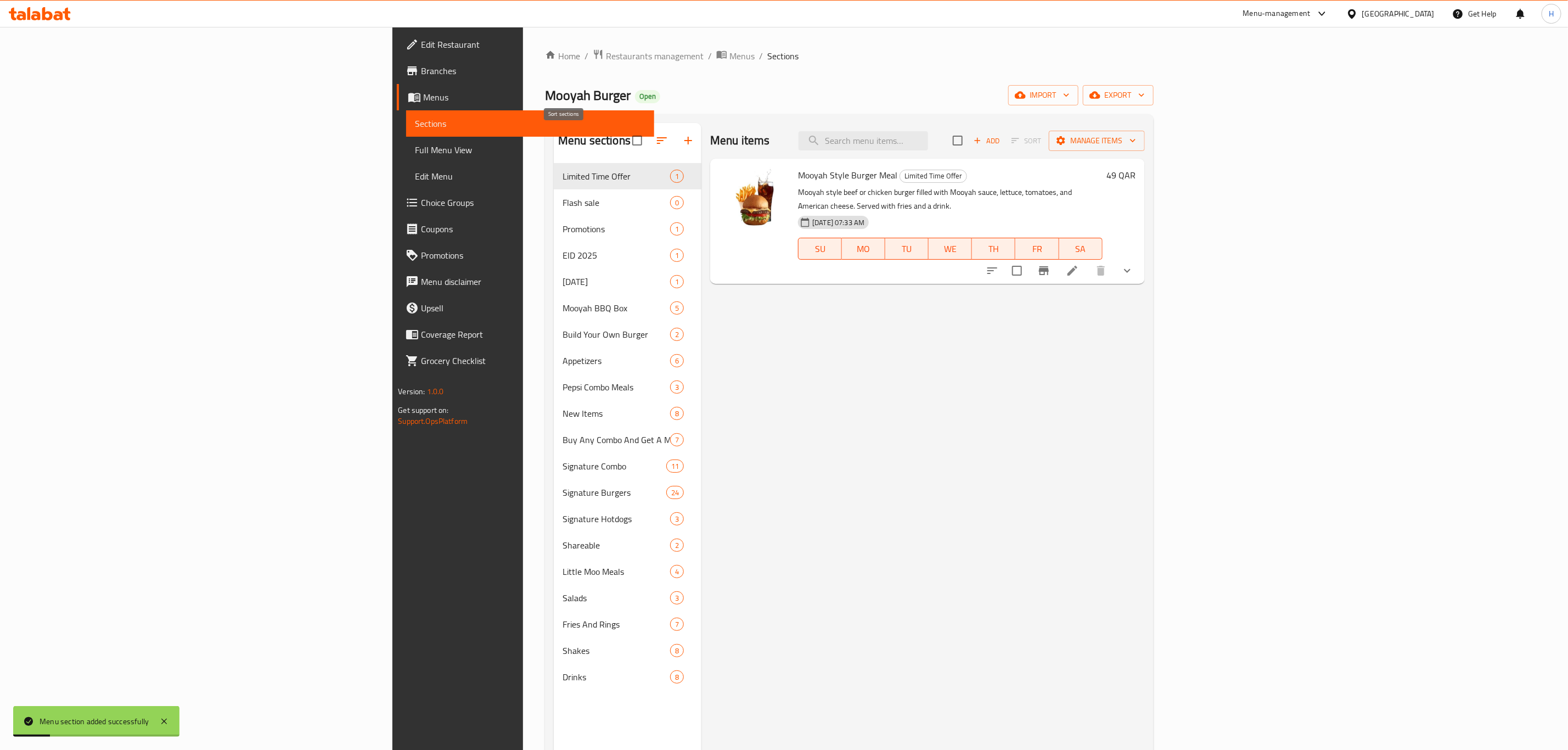
click at [657, 141] on icon "button" at bounding box center [662, 140] width 10 height 7
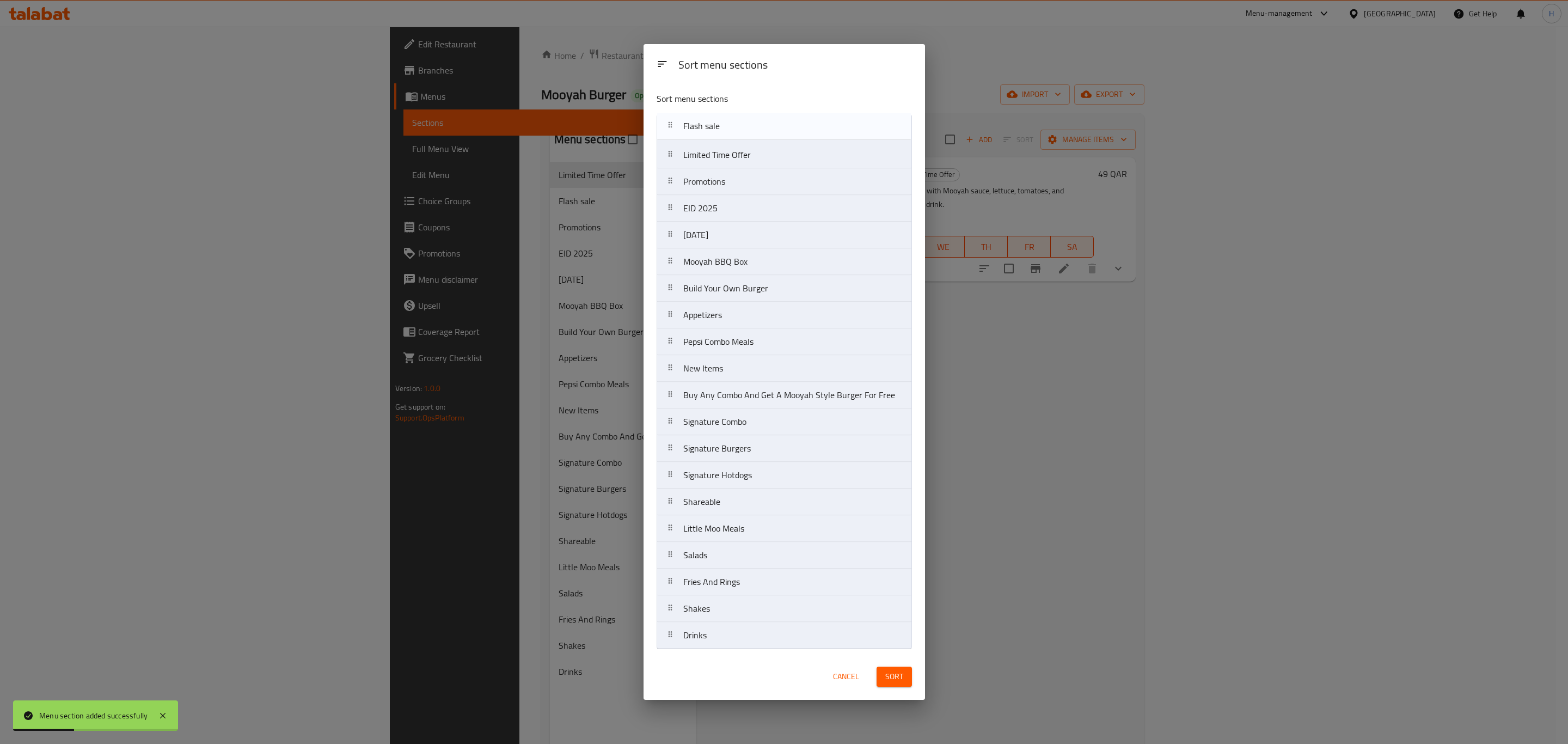
drag, startPoint x: 704, startPoint y: 165, endPoint x: 704, endPoint y: 135, distance: 30.0
click at [704, 135] on nav "Limited Time Offer Flash sale Promotions EID [DATE] Mooyah BBQ Box Build Your O…" at bounding box center [784, 382] width 256 height 535
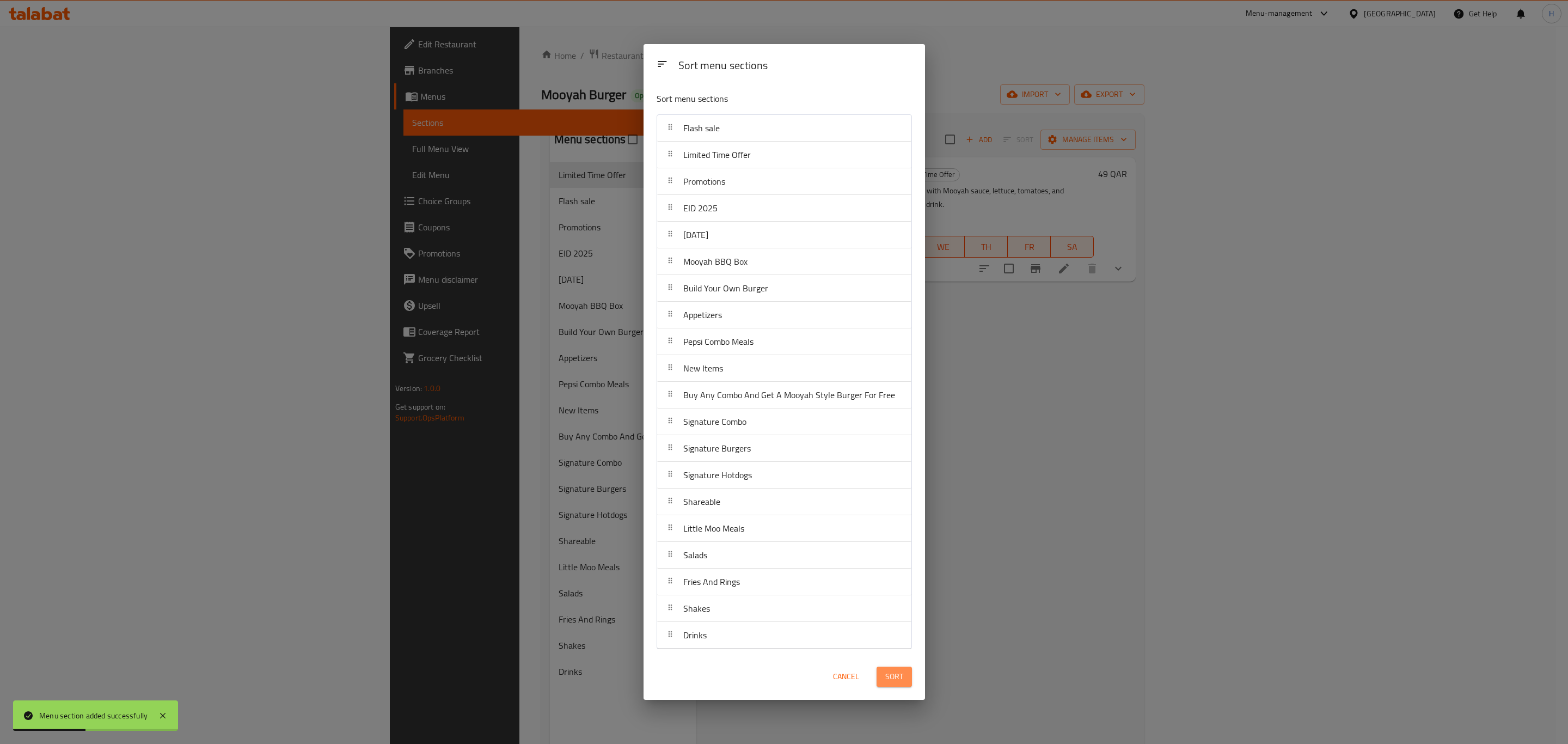
click at [889, 677] on span "Sort" at bounding box center [894, 677] width 18 height 13
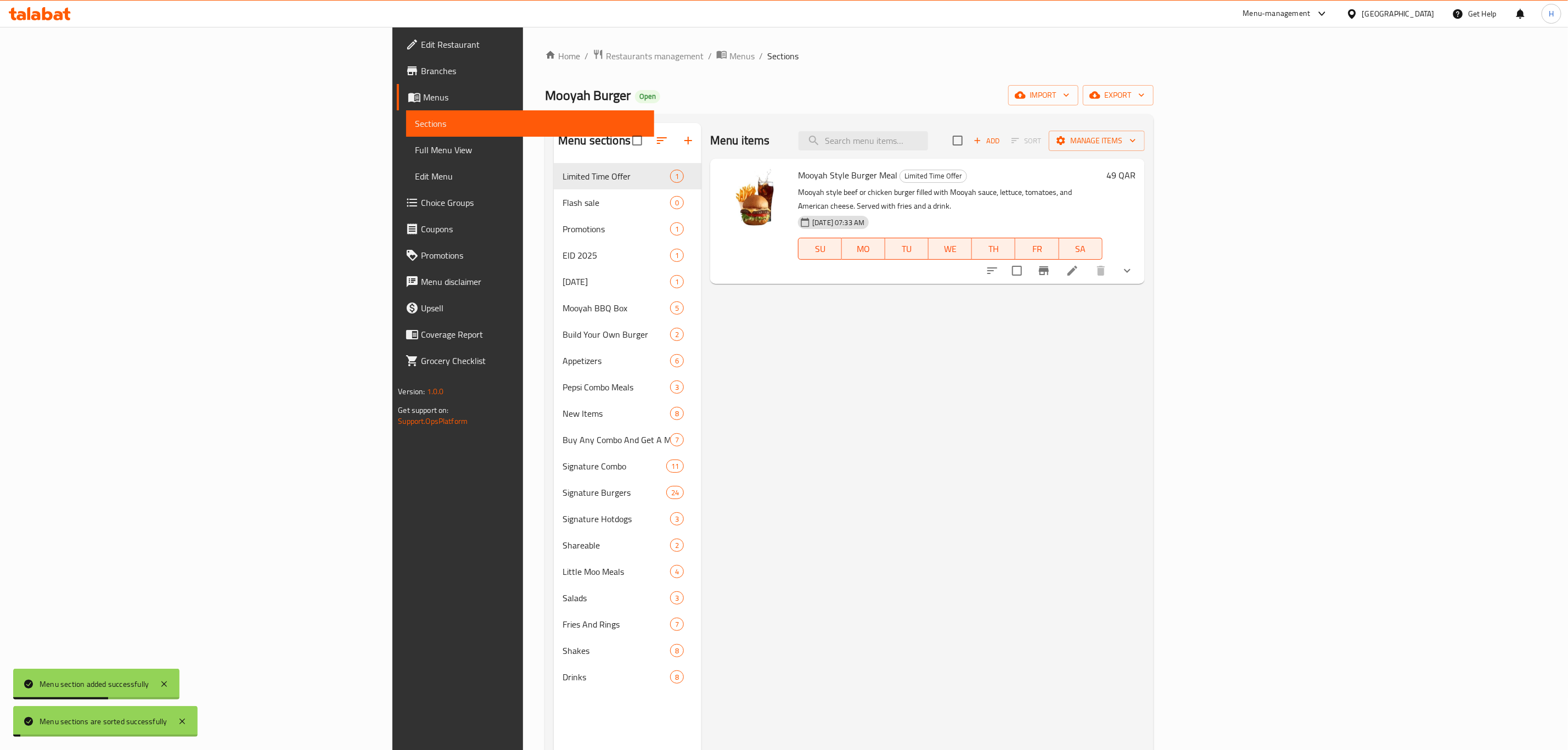
click at [1144, 544] on div "Menu items Add Sort Manage items Mooyah Style Burger Meal Limited Time Offer Mo…" at bounding box center [923, 498] width 443 height 750
click at [900, 377] on div "Menu items Add Sort Manage items Mooyah Style Burger Meal Limited Time Offer Mo…" at bounding box center [923, 498] width 443 height 750
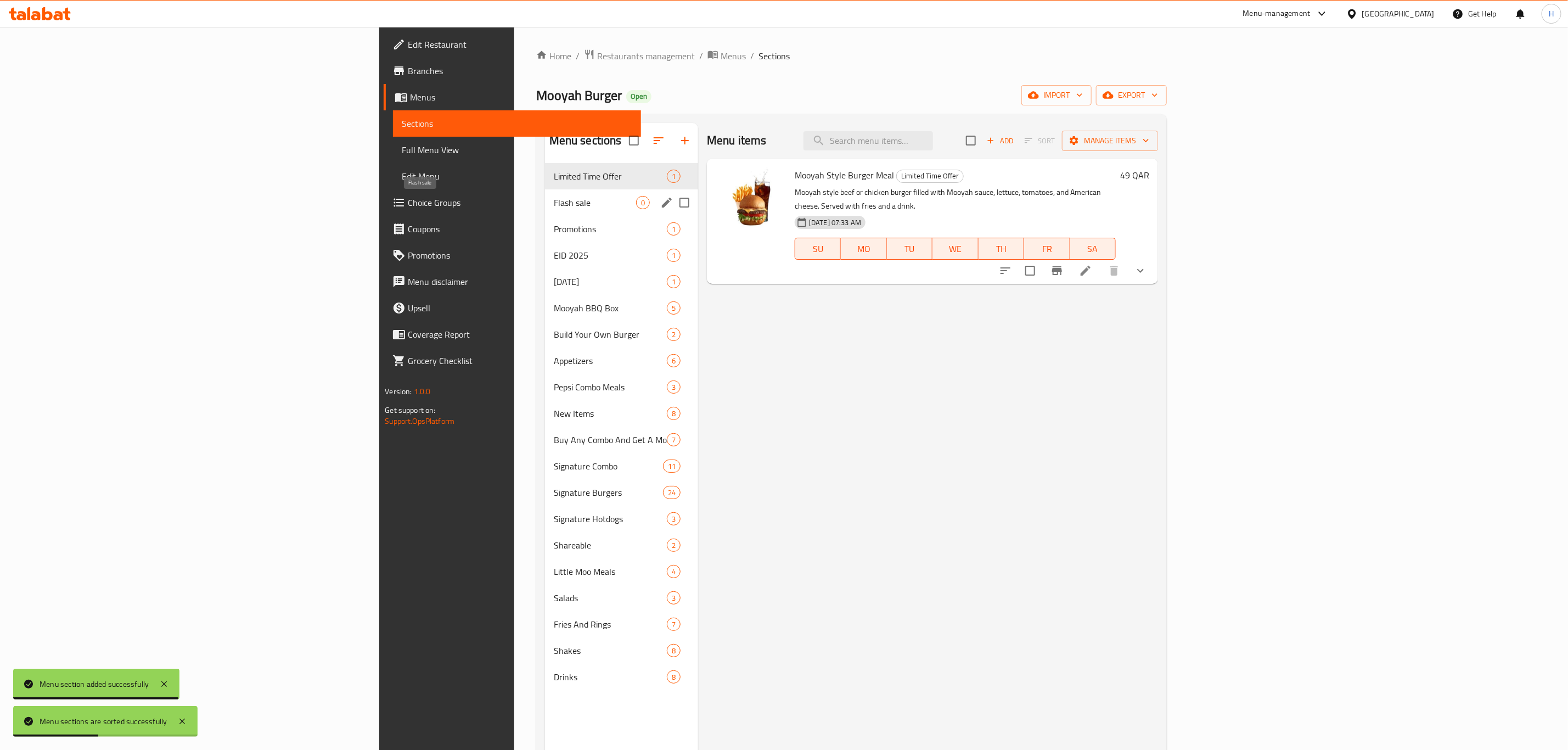
click at [554, 208] on span "Flash sale" at bounding box center [595, 202] width 82 height 13
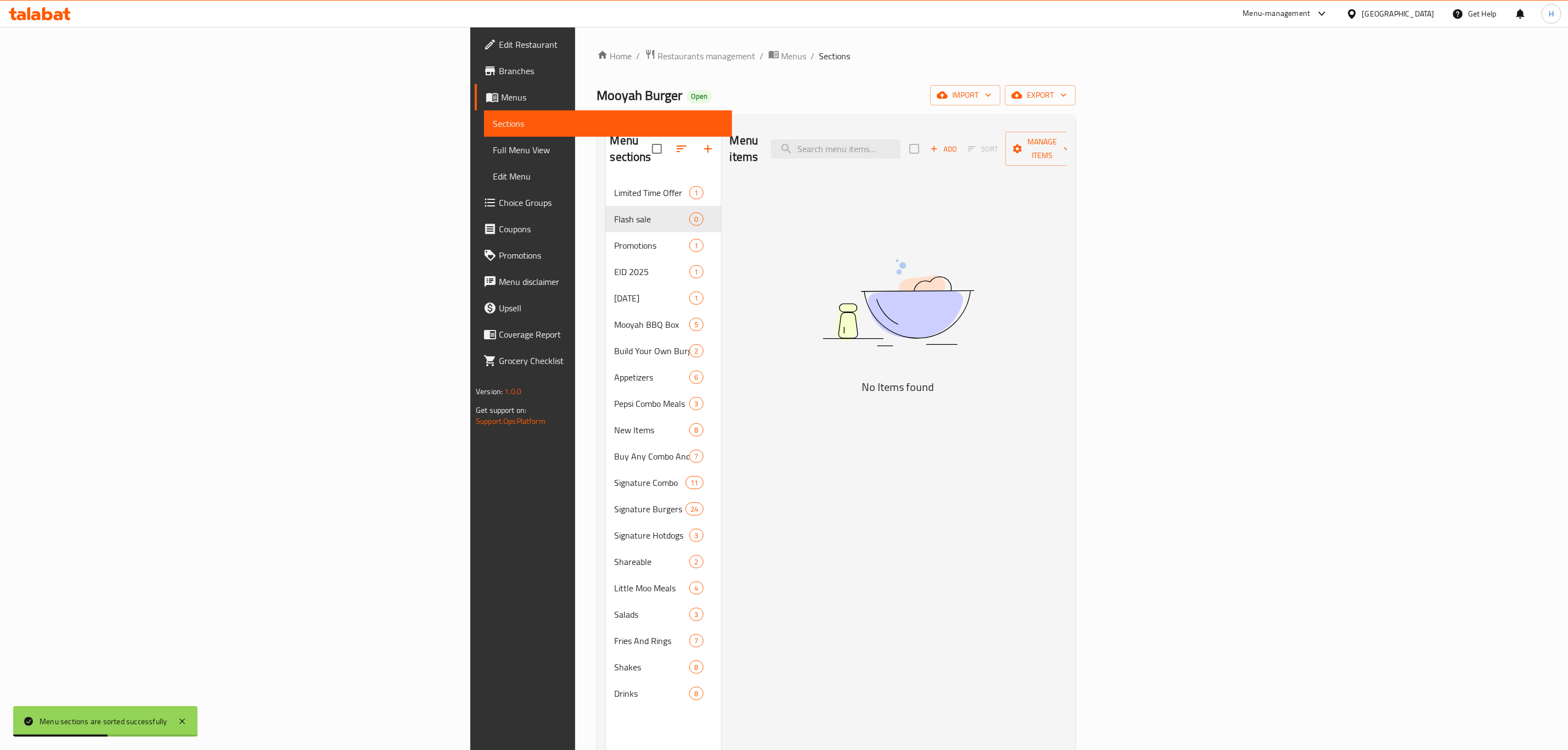
click at [982, 379] on h5 "No Items found" at bounding box center [899, 387] width 274 height 17
click at [1070, 143] on span "Manage items" at bounding box center [1042, 149] width 56 height 27
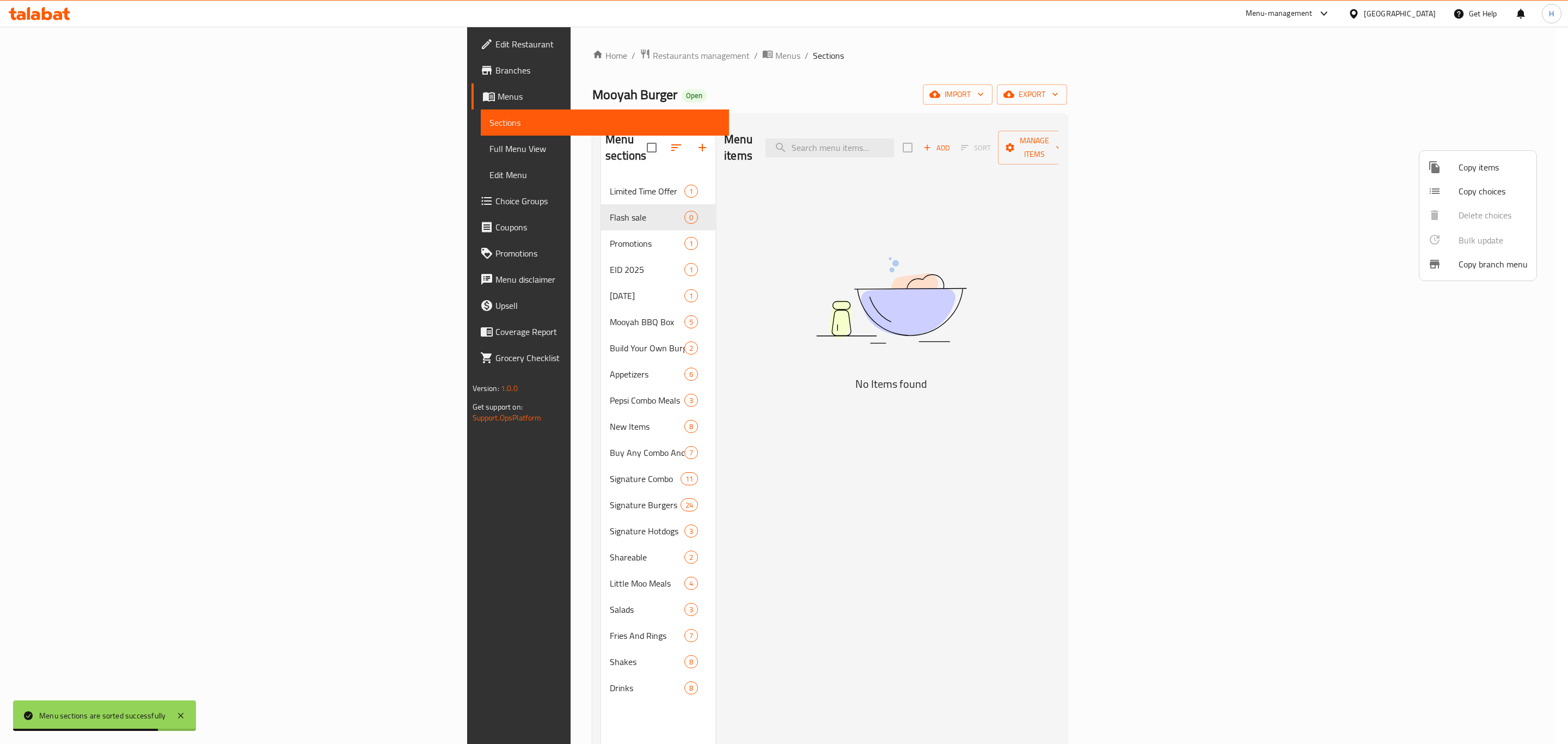
click at [1456, 164] on div at bounding box center [1444, 167] width 31 height 13
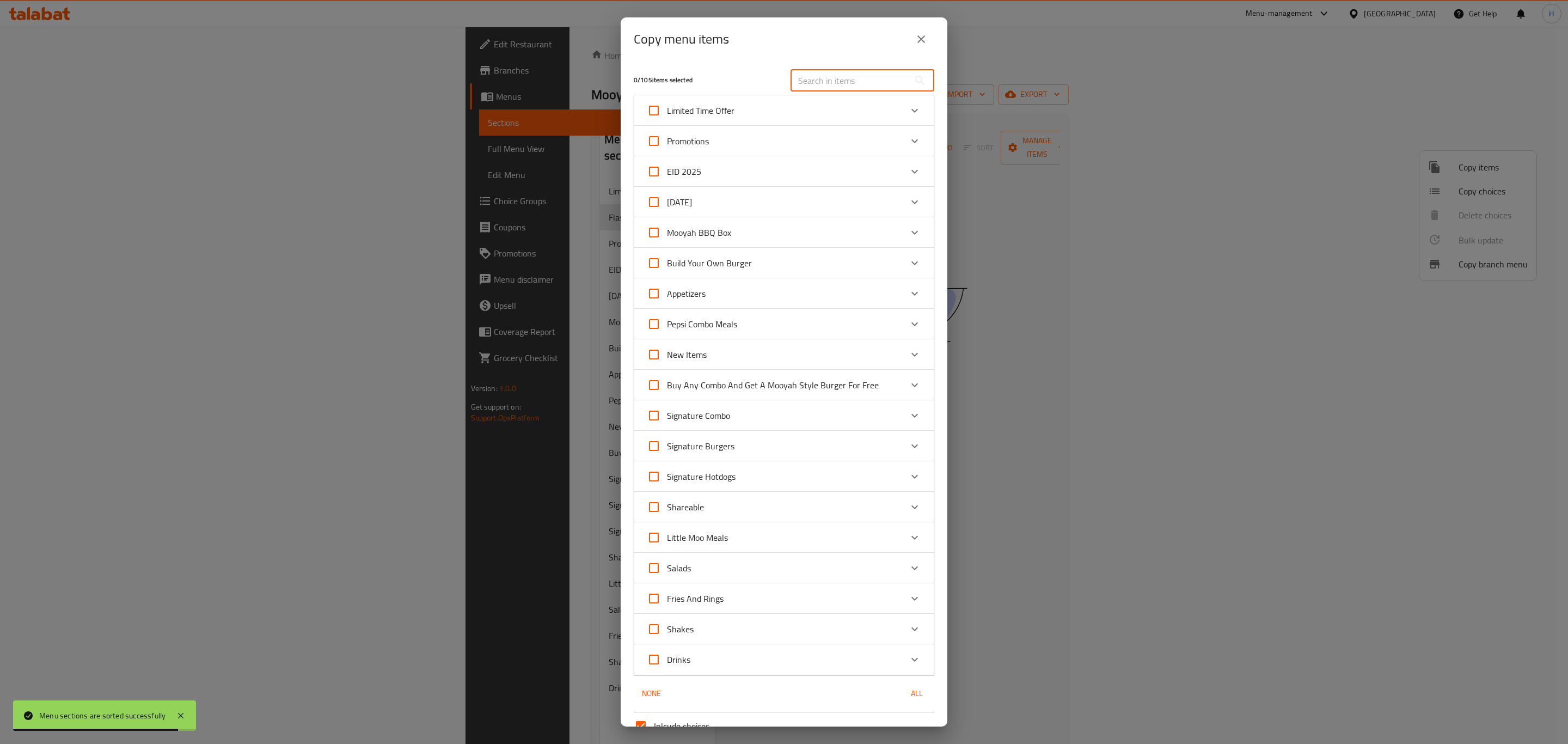
drag, startPoint x: 869, startPoint y: 79, endPoint x: 881, endPoint y: 81, distance: 12.2
click at [869, 79] on input "text" at bounding box center [850, 81] width 119 height 22
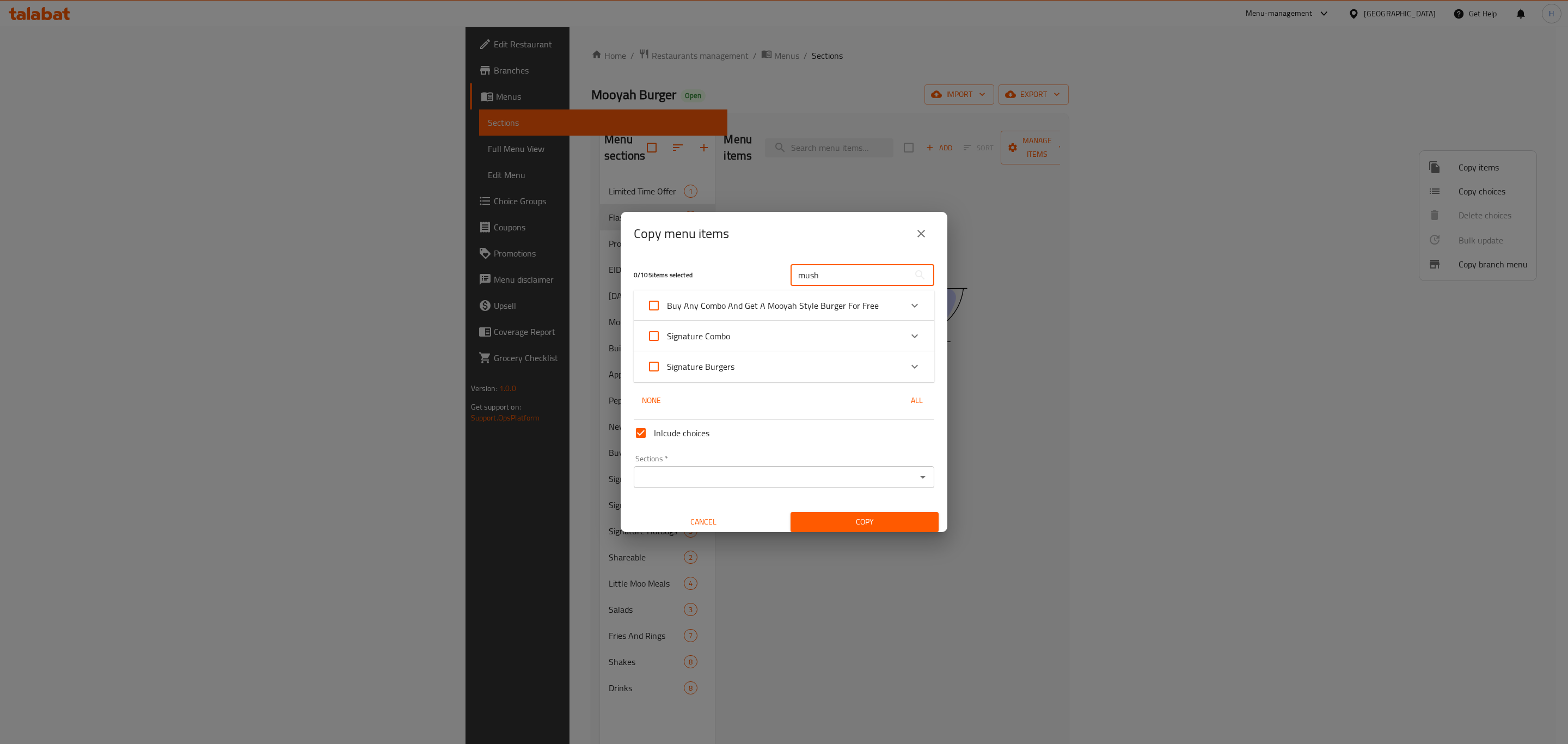
type input "mush"
click at [862, 363] on div "Signature Burgers" at bounding box center [775, 366] width 255 height 26
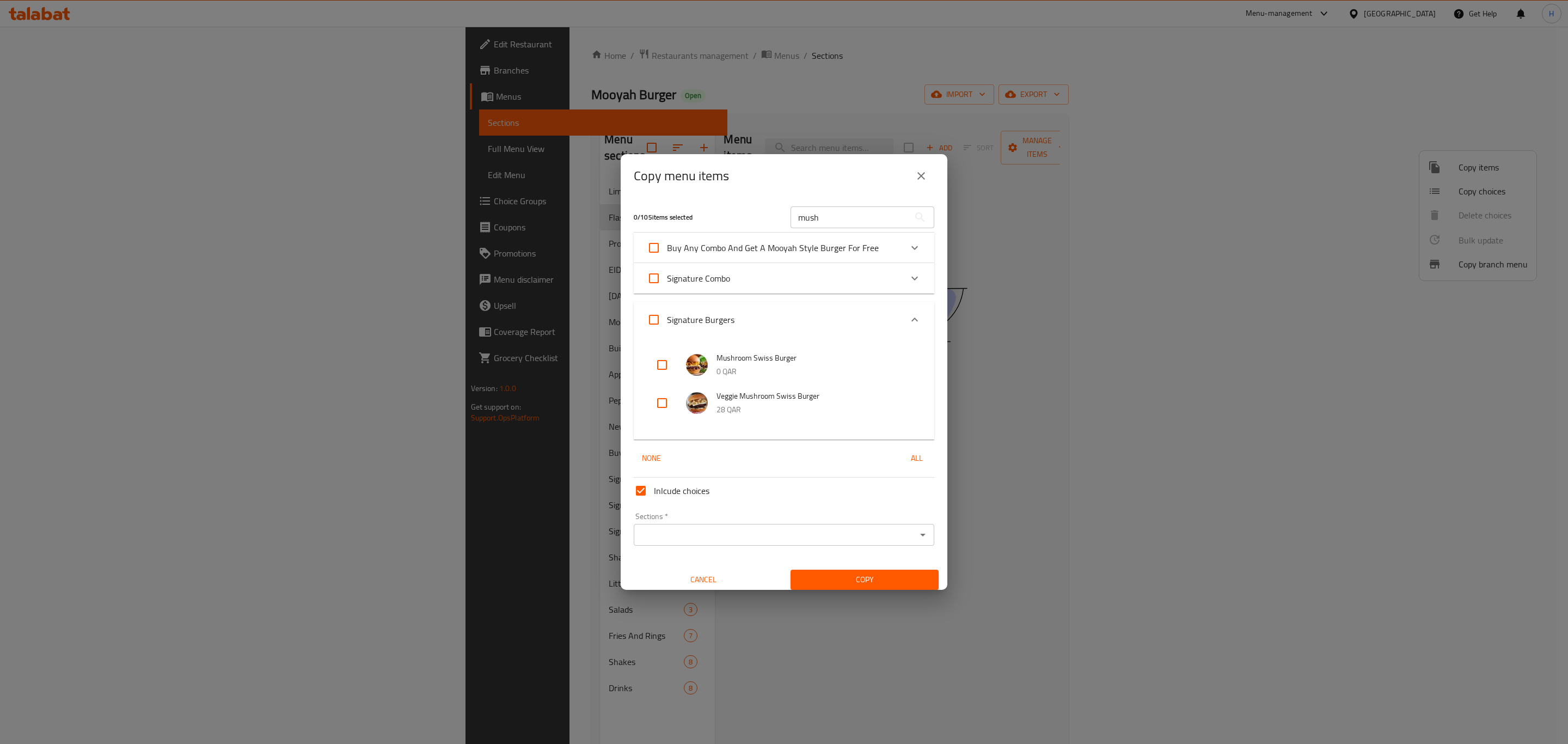
click at [667, 365] on input "checkbox" at bounding box center [662, 365] width 26 height 26
checkbox input "true"
click at [829, 214] on input "mush" at bounding box center [850, 218] width 119 height 22
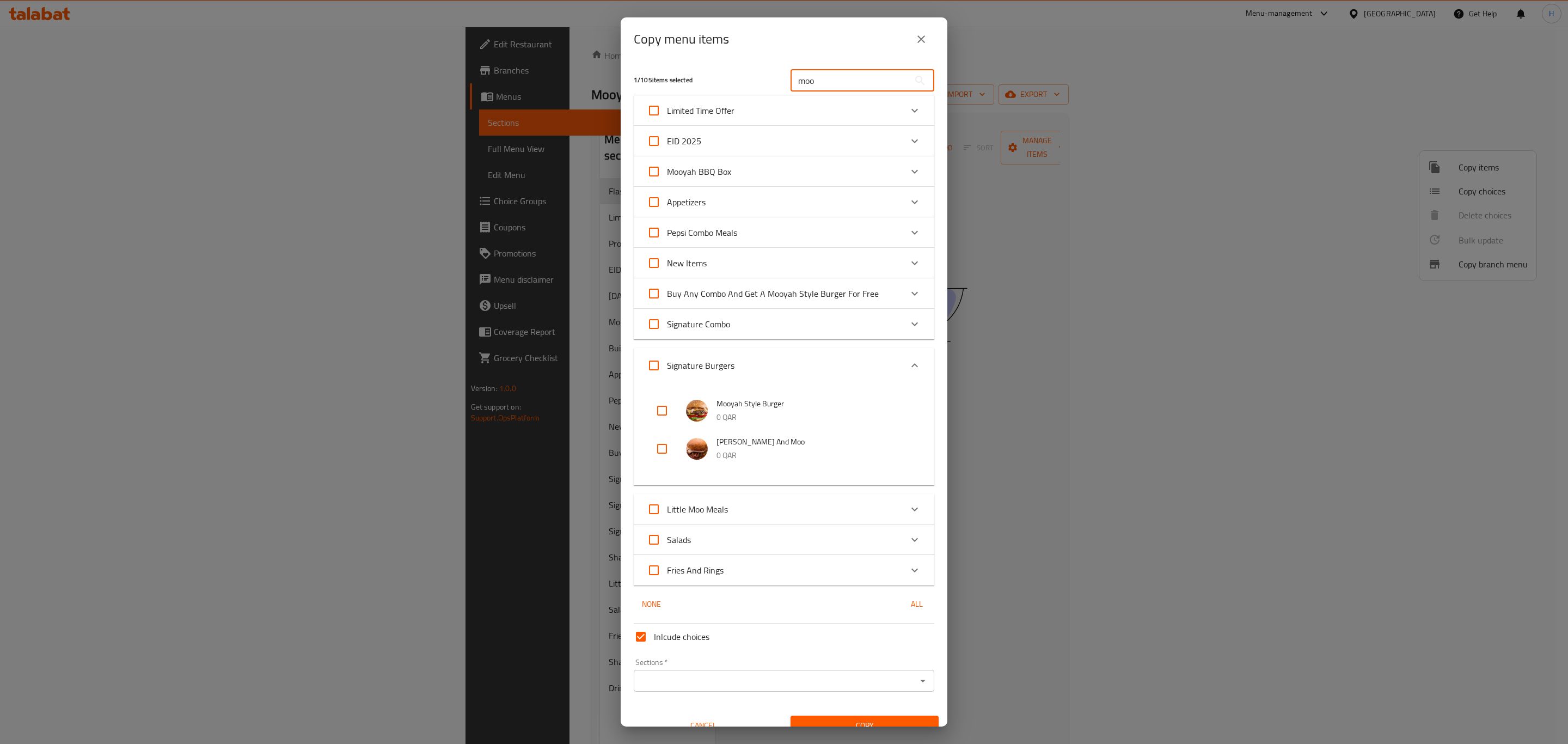
type input "moo"
click at [662, 406] on input "checkbox" at bounding box center [662, 411] width 26 height 26
checkbox input "true"
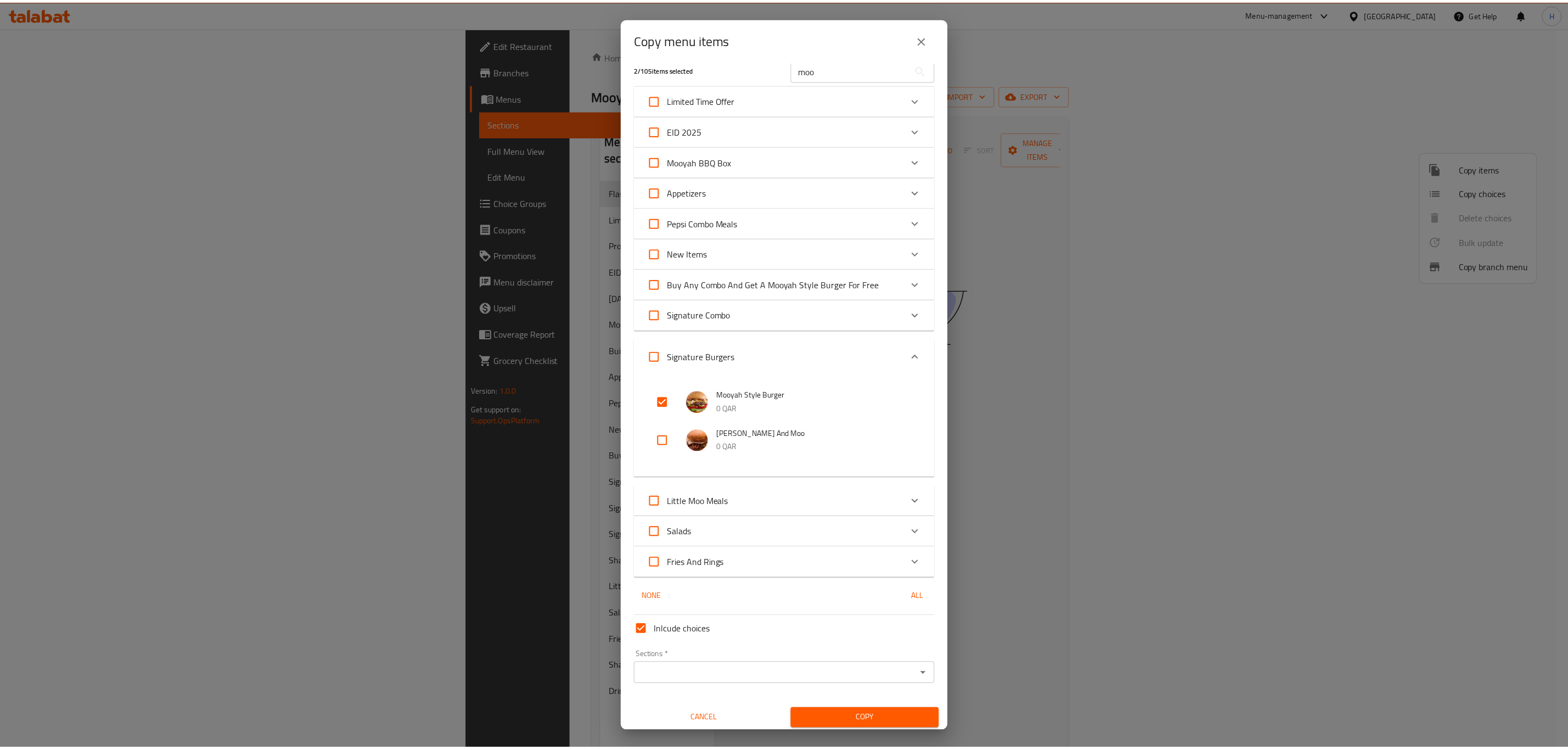
scroll to position [15, 0]
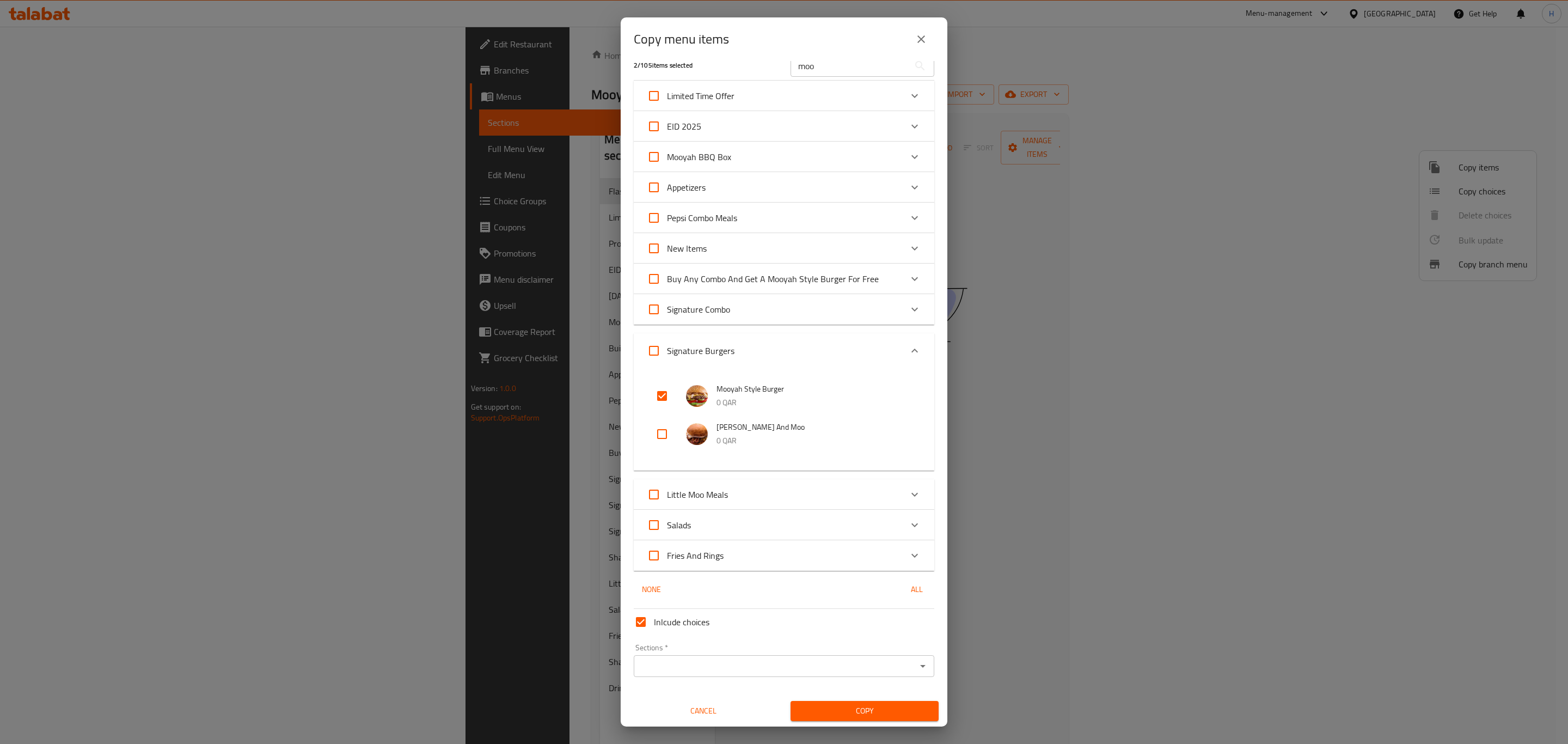
click at [779, 665] on input "Sections   *" at bounding box center [775, 666] width 276 height 15
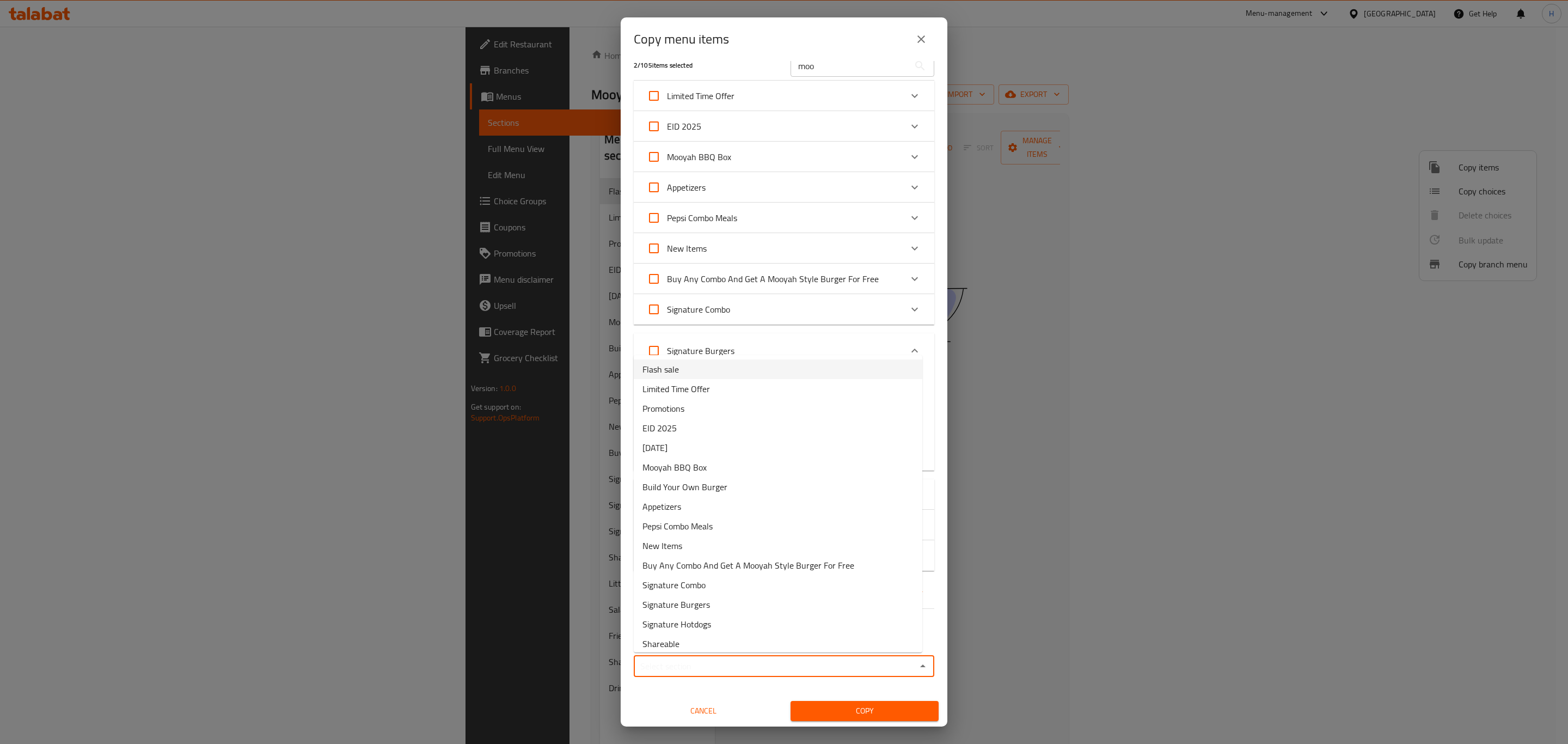
click at [670, 371] on span "Flash sale" at bounding box center [661, 369] width 37 height 13
type input "Flash sale"
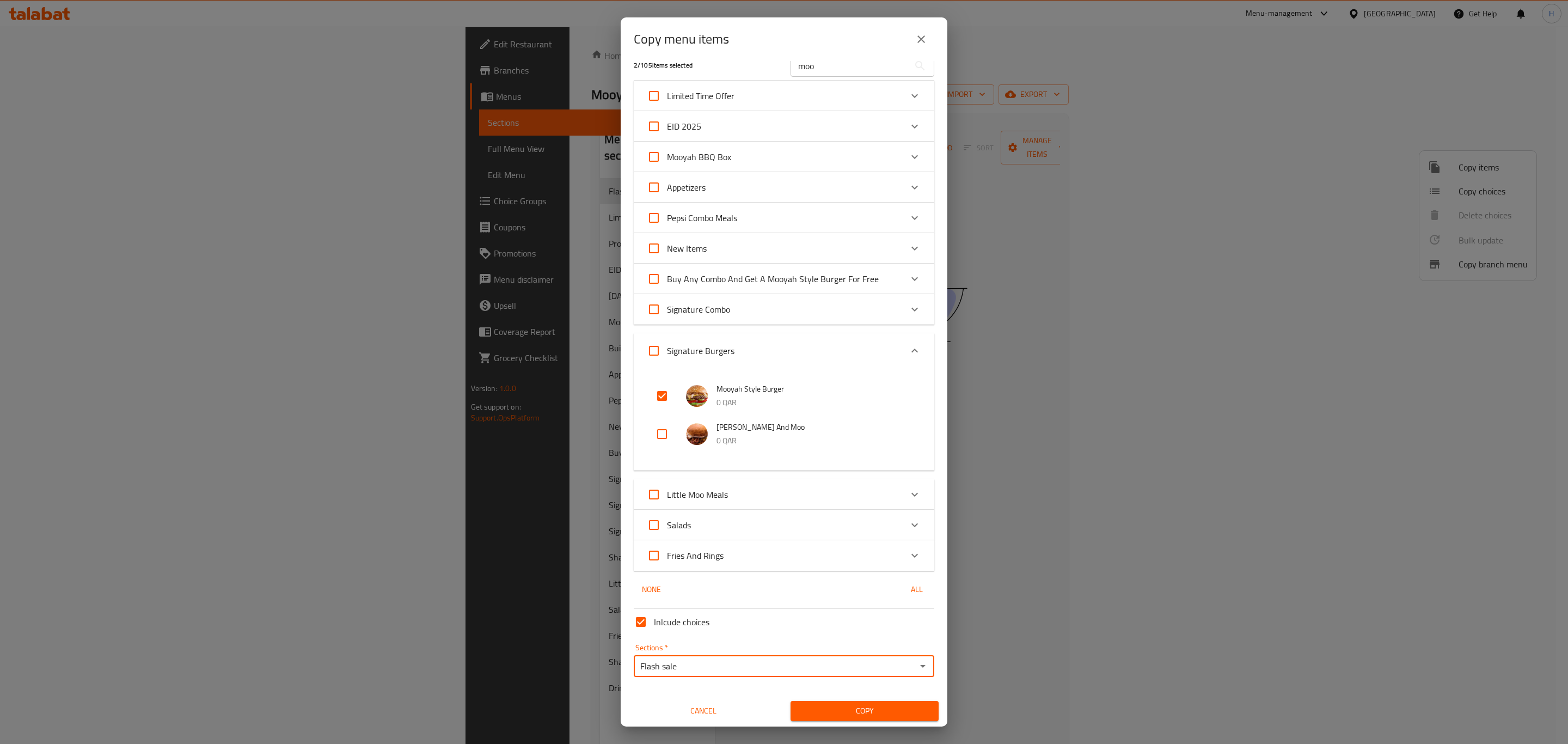
click at [850, 702] on button "Copy" at bounding box center [865, 711] width 148 height 20
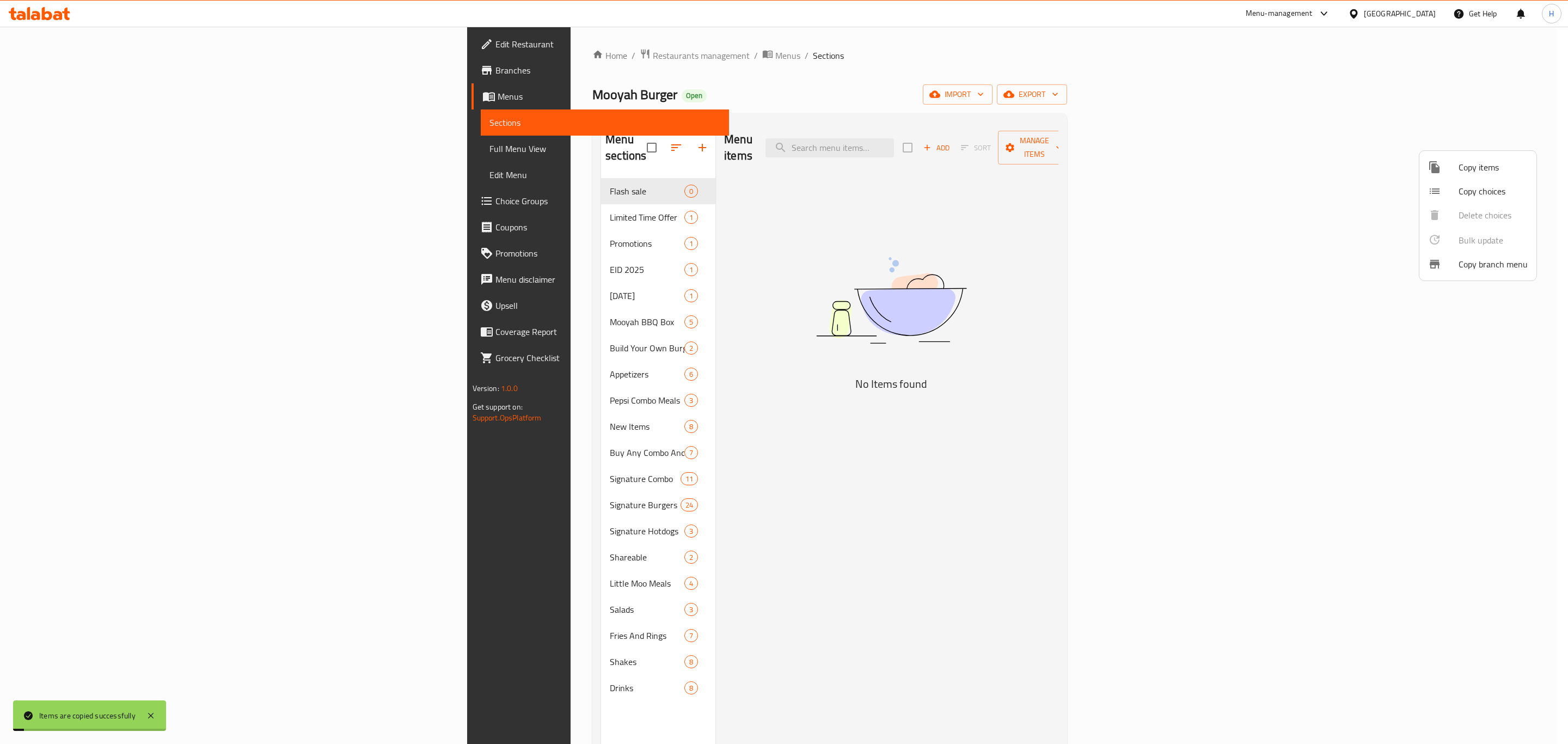
click at [844, 476] on div at bounding box center [784, 372] width 1568 height 744
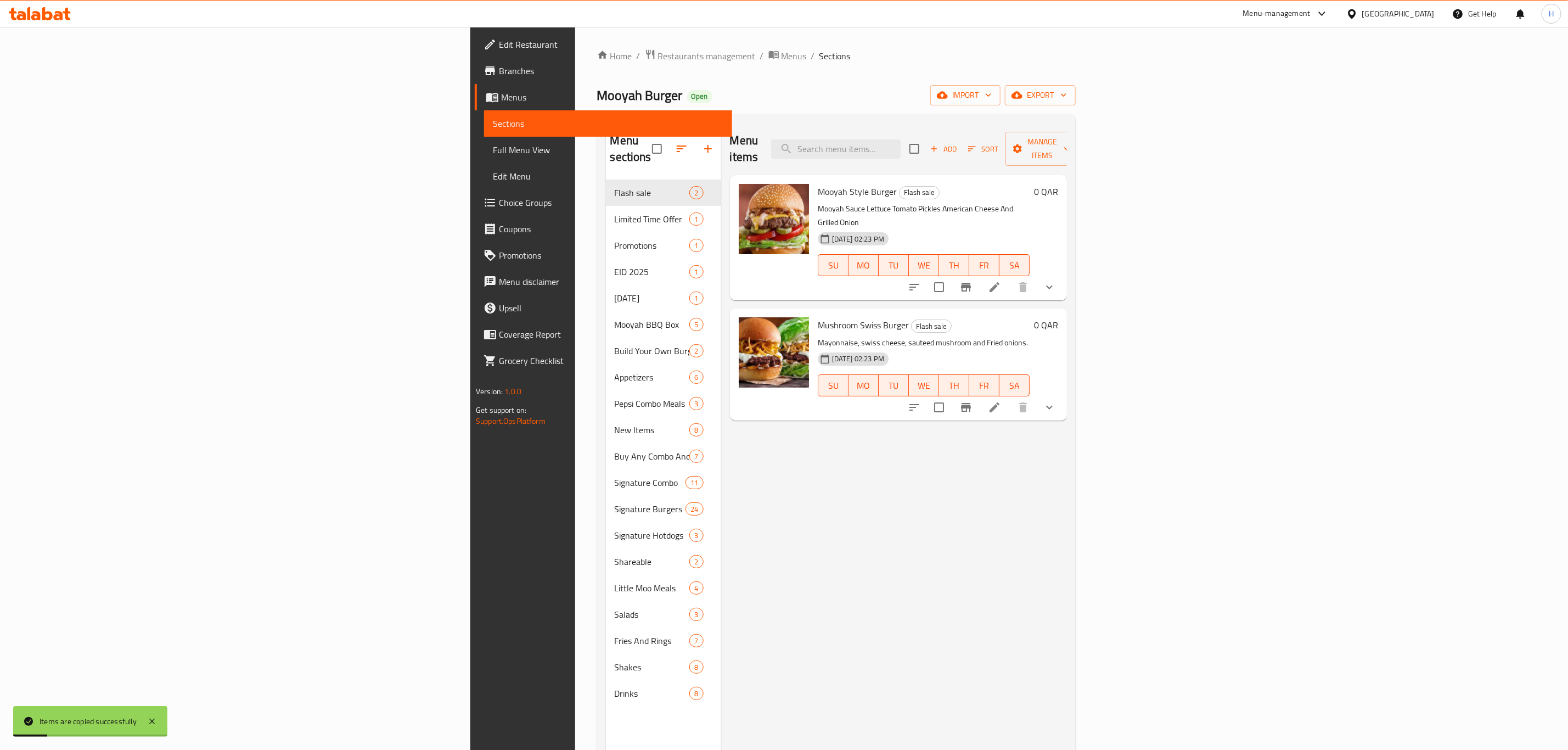
click at [999, 282] on icon at bounding box center [994, 287] width 10 height 10
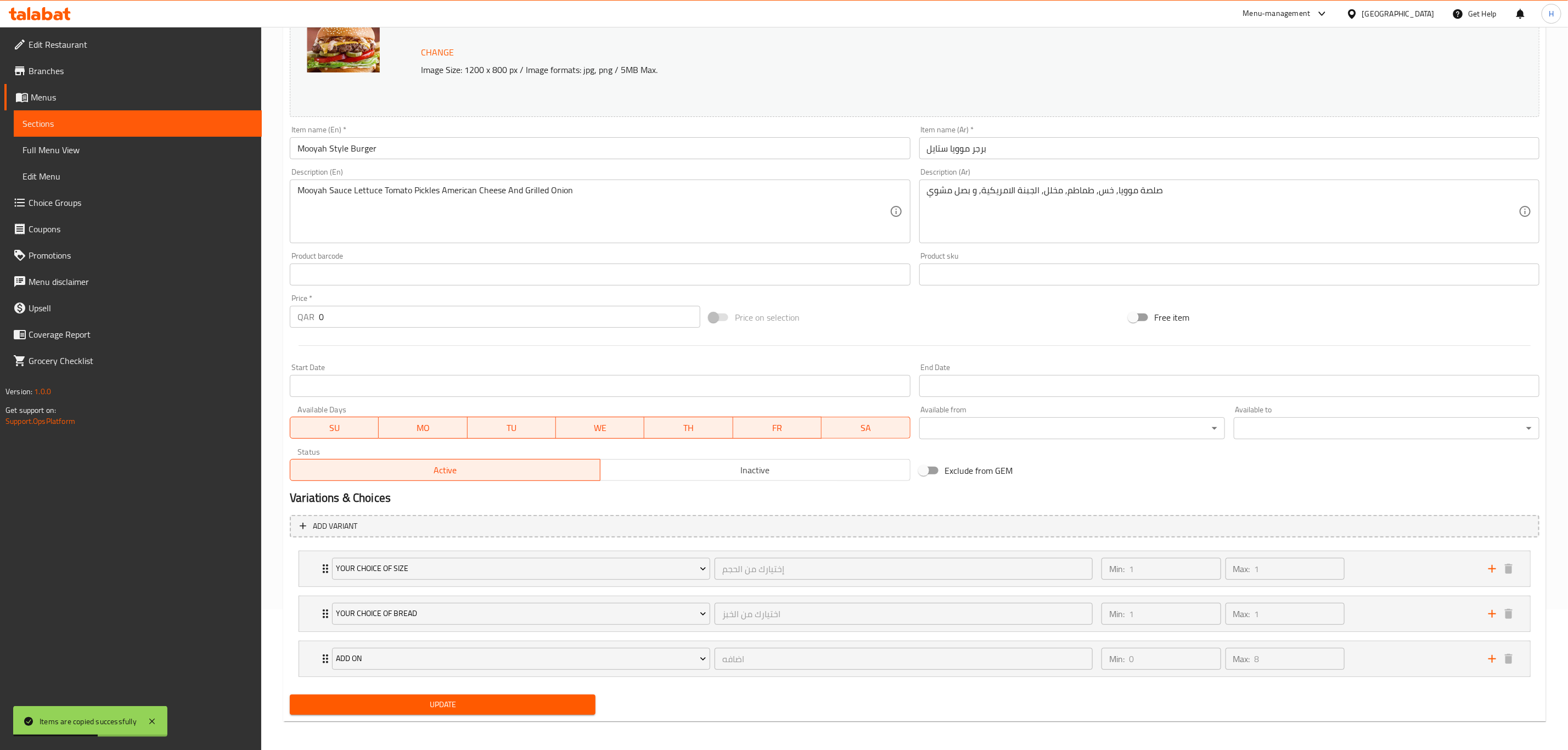
scroll to position [145, 0]
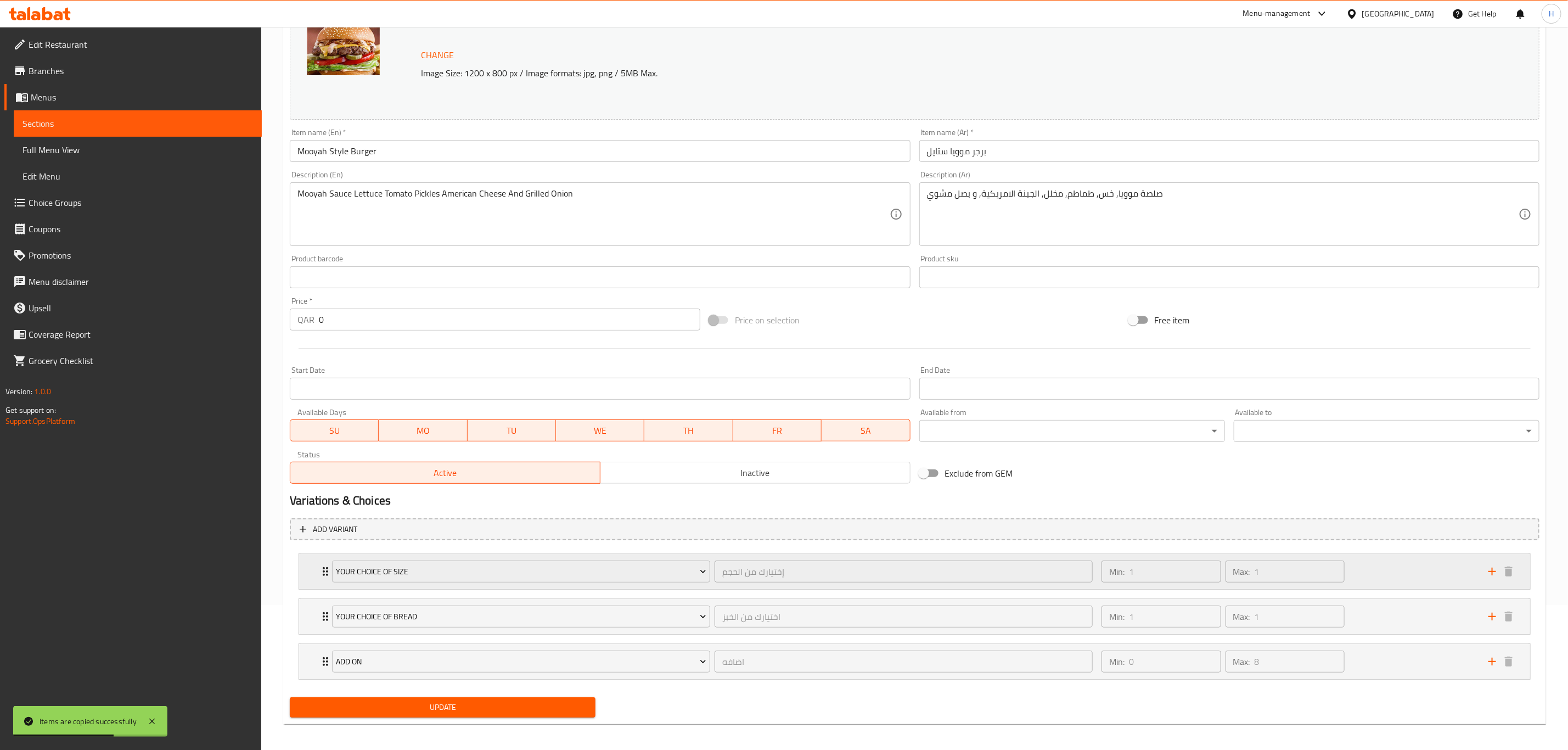
click at [1443, 569] on div "Min: 1 ​ Max: 1 ​" at bounding box center [1288, 571] width 387 height 35
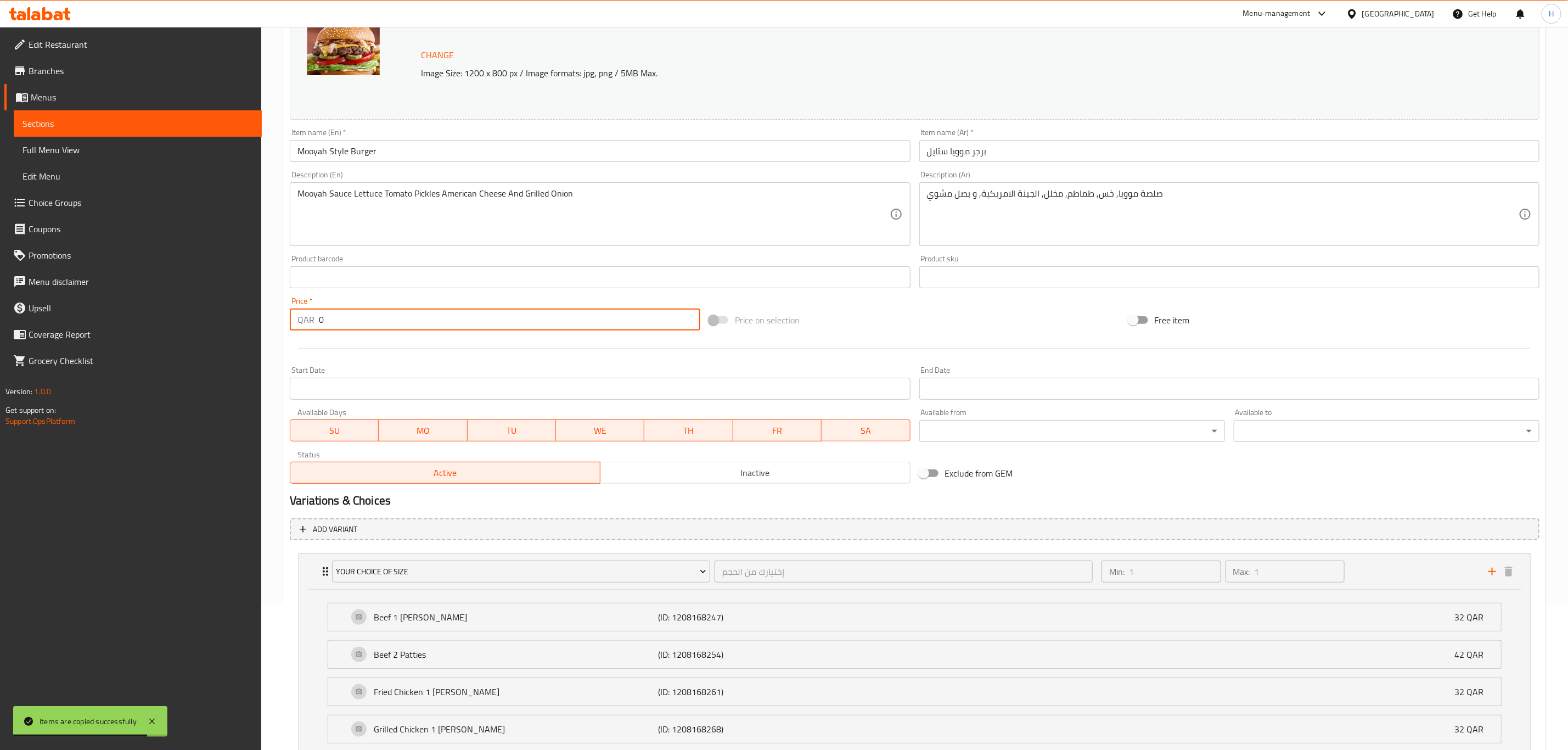
click at [367, 314] on input "0" at bounding box center [509, 319] width 382 height 22
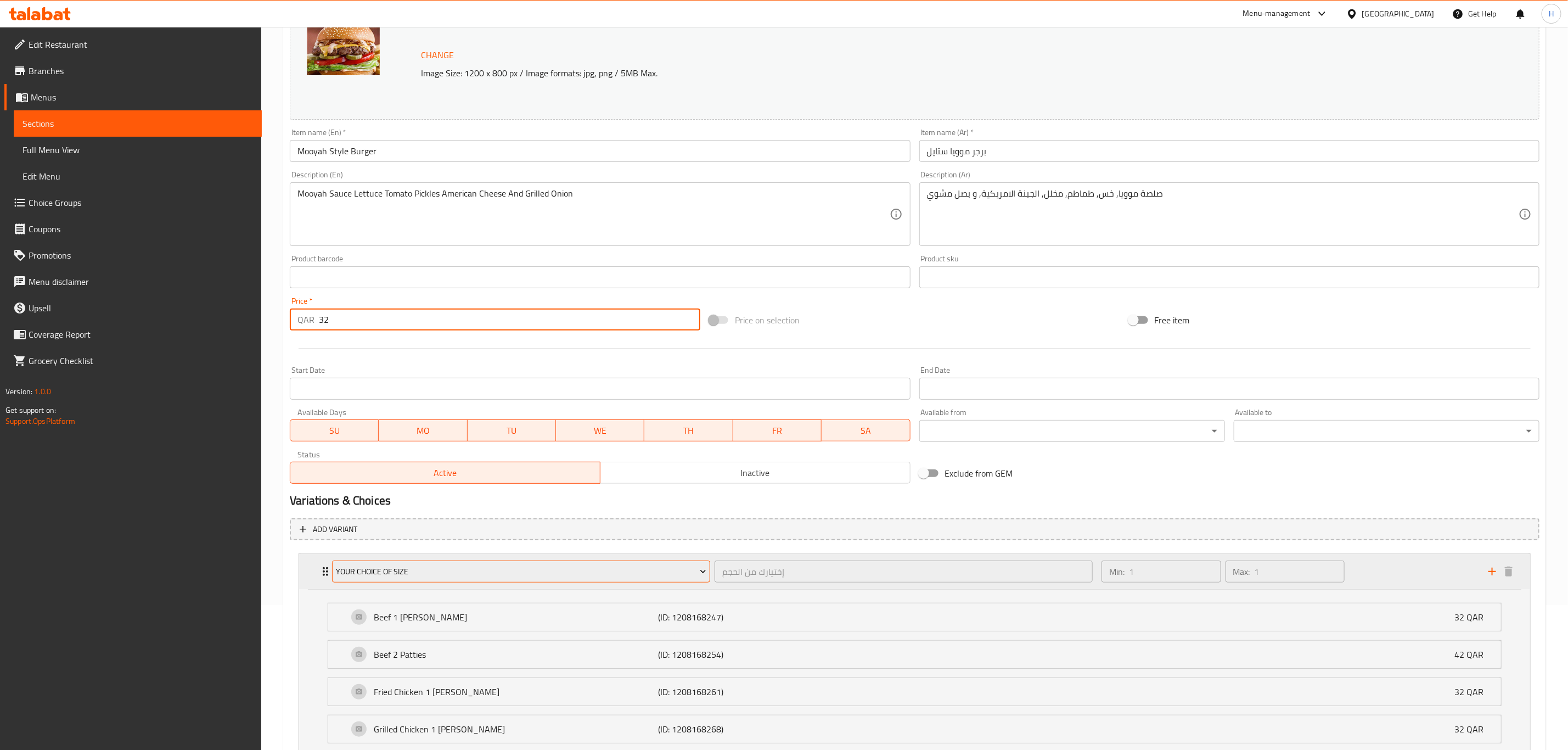
type input "32"
click at [428, 571] on span "Your Choice Of Size" at bounding box center [521, 571] width 370 height 14
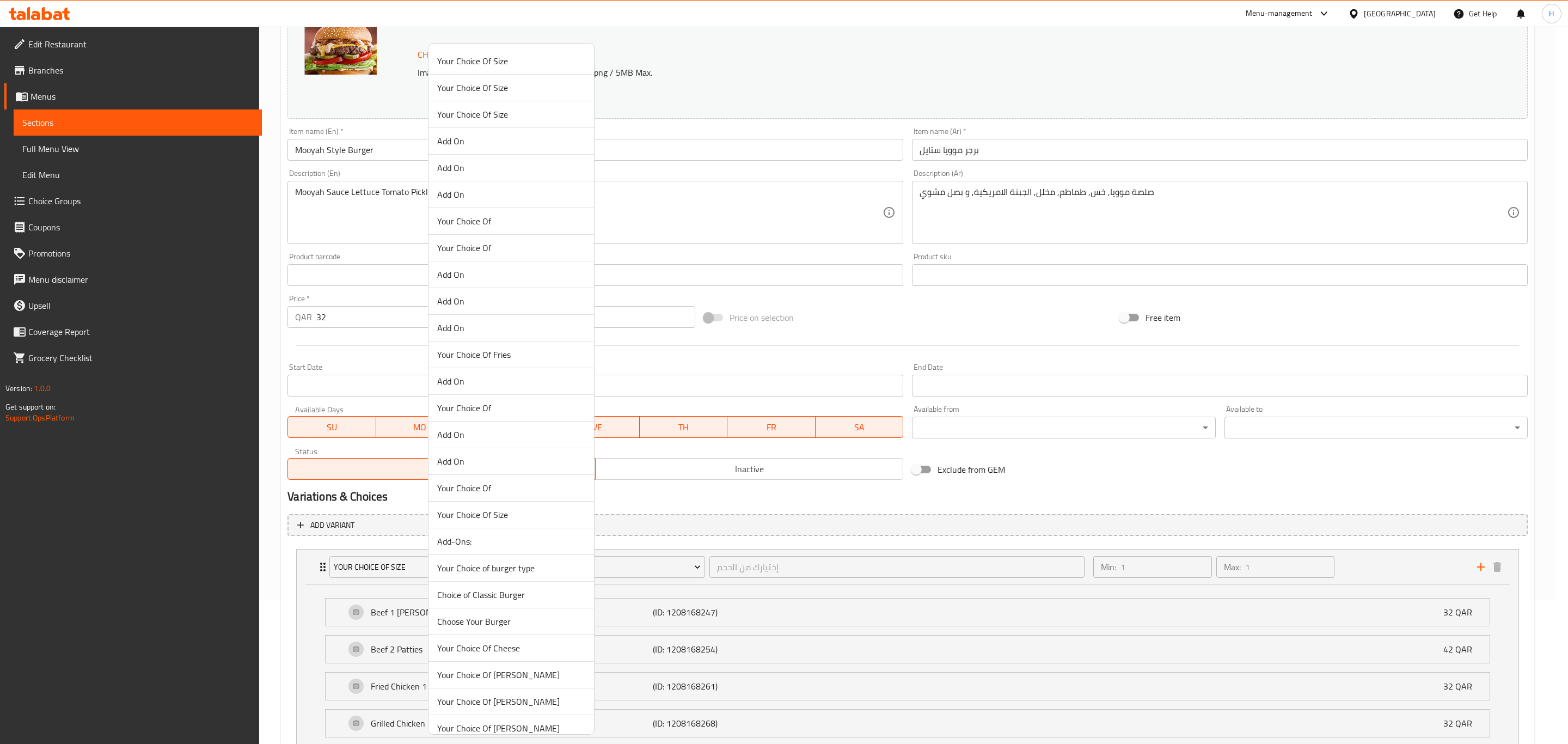
click at [453, 528] on li "Your Choice Of Size" at bounding box center [511, 515] width 165 height 27
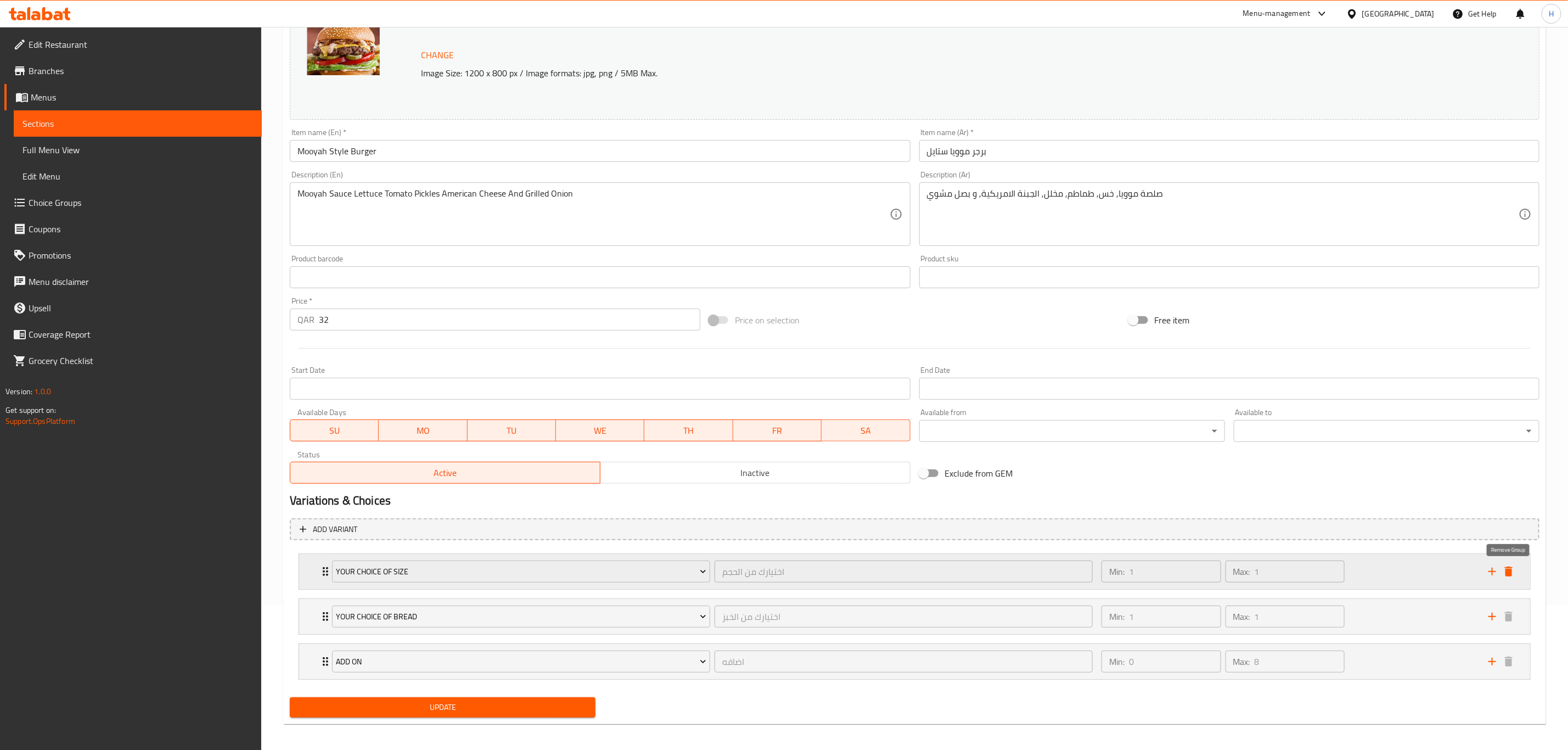
click at [1510, 570] on icon "delete" at bounding box center [1509, 571] width 7 height 10
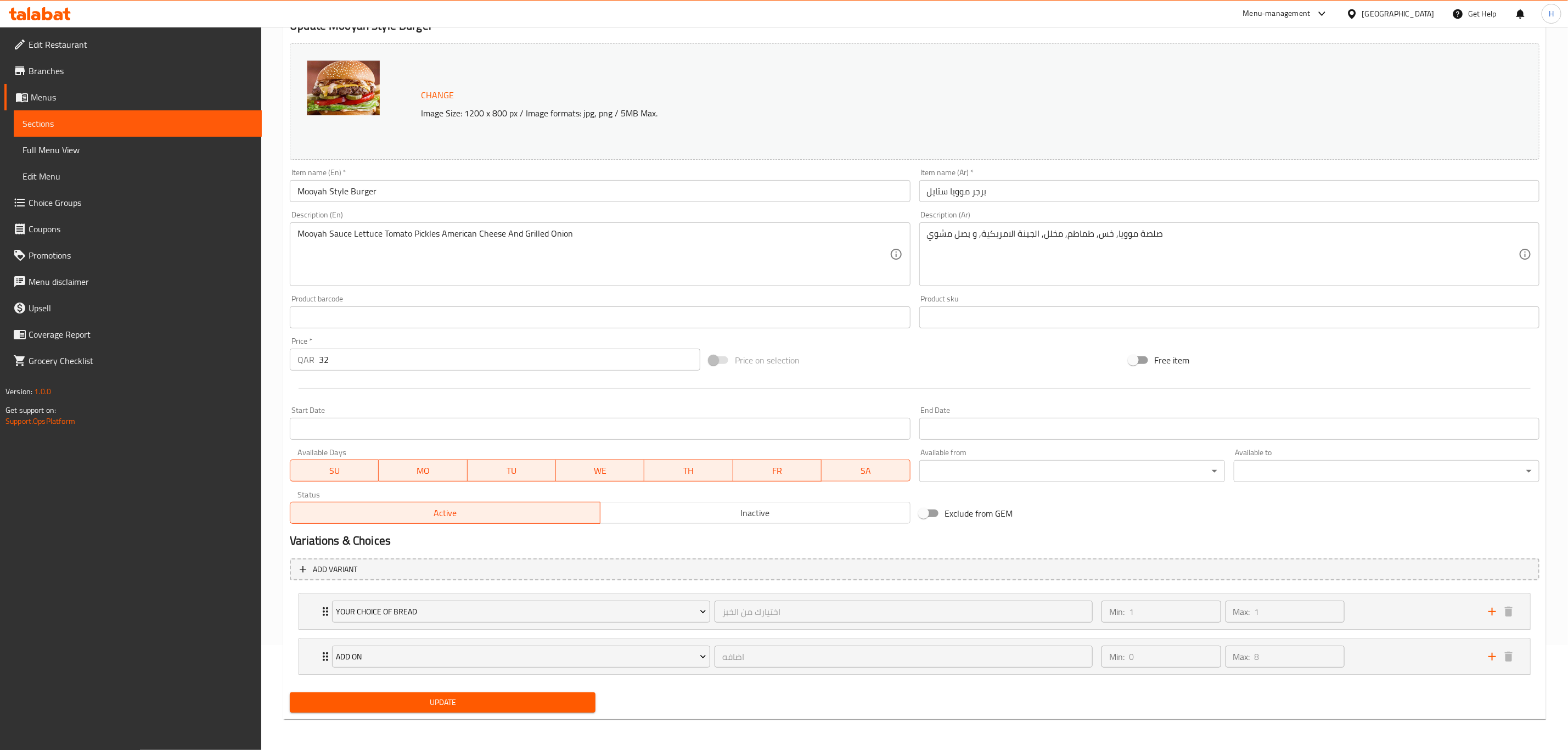
scroll to position [106, 0]
click at [409, 707] on span "Update" at bounding box center [442, 702] width 288 height 14
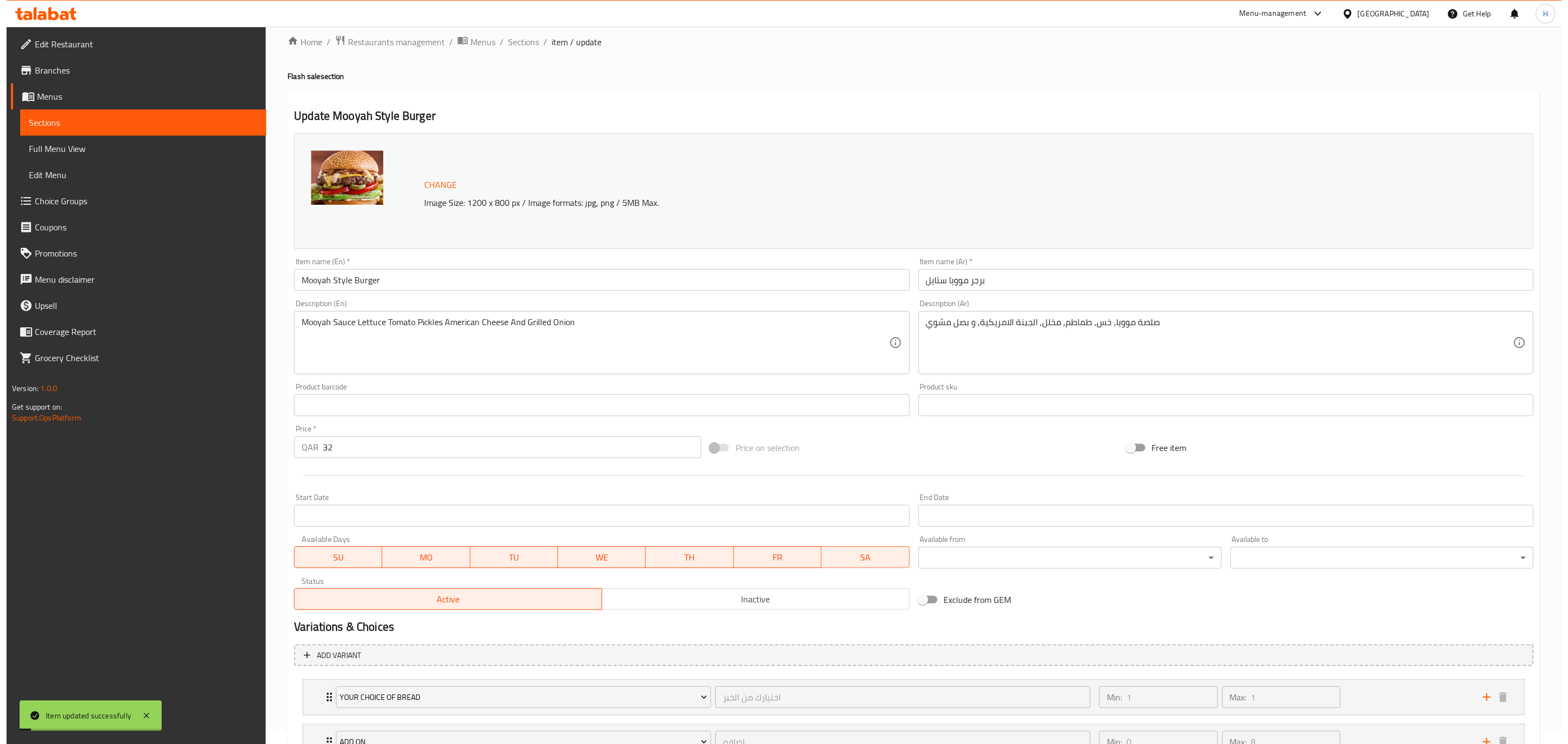
scroll to position [0, 0]
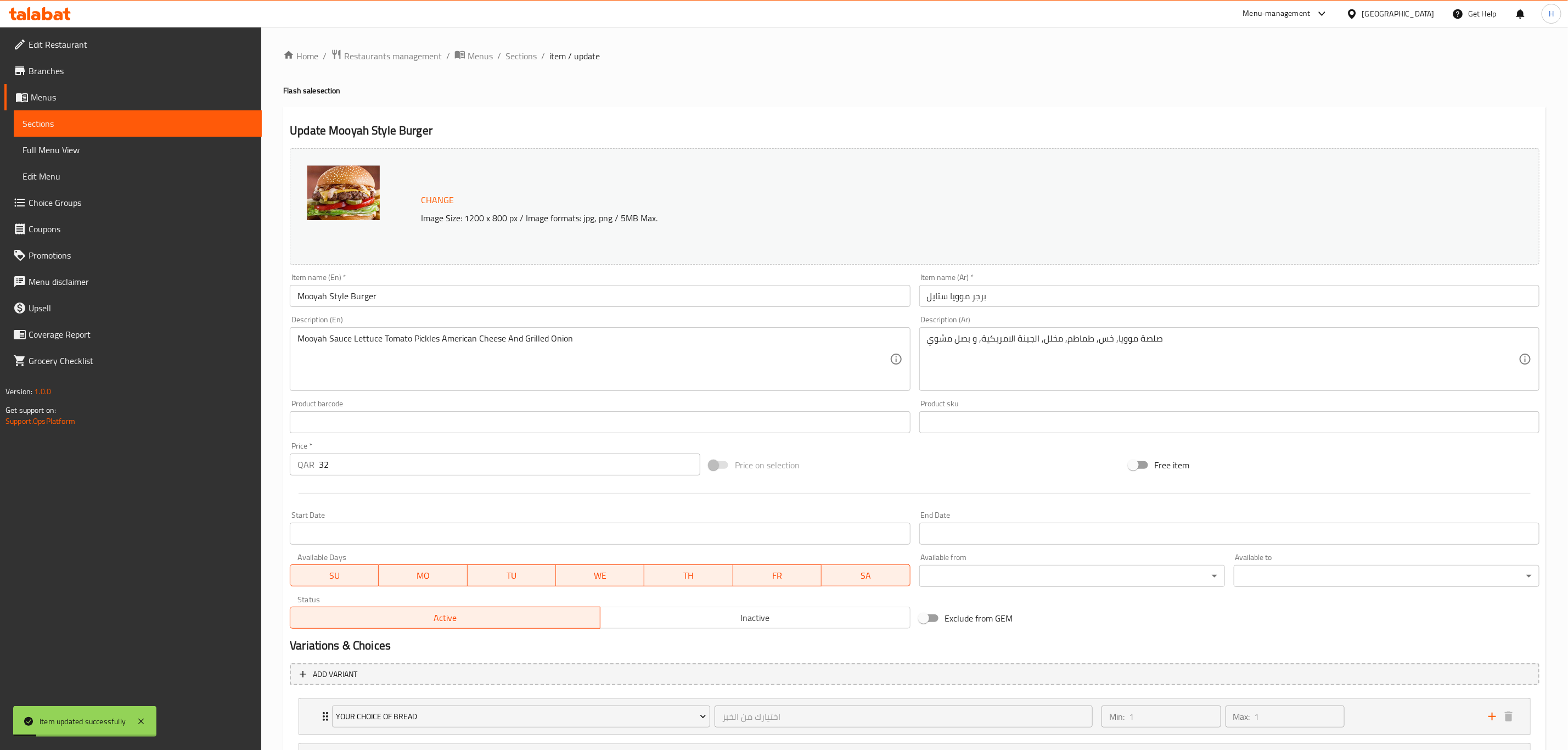
click at [539, 64] on div "Home / Restaurants management / Menus / Sections / item / update Flash sale sec…" at bounding box center [915, 440] width 1263 height 784
click at [522, 62] on span "Sections" at bounding box center [521, 56] width 31 height 13
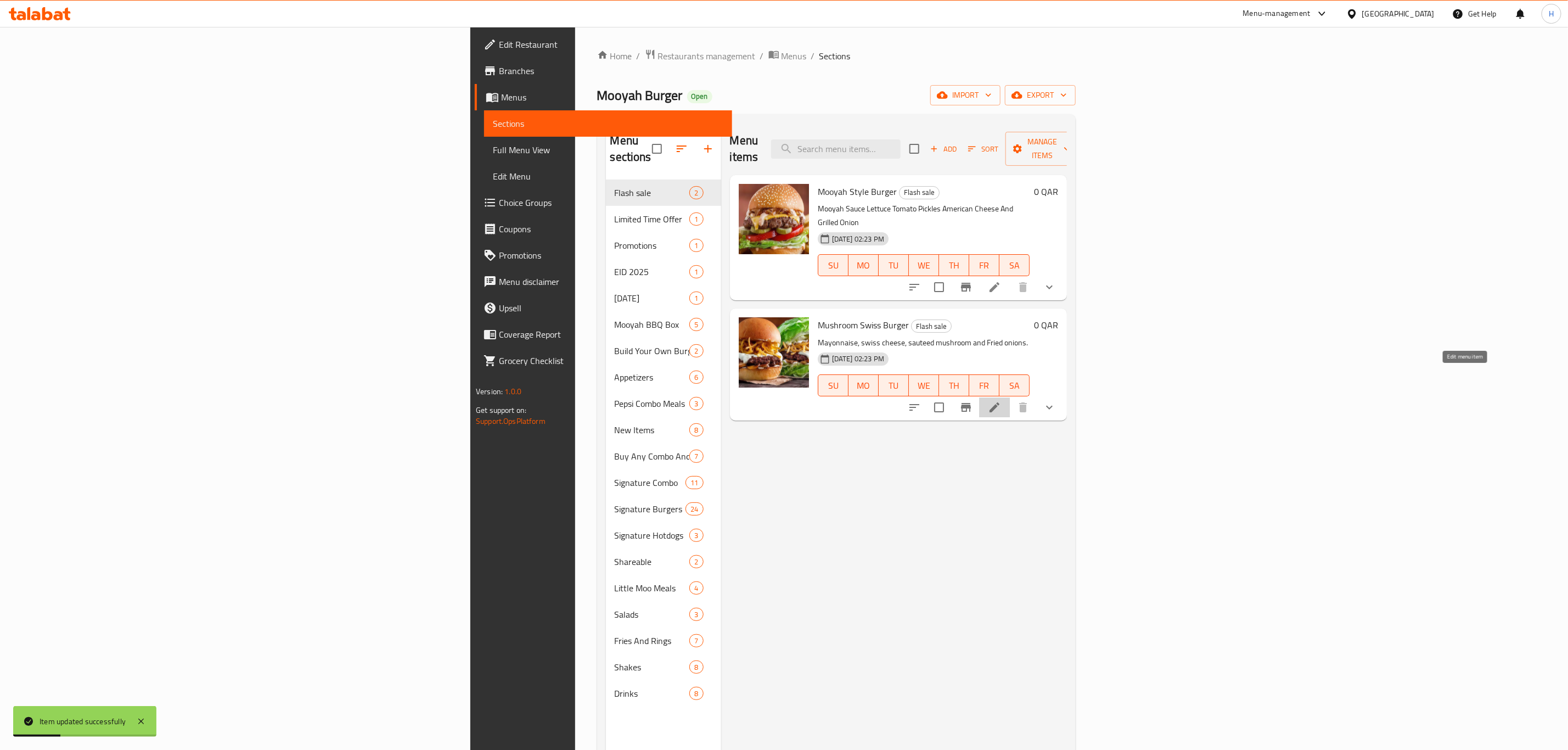
click at [999, 402] on icon at bounding box center [994, 407] width 10 height 10
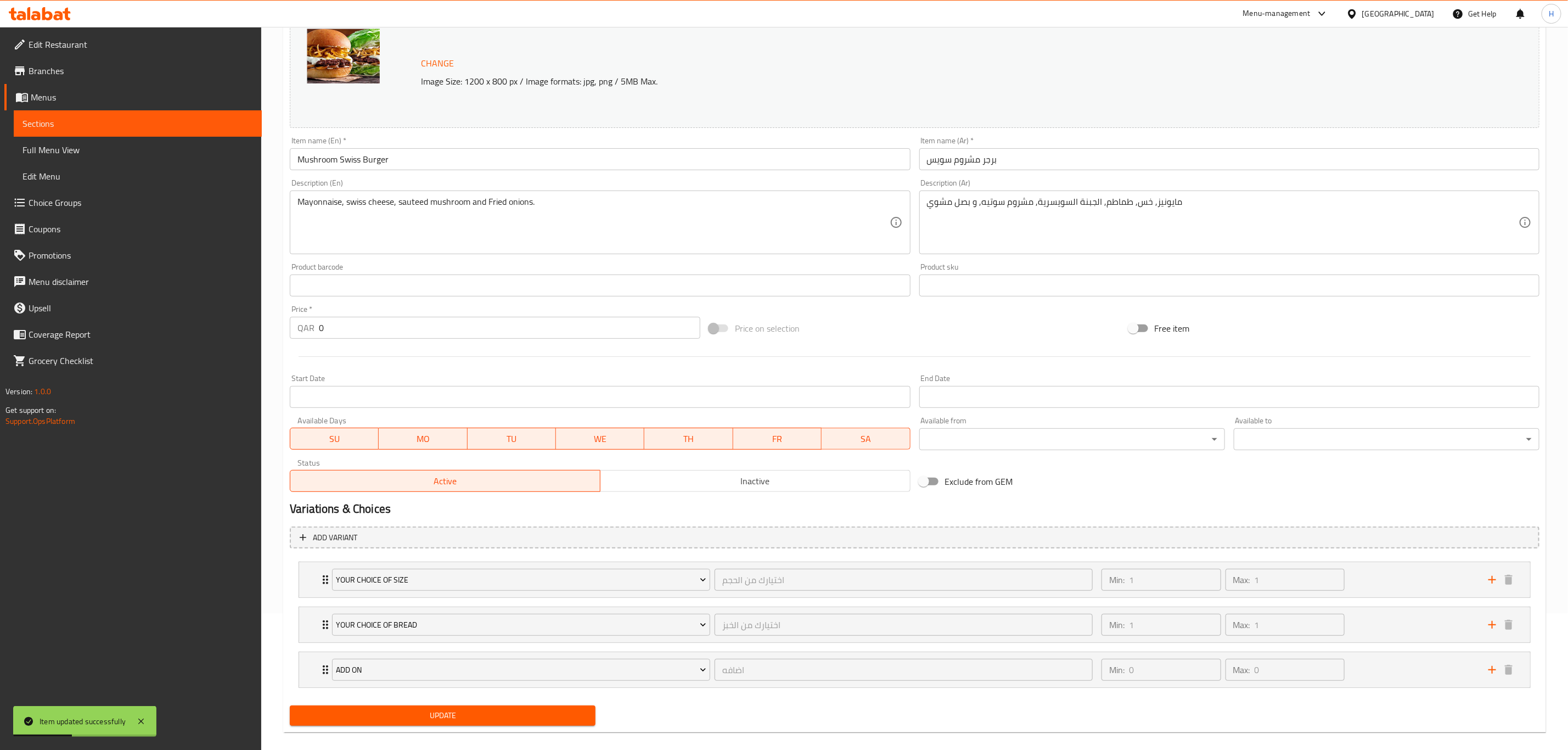
scroll to position [152, 0]
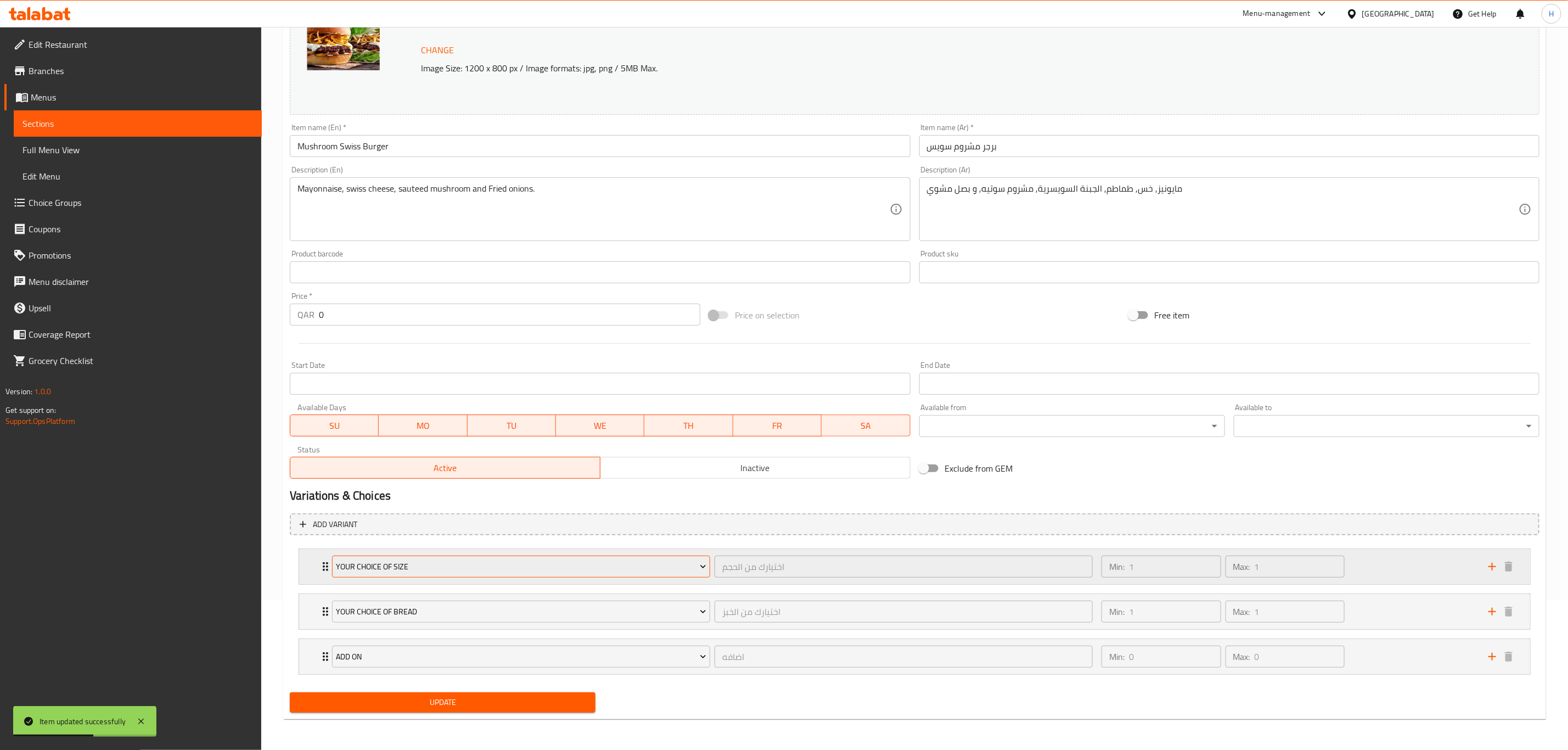
click at [435, 569] on span "Your Choice Of Size" at bounding box center [521, 567] width 370 height 14
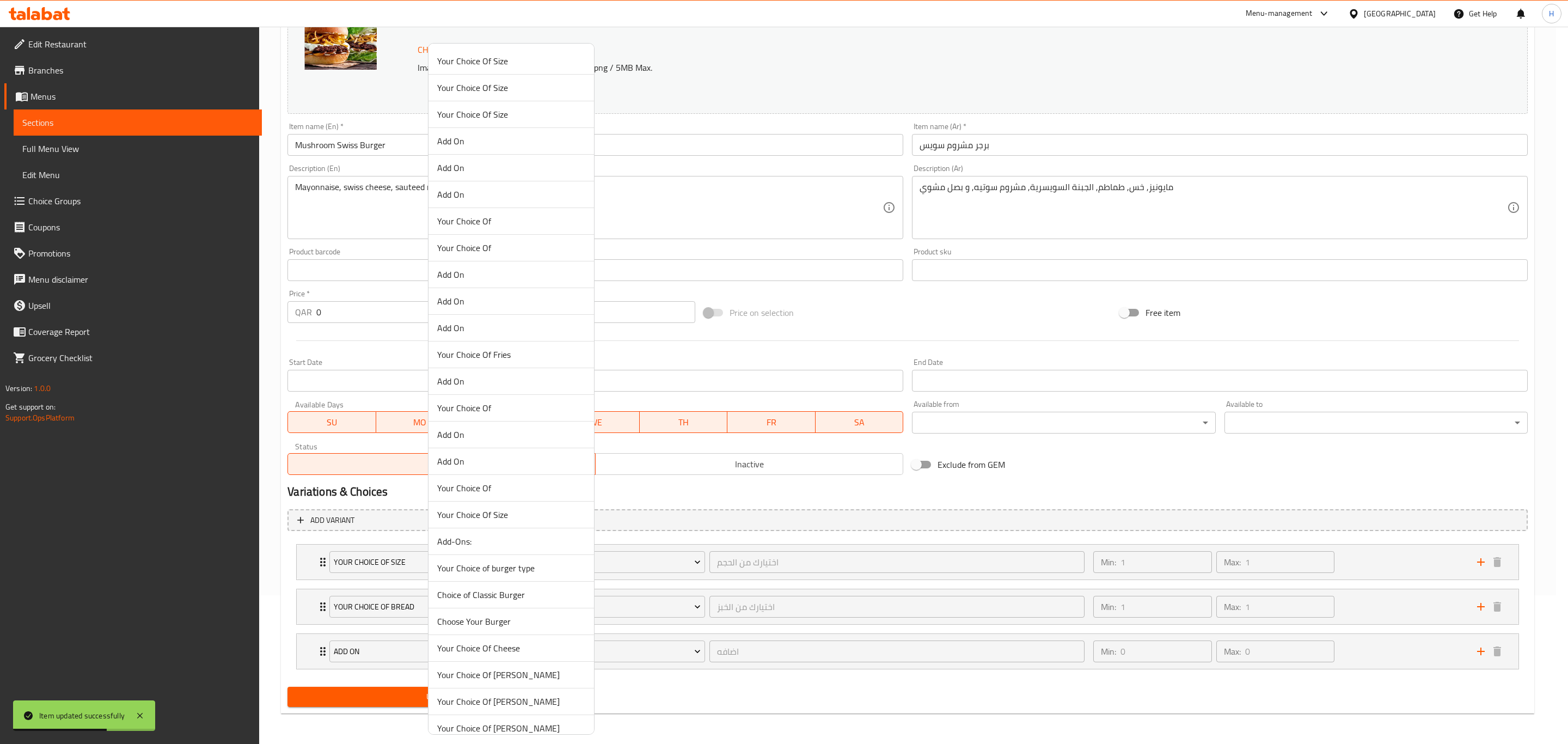
click at [1365, 558] on div at bounding box center [784, 372] width 1568 height 744
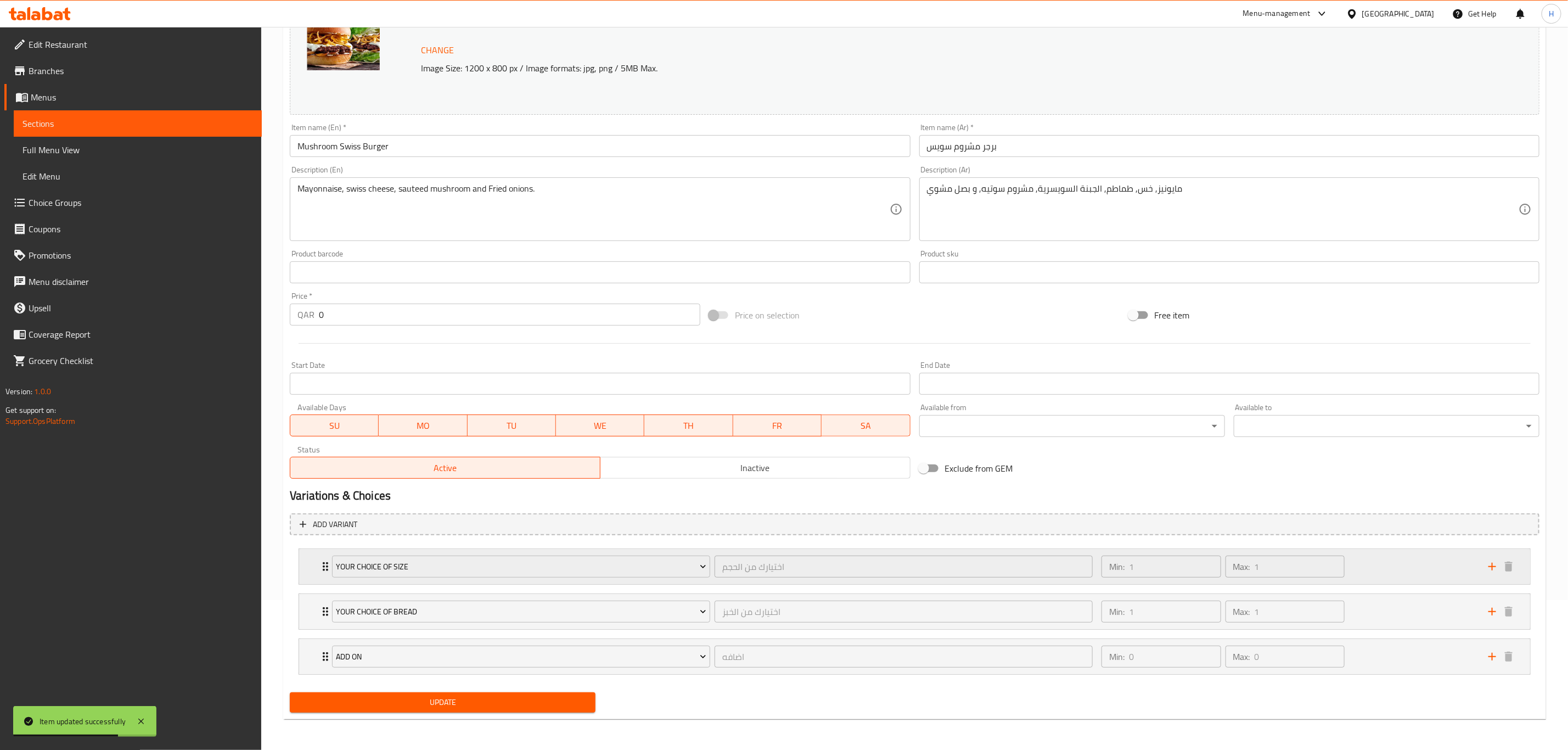
click at [1377, 562] on div "Min: 1 ​ Max: 1 ​" at bounding box center [1288, 567] width 387 height 35
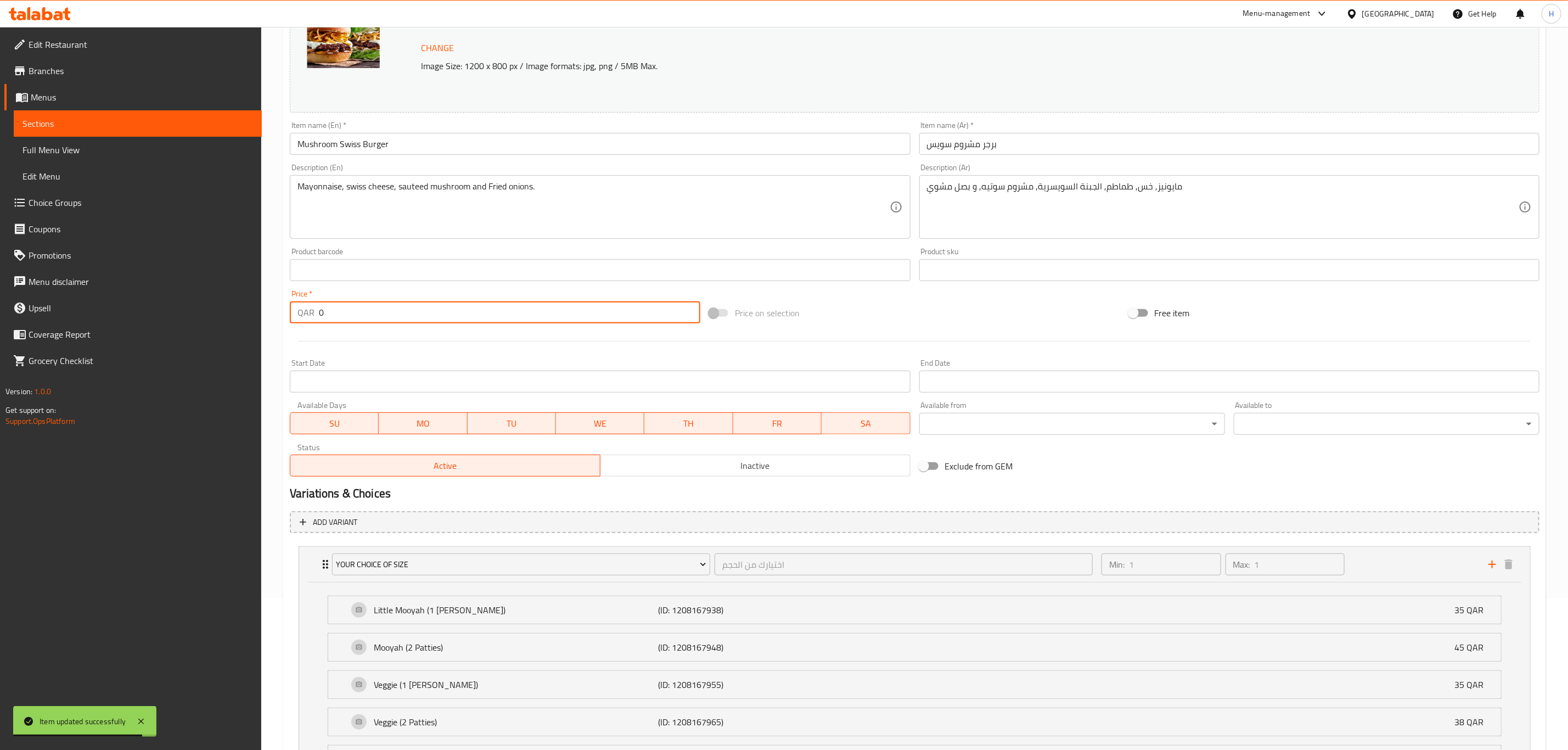
click at [379, 318] on input "0" at bounding box center [509, 313] width 382 height 22
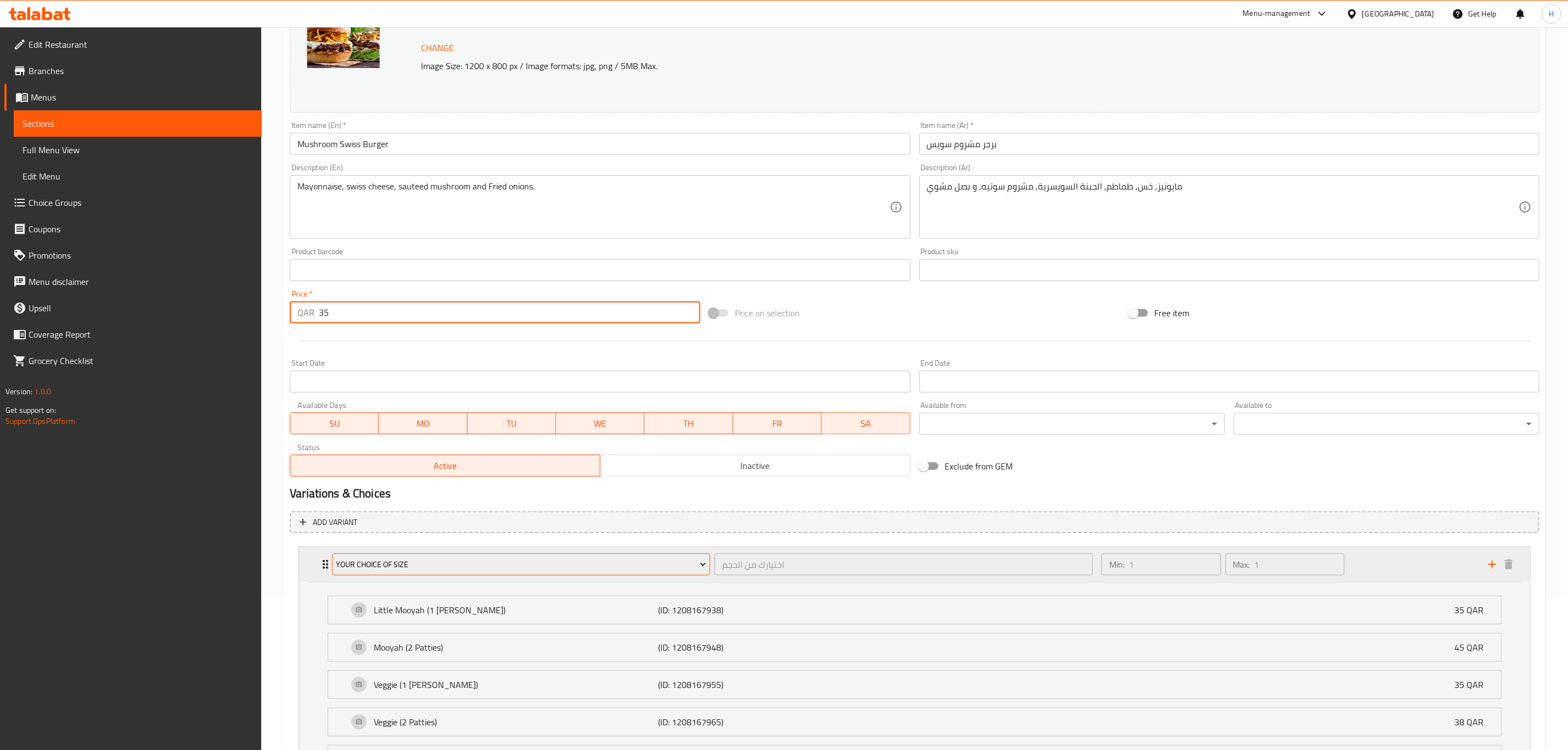
type input "35"
click at [456, 567] on span "Your Choice Of Size" at bounding box center [521, 565] width 370 height 14
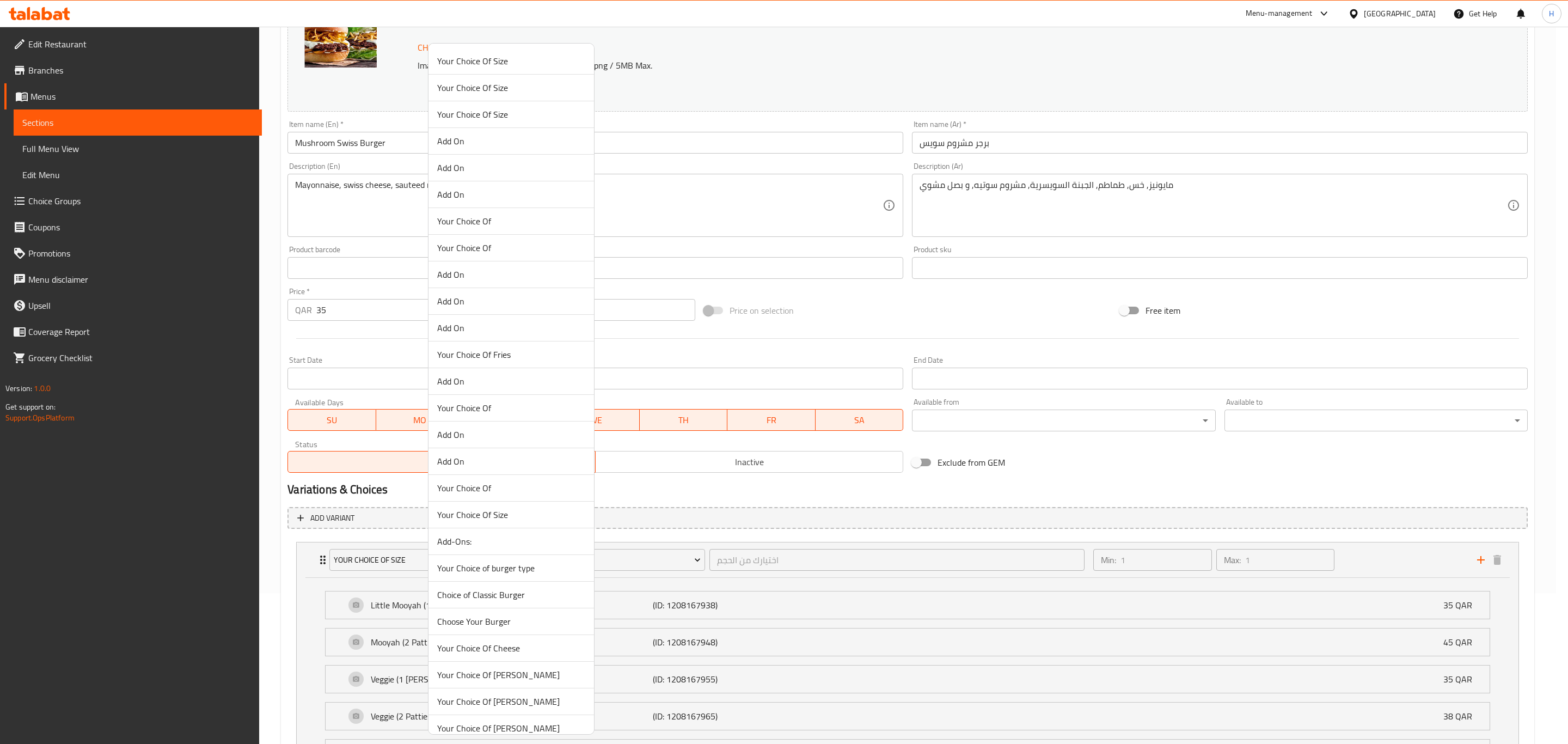
click at [453, 536] on li "Add-Ons:" at bounding box center [511, 542] width 165 height 27
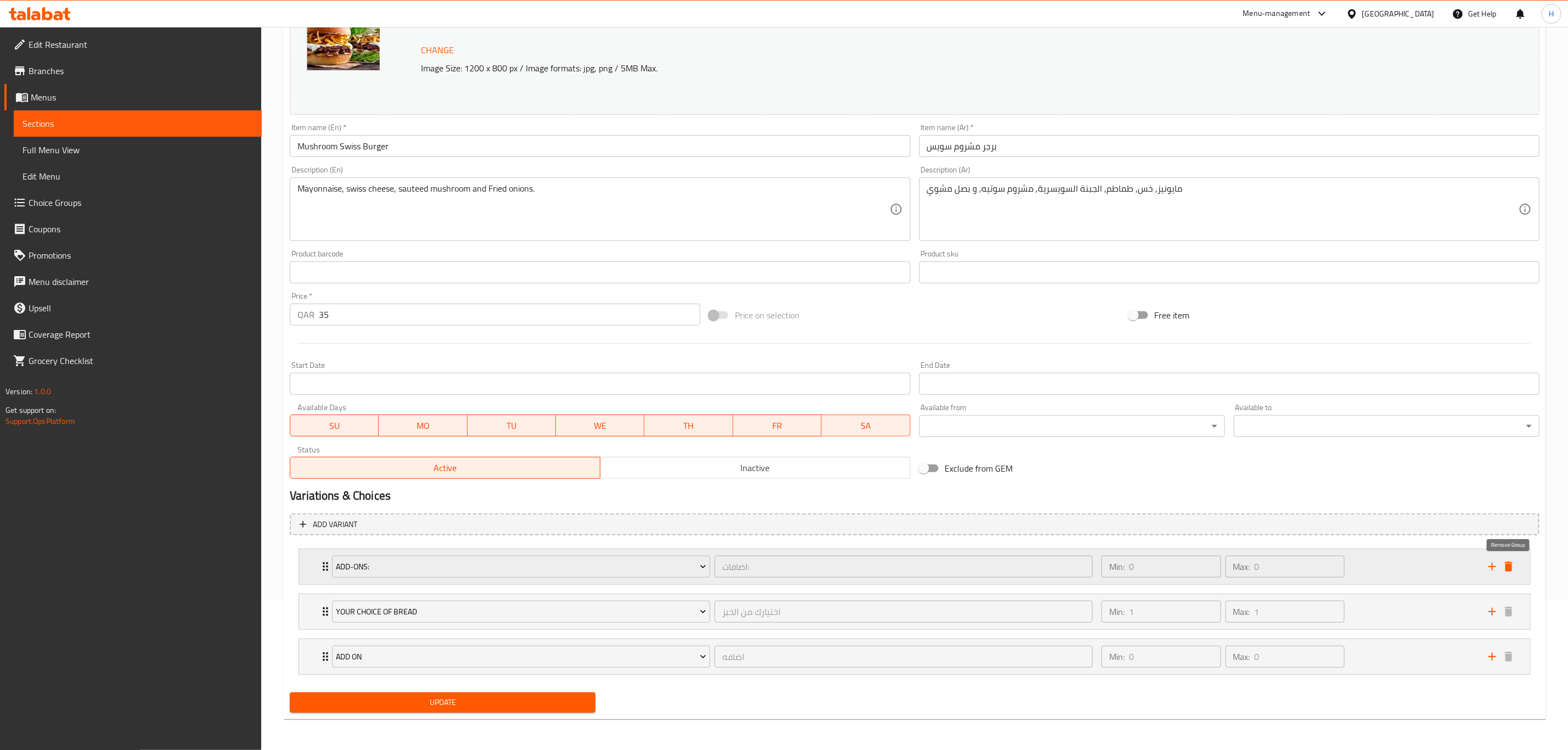
click at [1512, 560] on icon "delete" at bounding box center [1508, 566] width 13 height 13
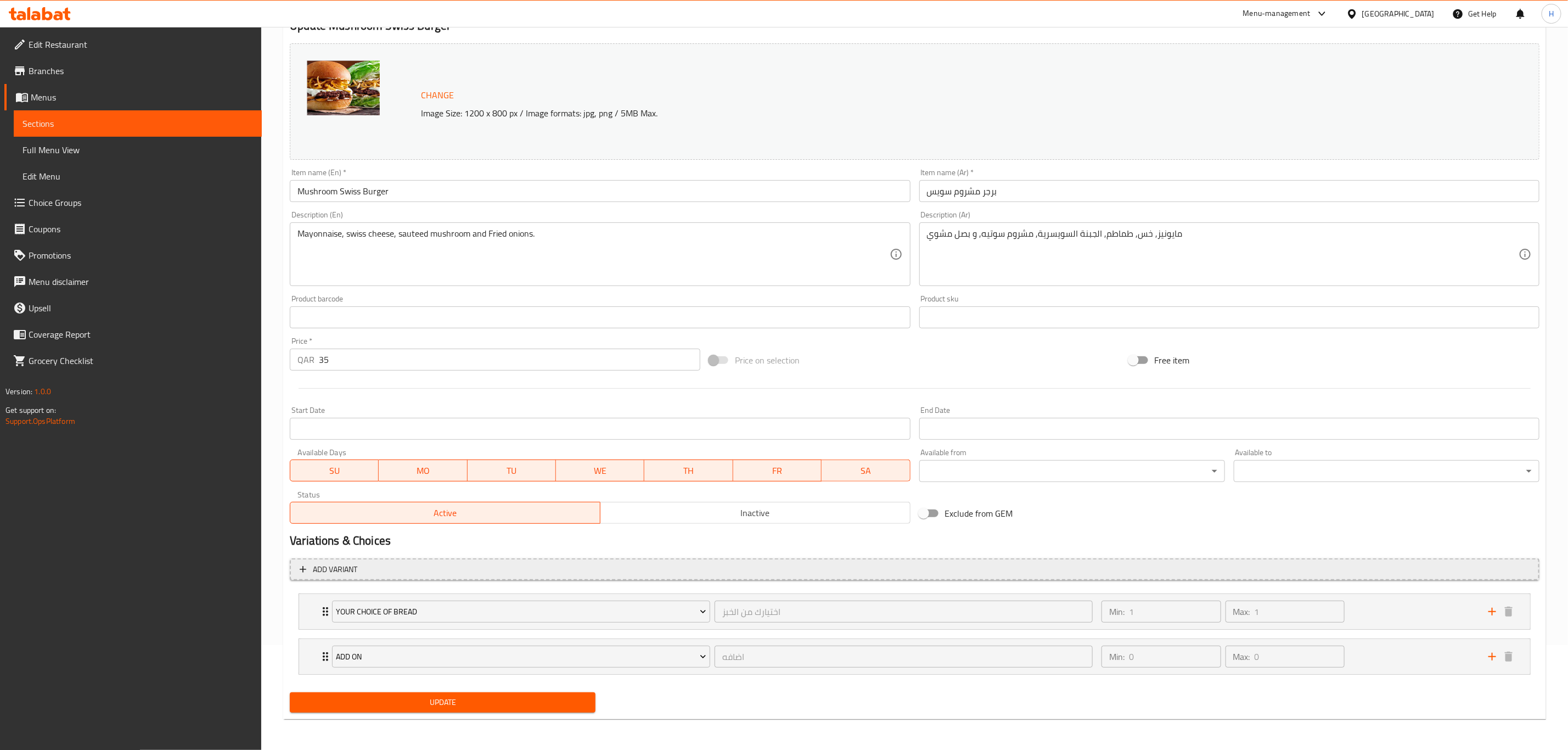
scroll to position [106, 0]
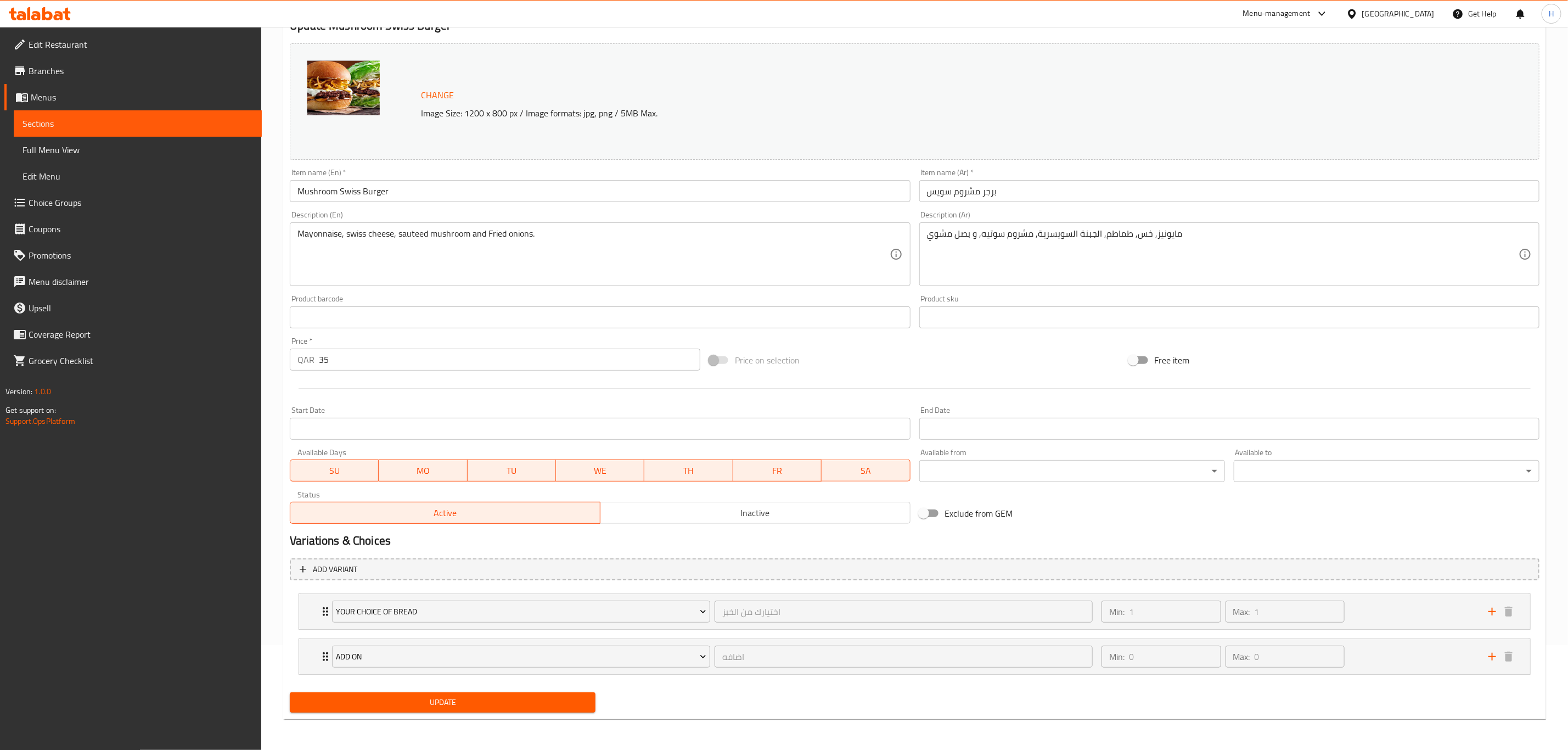
click at [500, 703] on span "Update" at bounding box center [442, 702] width 288 height 14
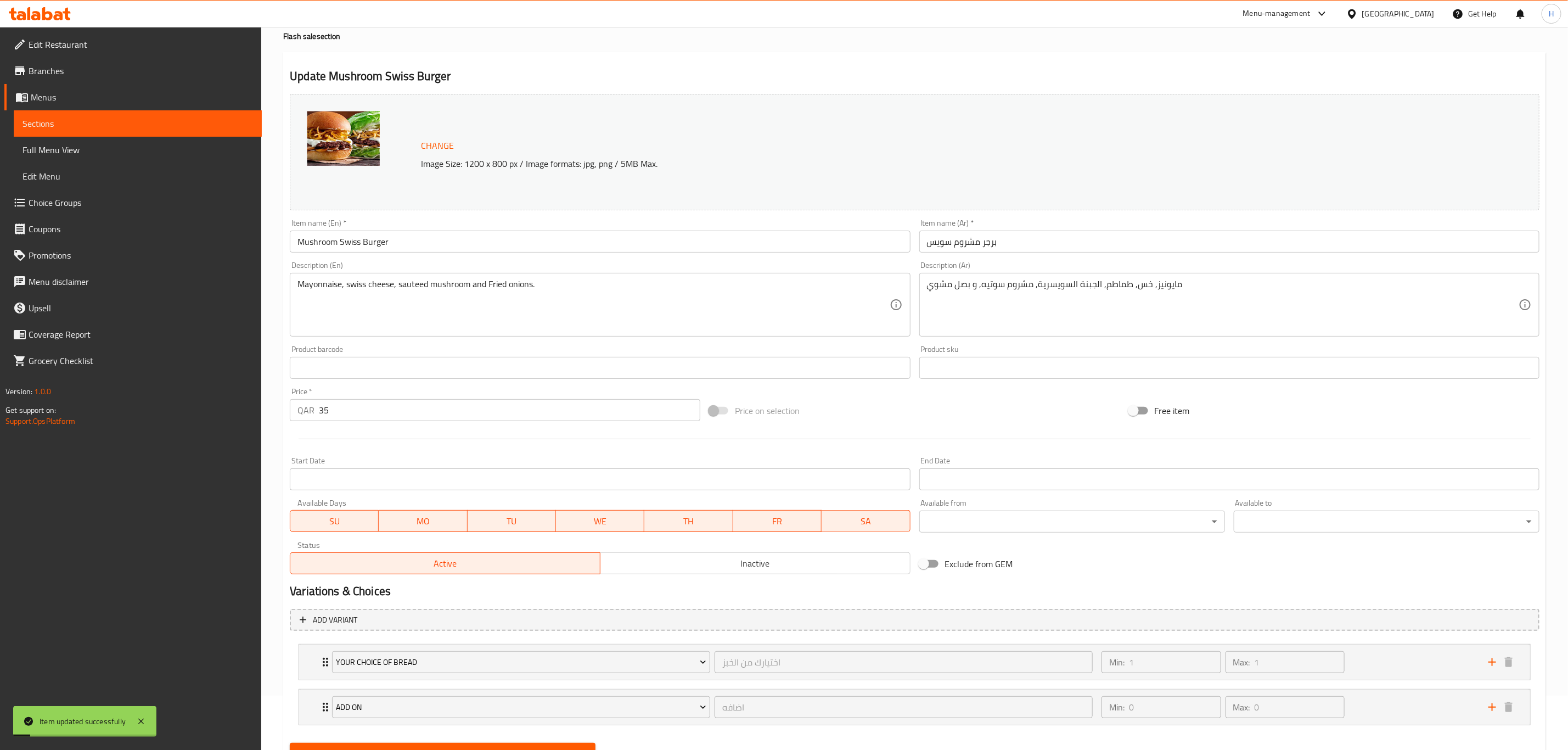
scroll to position [0, 0]
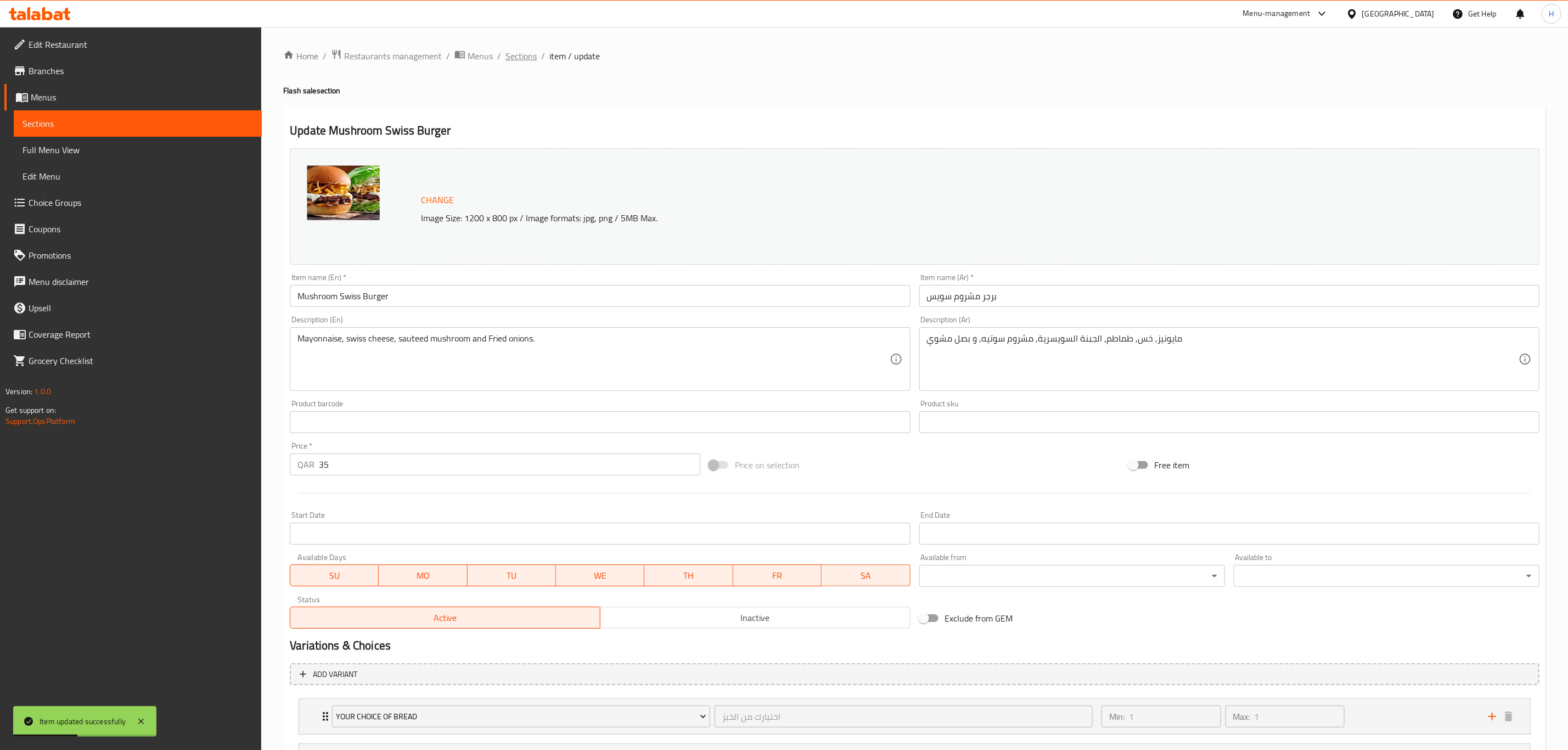
click at [522, 58] on span "Sections" at bounding box center [521, 56] width 31 height 13
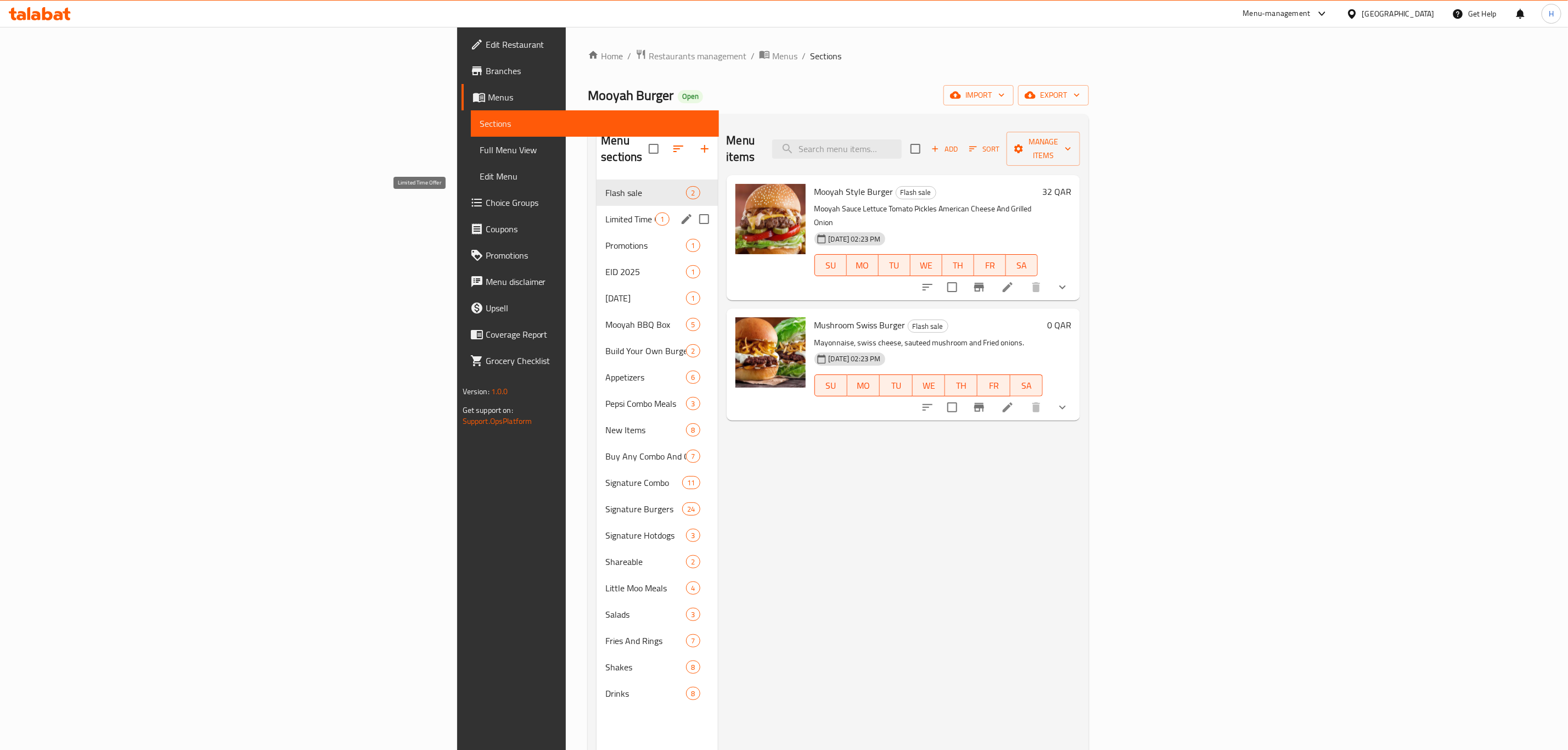
click at [605, 213] on span "Limited Time Offer" at bounding box center [630, 219] width 50 height 13
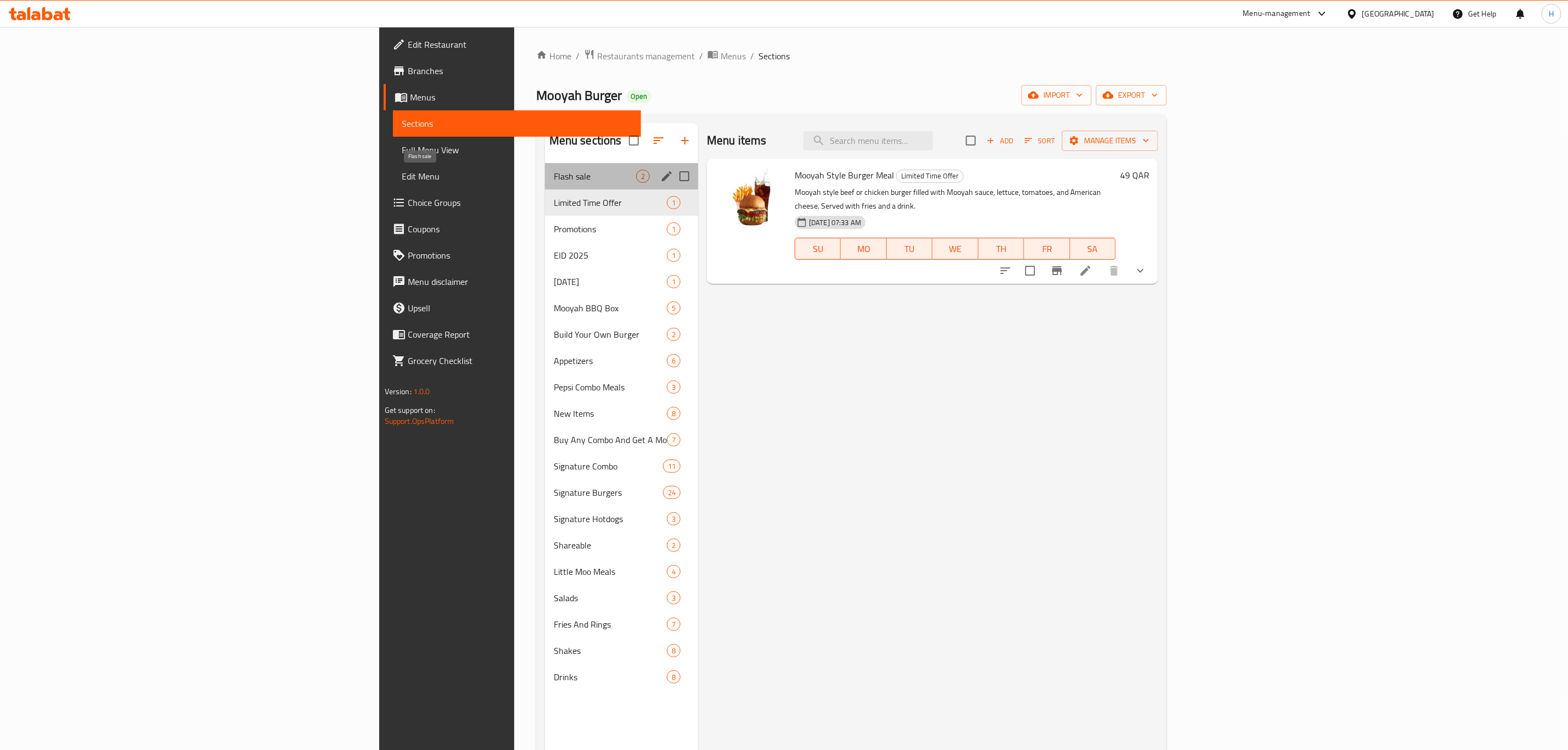
click at [554, 173] on span "Flash sale" at bounding box center [595, 176] width 82 height 13
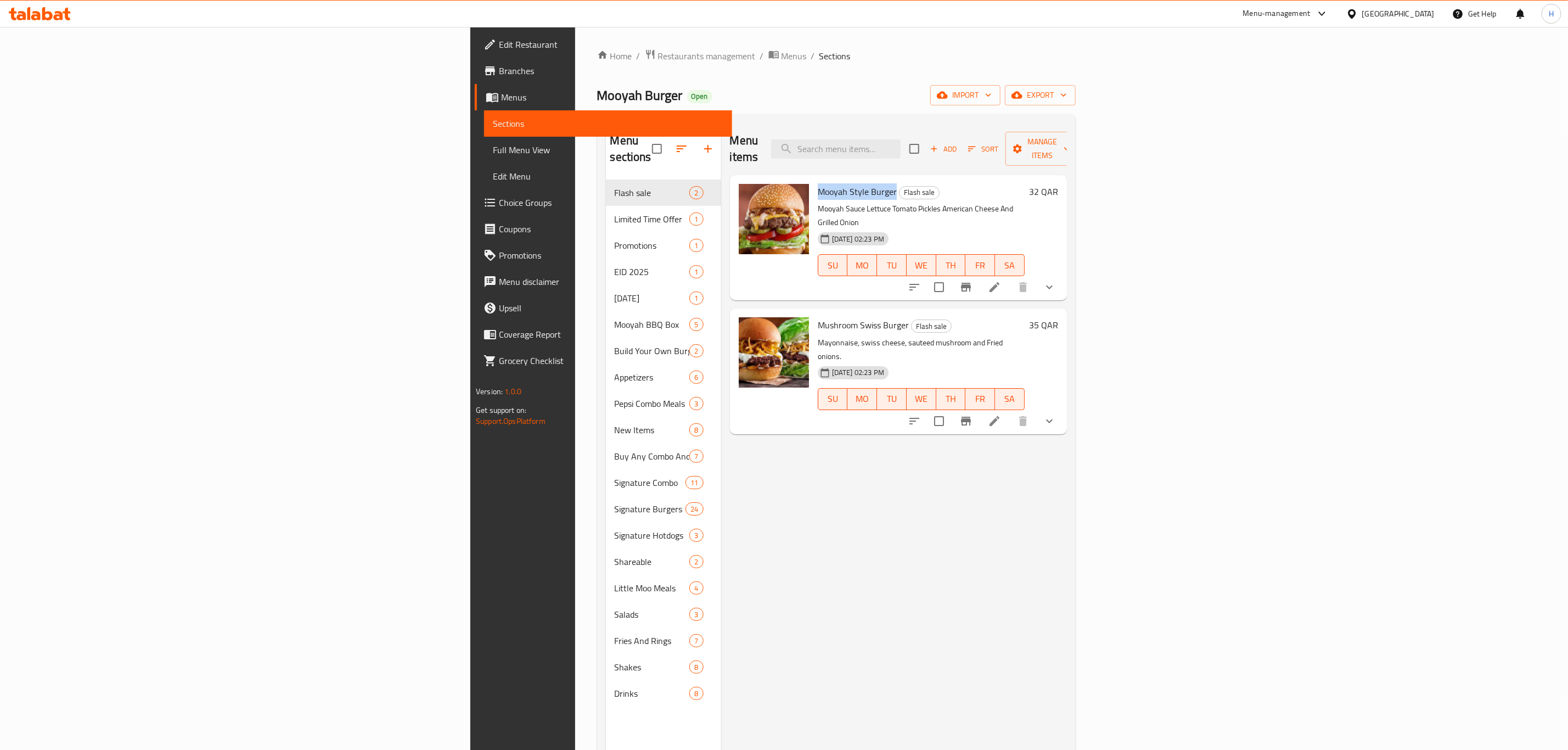
drag, startPoint x: 700, startPoint y: 174, endPoint x: 778, endPoint y: 175, distance: 78.0
click at [818, 184] on h6 "Mooyah Style Burger Flash sale" at bounding box center [921, 192] width 207 height 15
copy span "Mooyah Style Burger"
drag, startPoint x: 700, startPoint y: 292, endPoint x: 789, endPoint y: 295, distance: 89.1
click at [818, 317] on span "Mushroom Swiss Burger" at bounding box center [863, 325] width 91 height 17
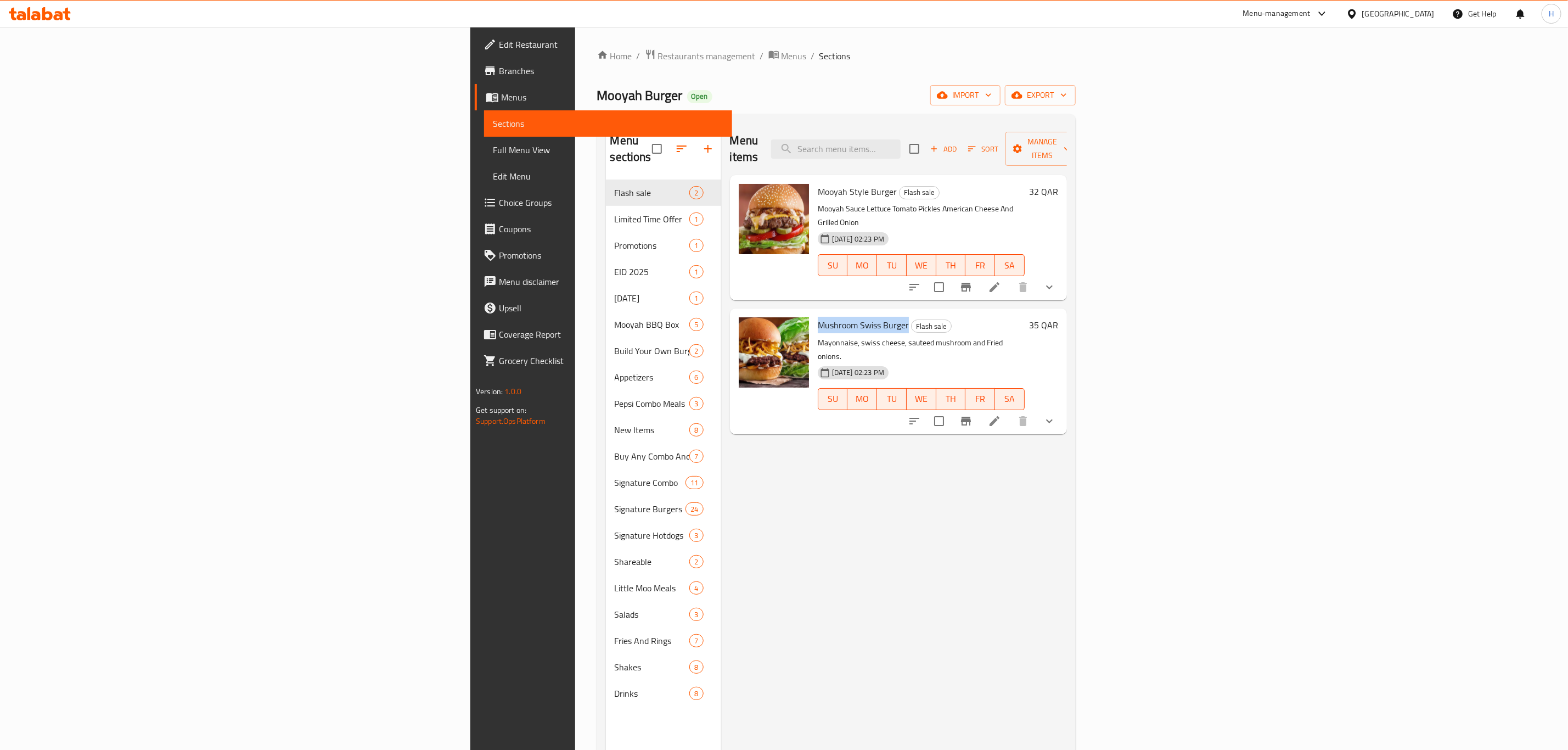
copy span "Mushroom Swiss Burger"
